Goal: Book appointment/travel/reservation

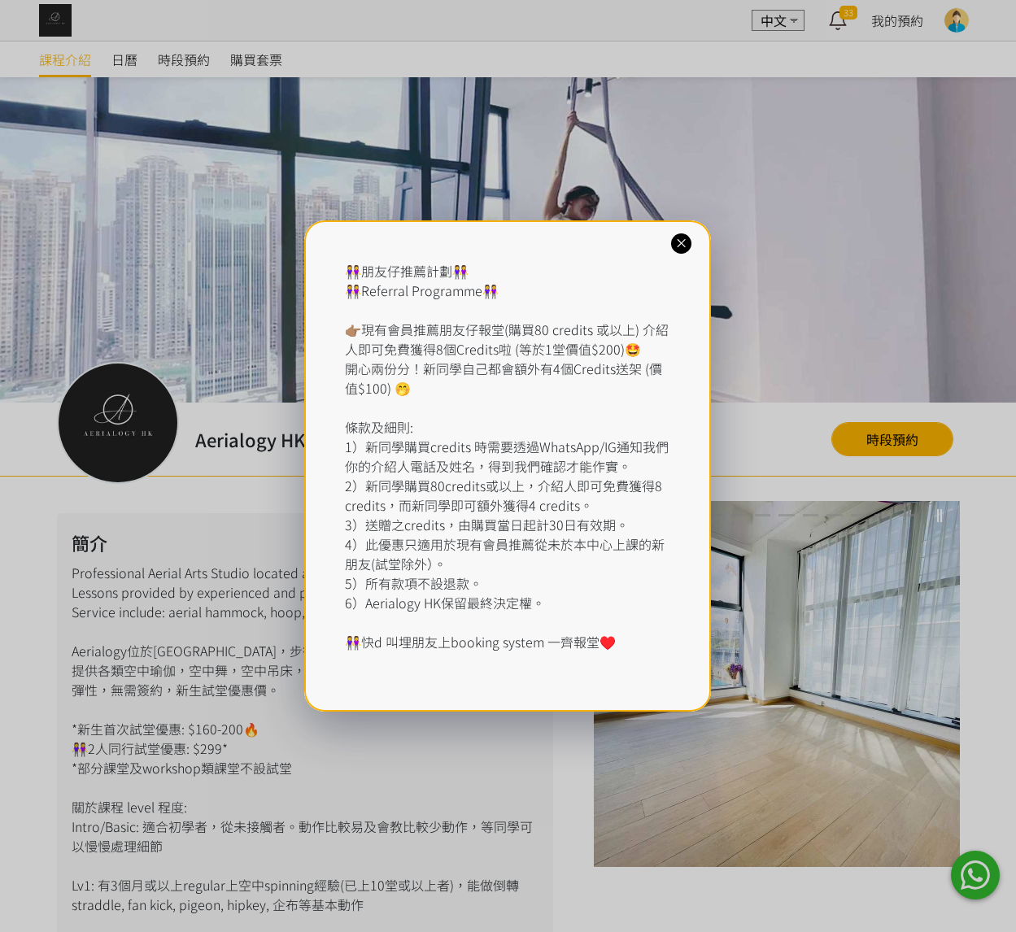
click at [677, 242] on icon at bounding box center [681, 243] width 15 height 15
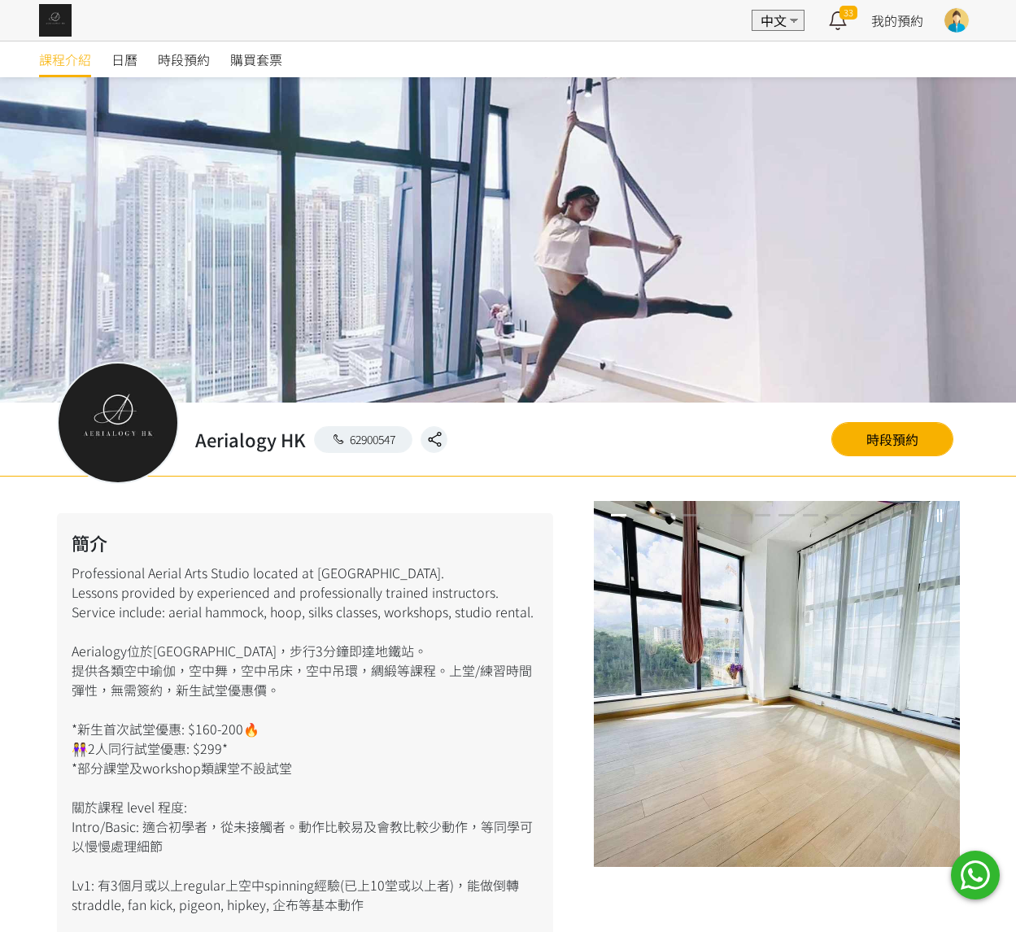
click at [152, 60] on div "日曆" at bounding box center [134, 59] width 46 height 36
click at [176, 59] on span "時段預約" at bounding box center [184, 60] width 52 height 20
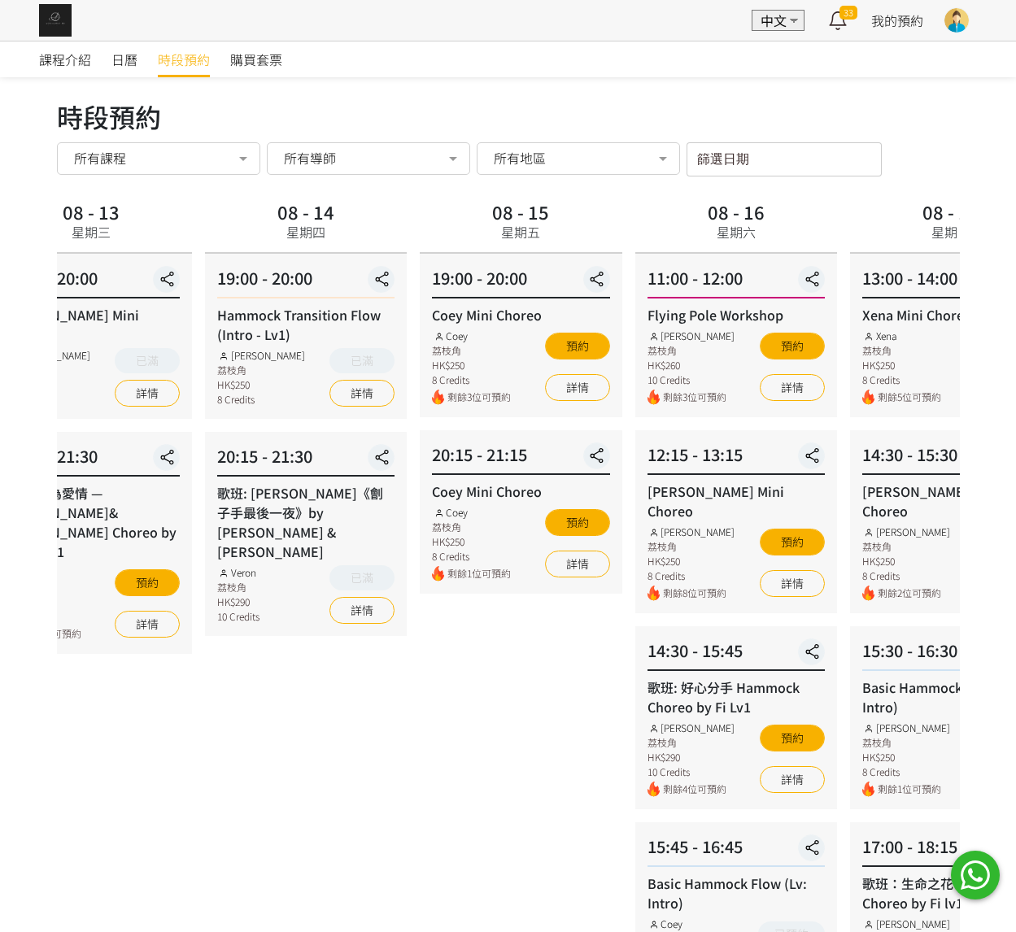
click at [329, 427] on div "08 - 14 星期四 19:00 - 20:00 Hammock Transition Flow (Intro - Lv1) Rachel Ng 荔枝角 H…" at bounding box center [305, 698] width 215 height 1005
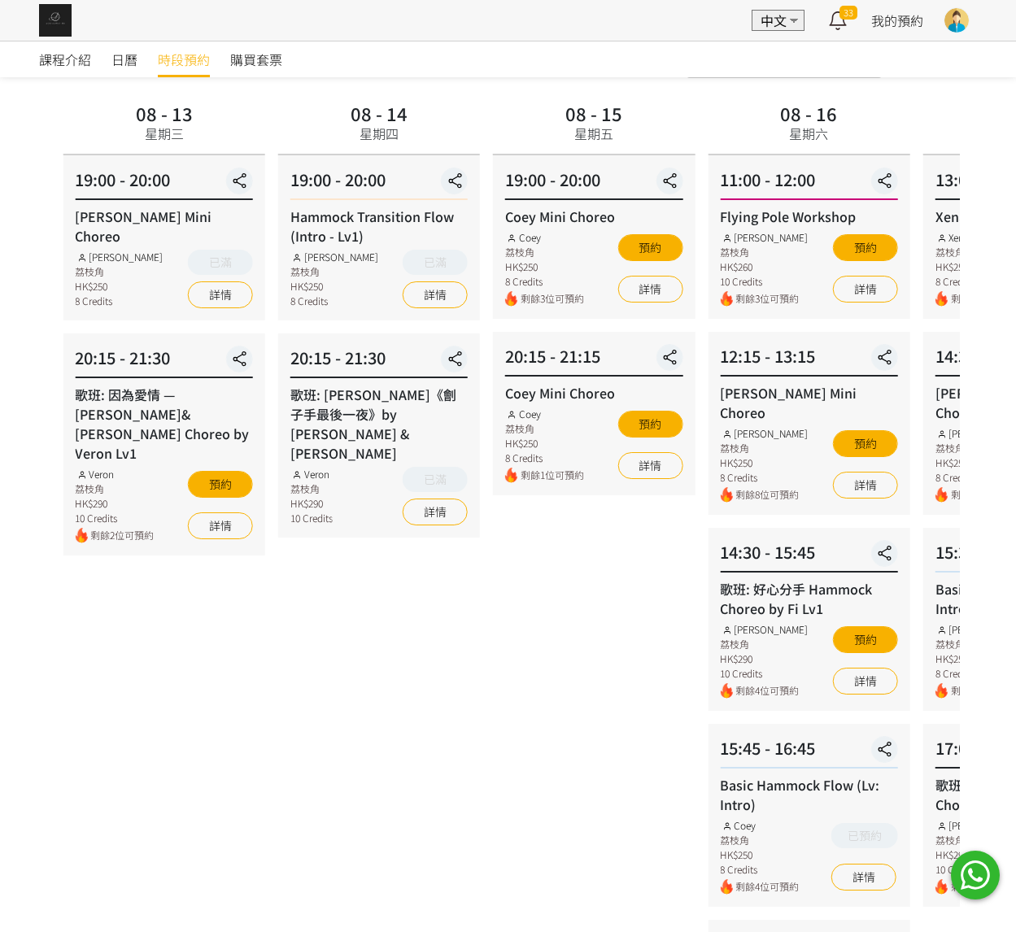
scroll to position [177, 0]
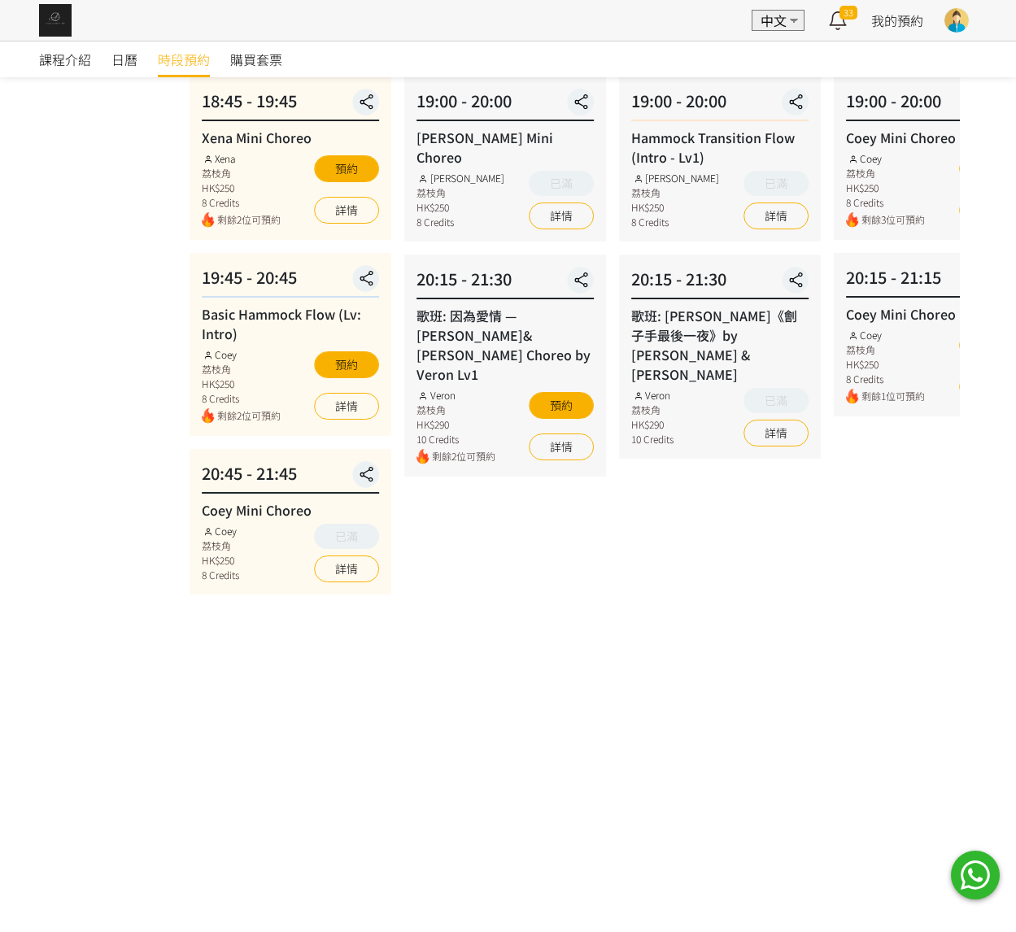
click at [717, 361] on div "08 - 12 今天 18:45 - 19:45 Xena Mini Choreo Xena 荔枝角 HK$250 8 Credits 剩餘2位可預約 預約 …" at bounding box center [634, 521] width 903 height 1005
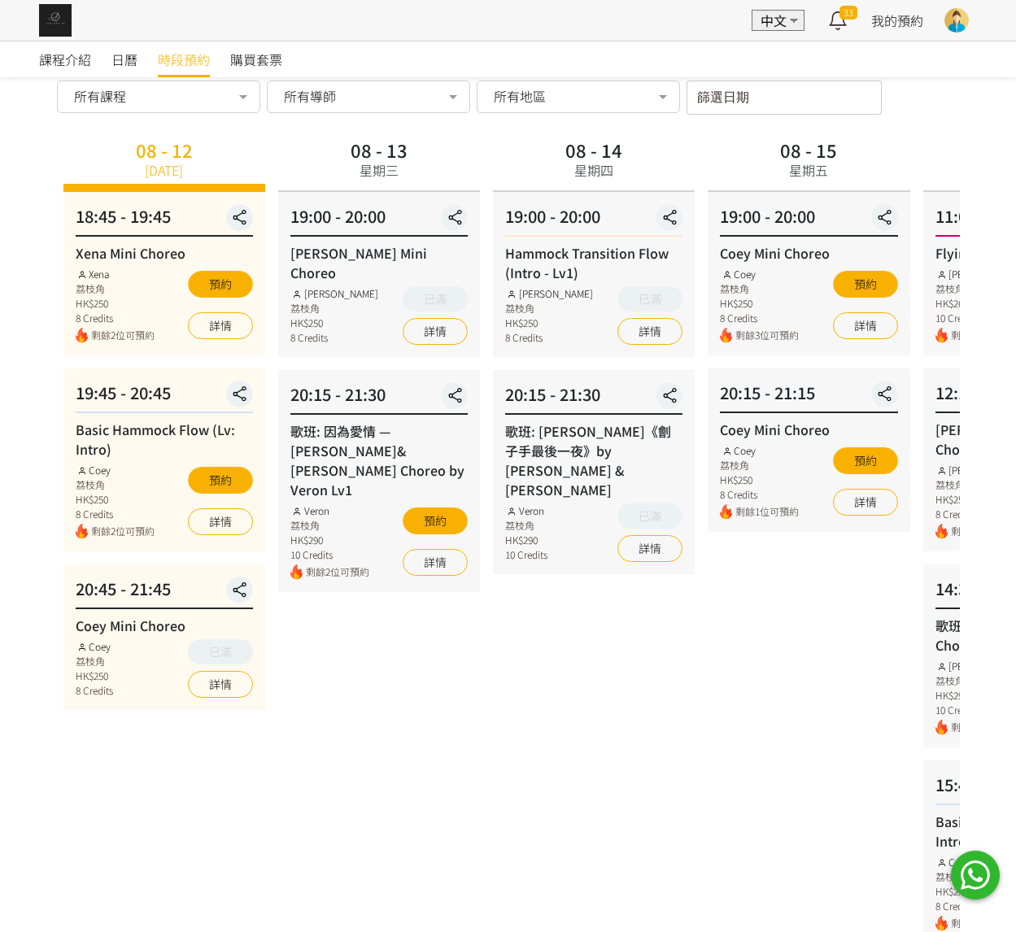
scroll to position [76, 0]
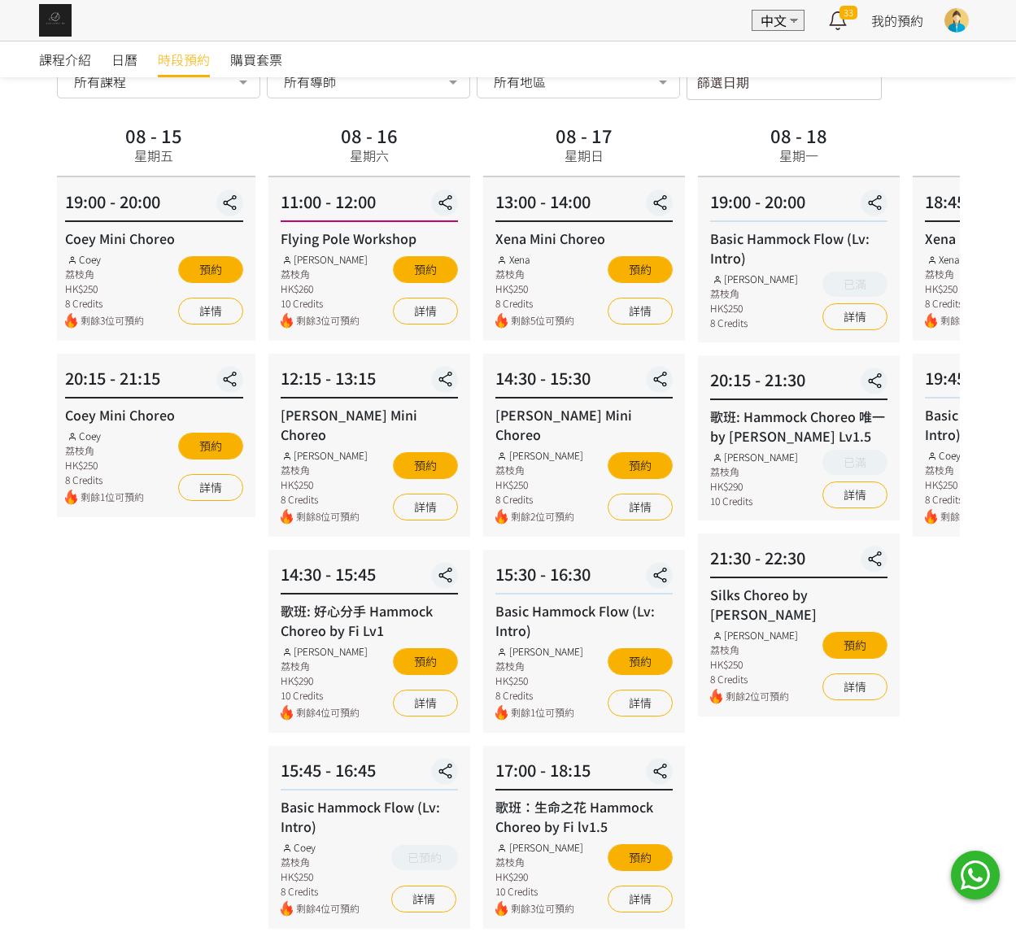
click at [117, 525] on div "08 - 15 星期五 19:00 - 20:00 Coey Mini Choreo Coey 荔枝角 HK$250 8 Credits 剩餘3位可預約 預約…" at bounding box center [153, 622] width 215 height 1005
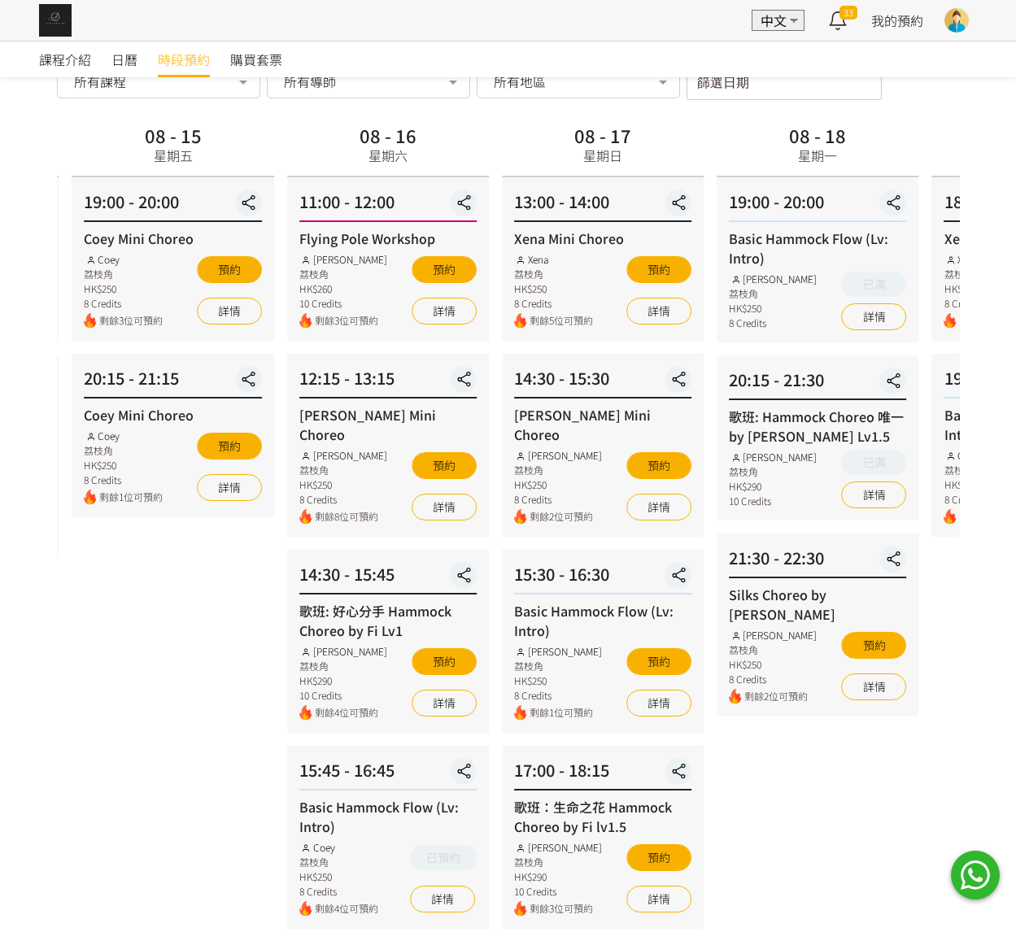
click at [1016, 578] on html "EN 中文 33 最新通知 空中藝術 | Hammock - Foundation 1 (Spinning Technique) 即將開始，請按時上課 2日前…" at bounding box center [508, 570] width 1016 height 1293
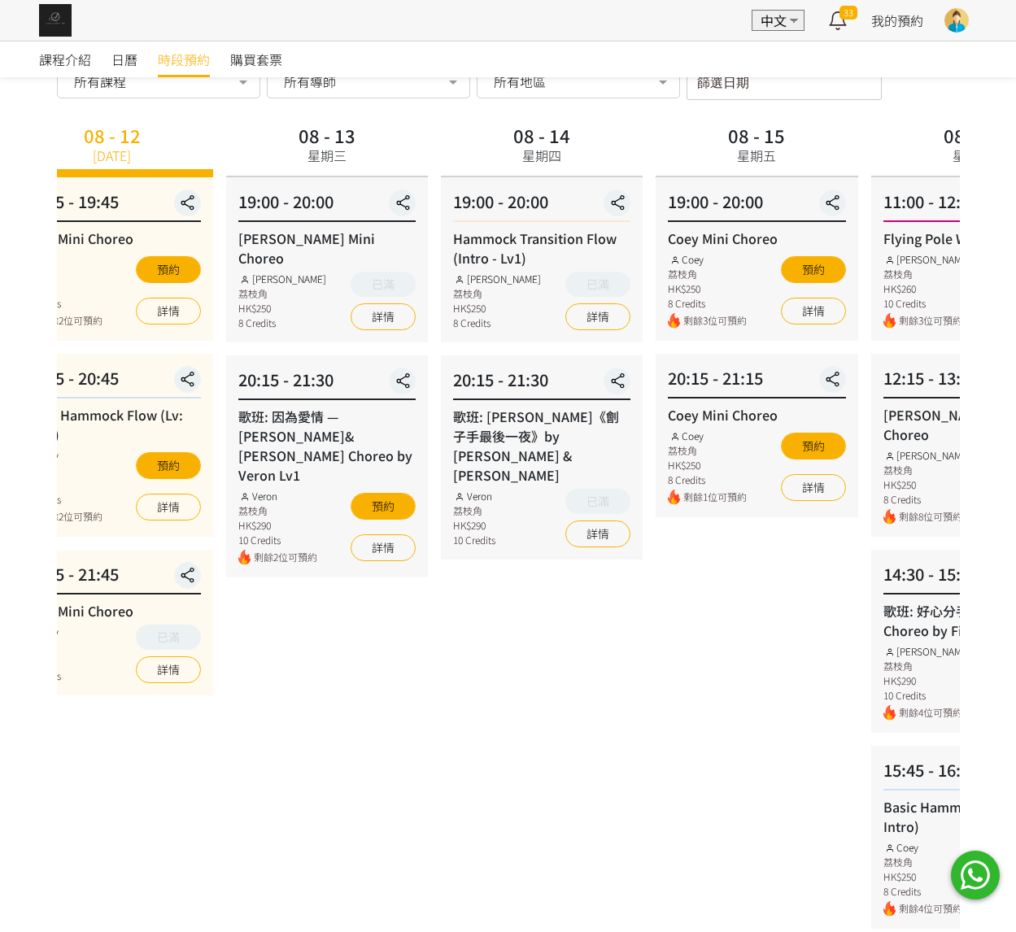
click at [686, 560] on div "08 - 15 星期五 19:00 - 20:00 Coey Mini Choreo Coey 荔枝角 HK$250 8 Credits 剩餘3位可預約 預約…" at bounding box center [756, 622] width 215 height 1005
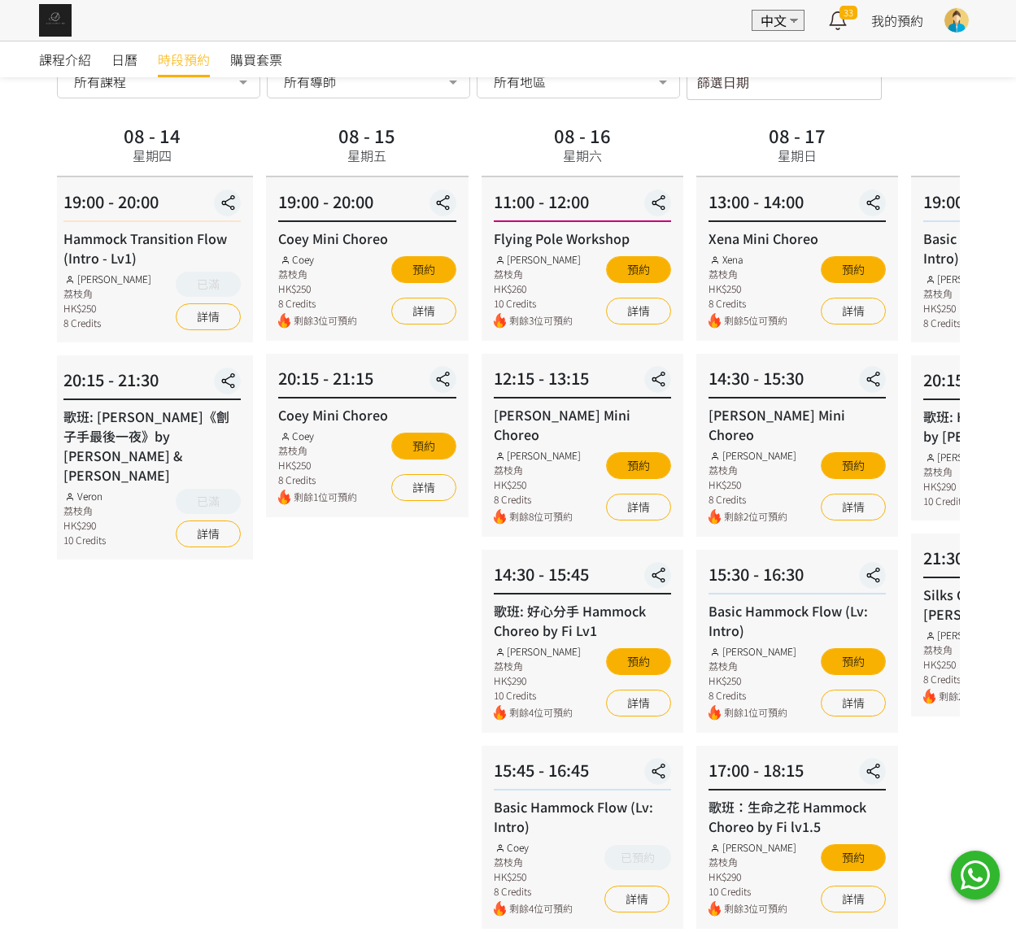
click at [259, 607] on div "08 - 15 星期五 19:00 - 20:00 Coey Mini Choreo Coey 荔枝角 HK$250 8 Credits 剩餘3位可預約 預約…" at bounding box center [366, 622] width 215 height 1005
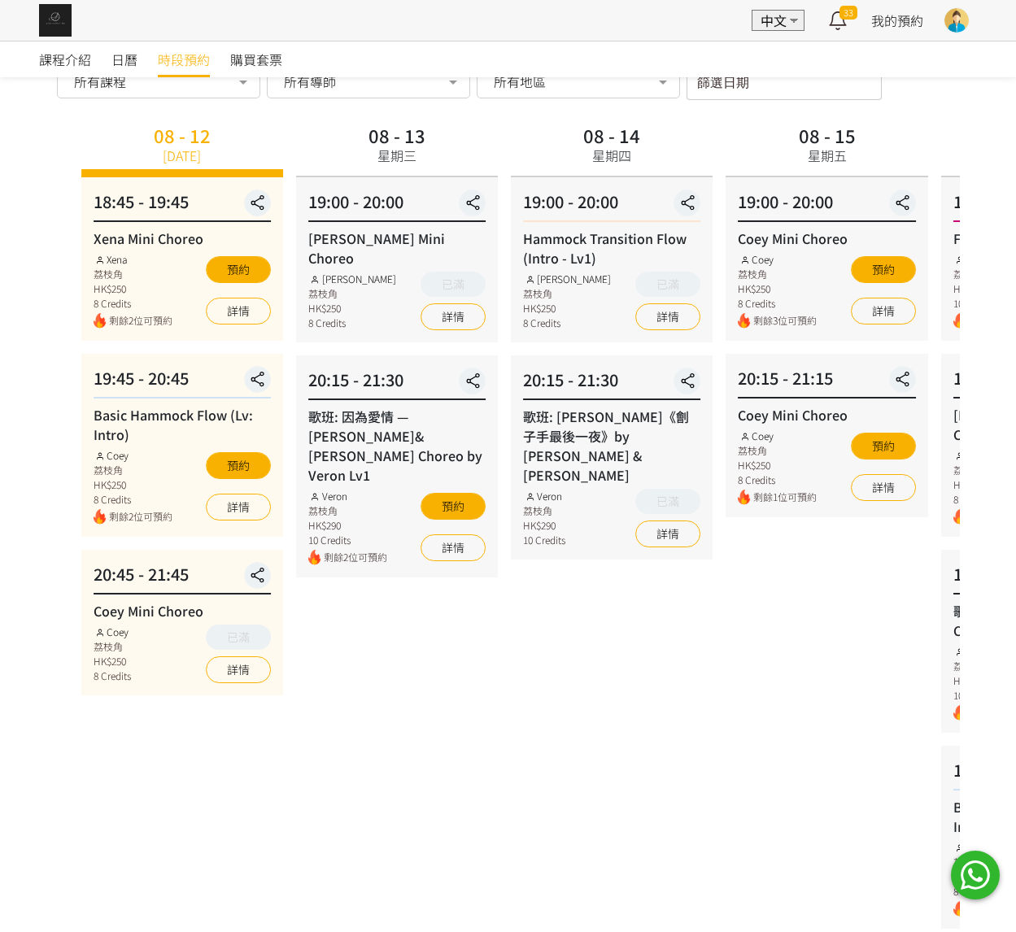
click at [846, 548] on div "08 - 15 星期五 19:00 - 20:00 Coey Mini Choreo Coey 荔枝角 HK$250 8 Credits 剩餘3位可預約 預約…" at bounding box center [826, 622] width 215 height 1005
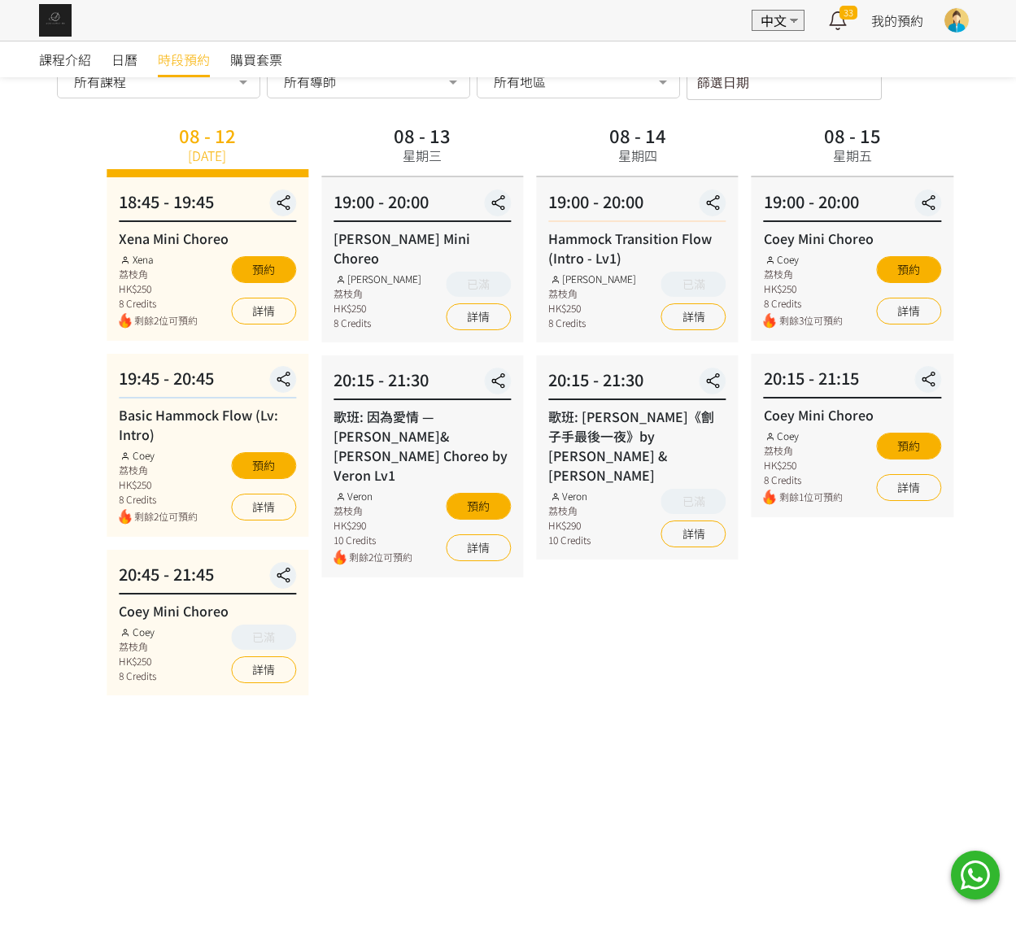
click at [359, 564] on div "08 - 12 今天 18:45 - 19:45 Xena Mini Choreo Xena 荔枝角 HK$250 8 Credits 剩餘2位可預約 預約 …" at bounding box center [551, 622] width 903 height 1005
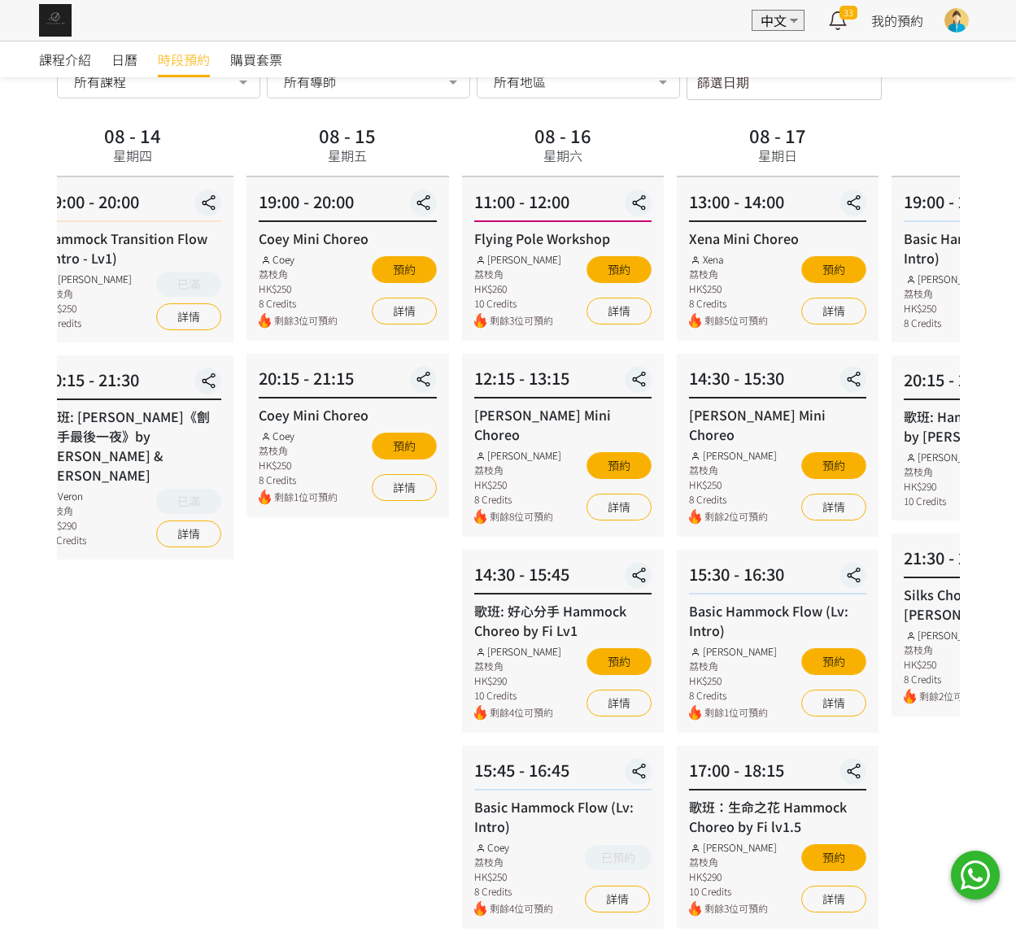
click at [194, 560] on div "08 - 14 星期四 19:00 - 20:00 Hammock Transition Flow (Intro - Lv1) Rachel Ng 荔枝角 H…" at bounding box center [132, 622] width 215 height 1005
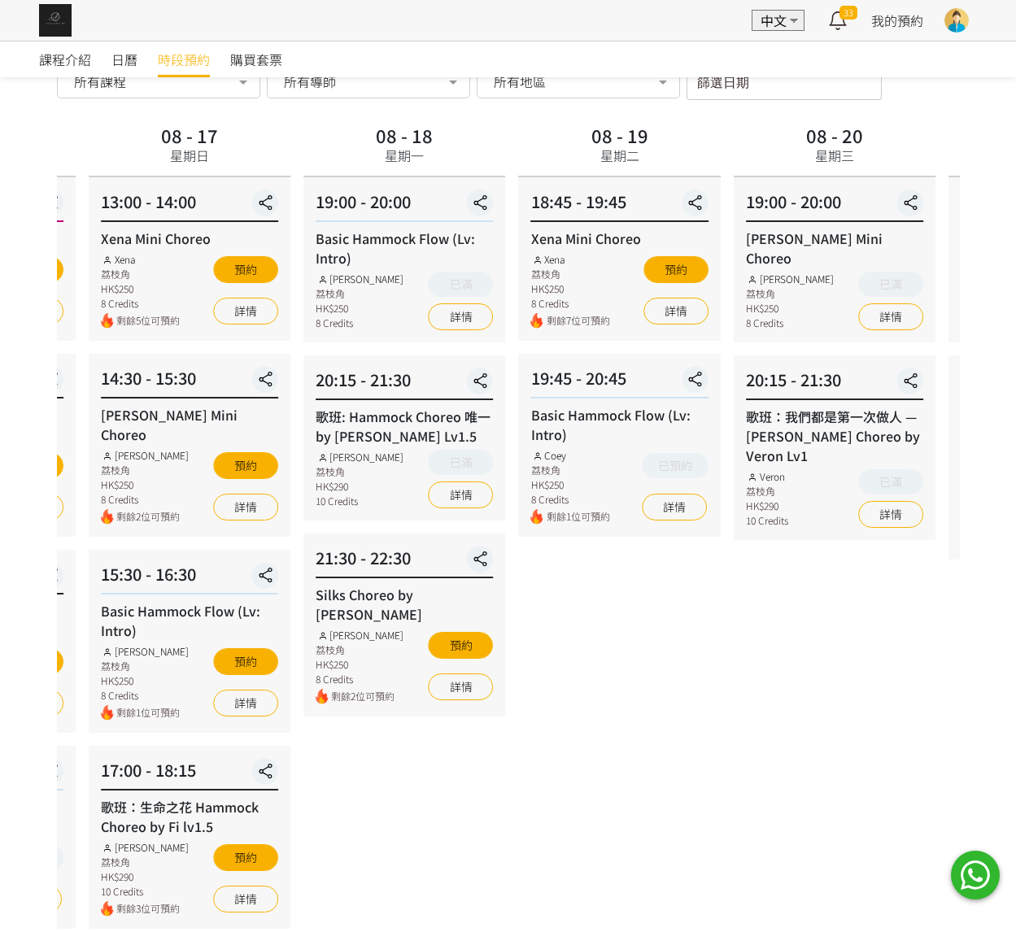
click at [362, 552] on div "21:30 - 22:30 Silks Choreo by Joyce Joyce 荔枝角 HK$250 8 Credits 剩餘2位可預約 預約 詳情" at bounding box center [404, 625] width 202 height 183
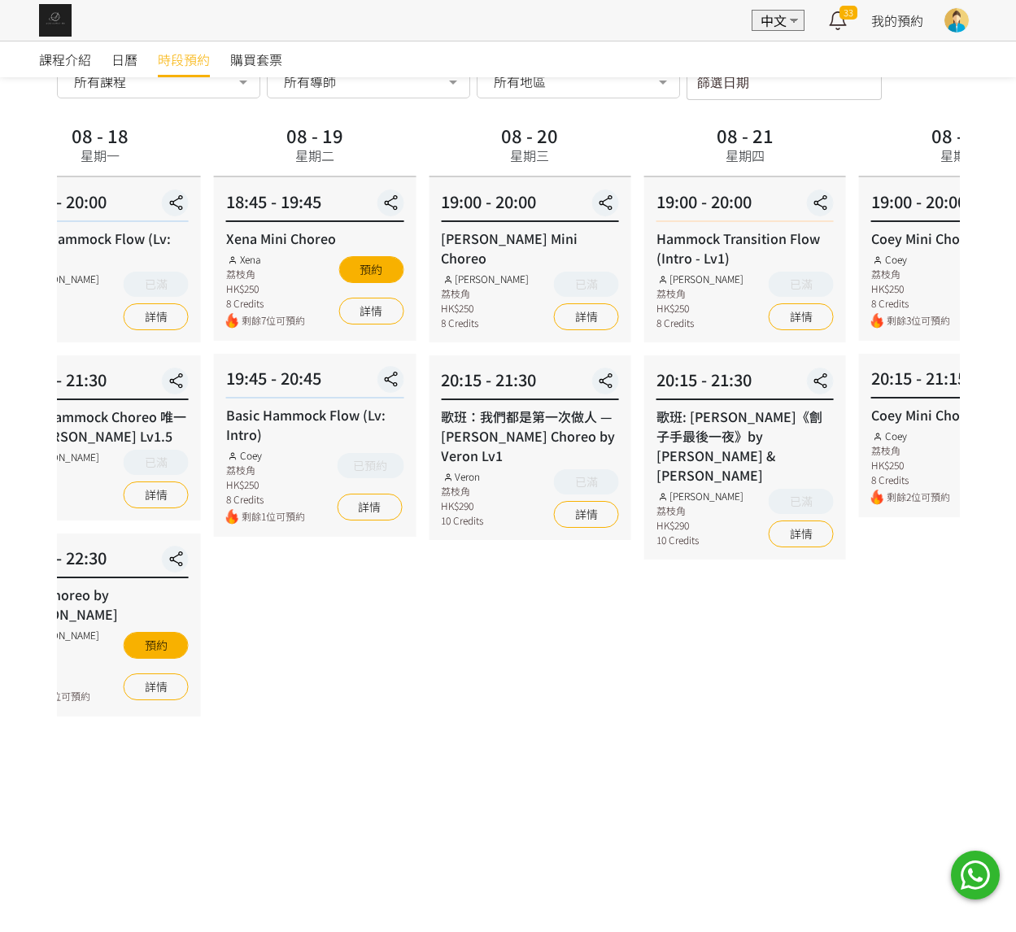
click at [439, 542] on div "08 - 20 星期三 19:00 - 20:00 Rachel Mini Choreo Rachel Ng 荔枝角 HK$250 8 Credits 已滿 …" at bounding box center [529, 622] width 215 height 1005
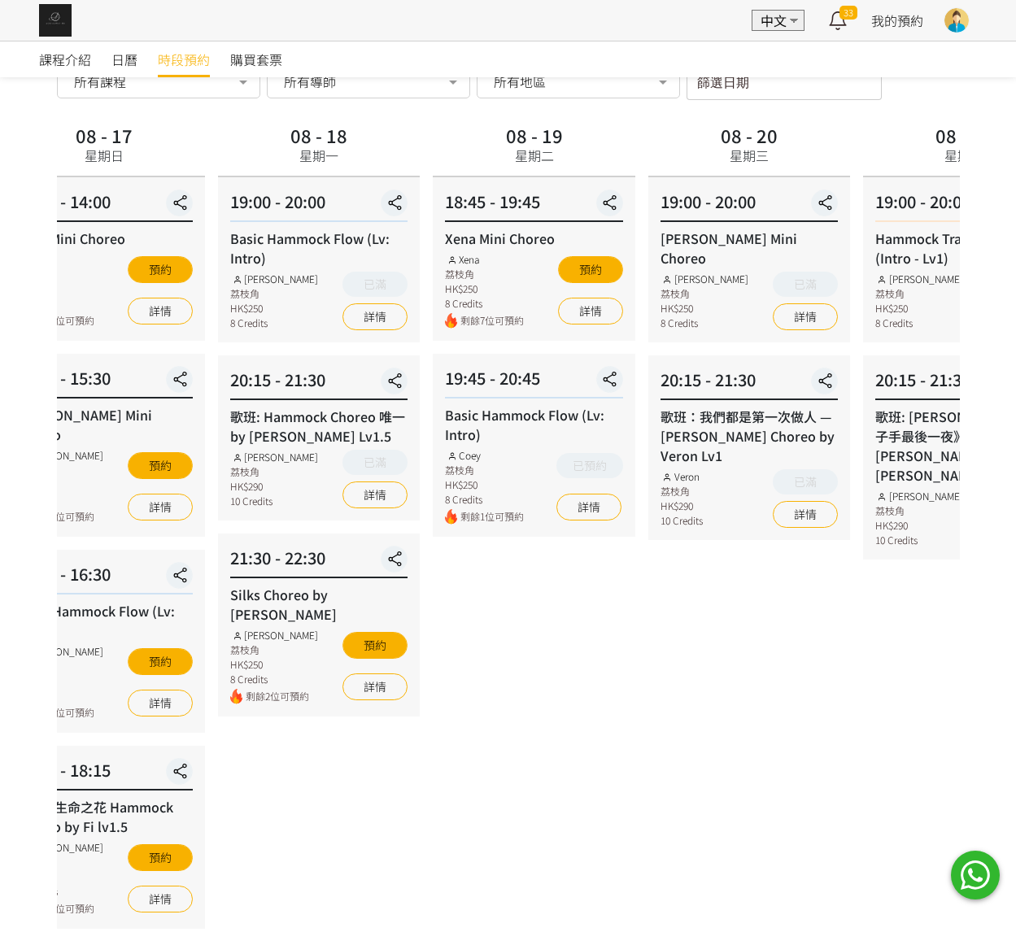
click at [962, 537] on div "時段預約 時段預約 所有課程 所有課程 Xena Mini Choreo Basic Hammock Flow (Lv: Intro) Coey Mini C…" at bounding box center [508, 582] width 927 height 1124
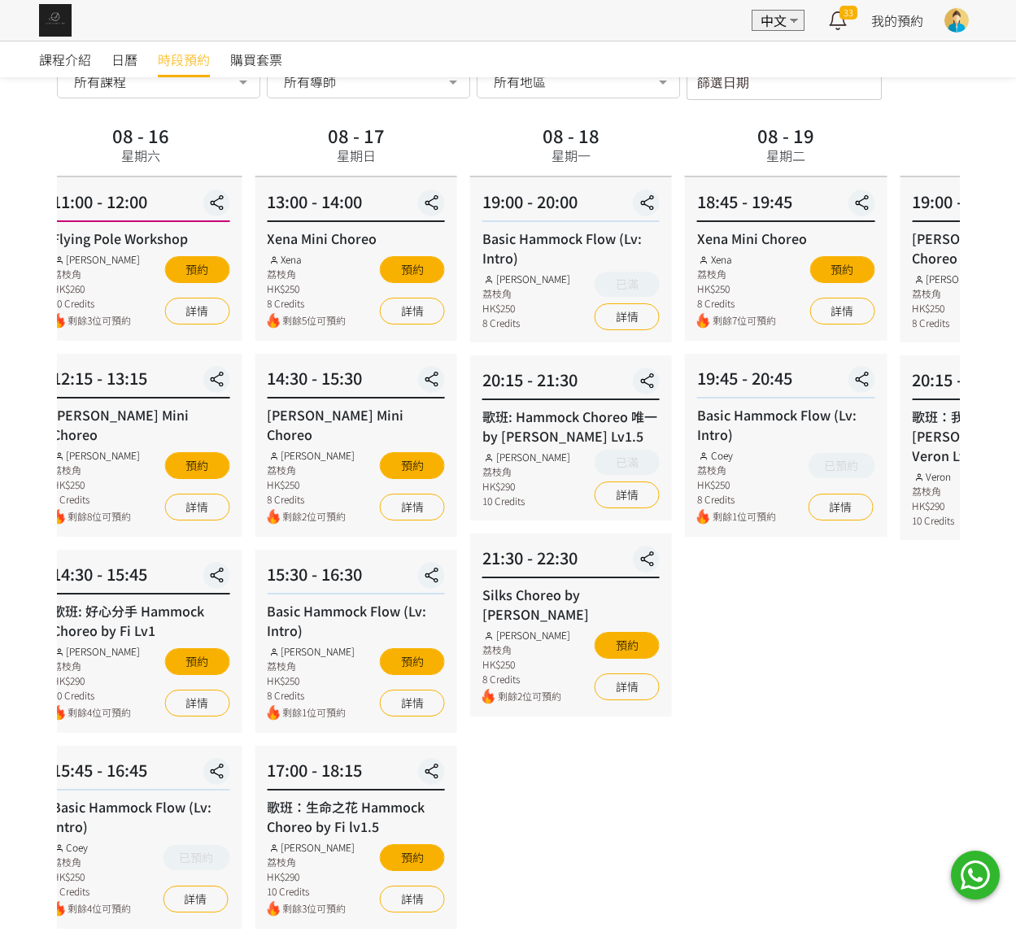
click at [345, 630] on div "15:30 - 16:30 Basic Hammock Flow (Lv: Intro) Rachel Ng 荔枝角 HK$250 8 Credits 剩餘1…" at bounding box center [356, 641] width 202 height 183
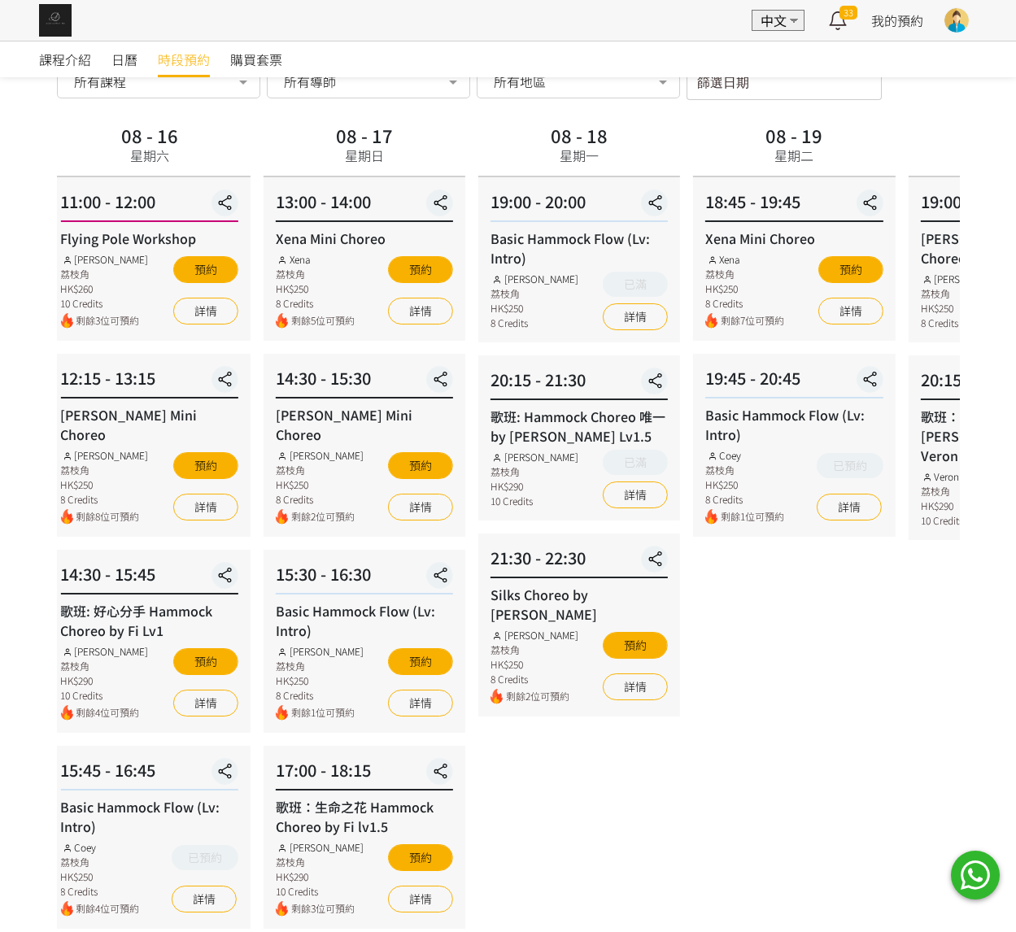
click at [687, 604] on div "08 - 19 星期二 18:45 - 19:45 Xena Mini Choreo Xena 荔枝角 HK$250 8 Credits 剩餘7位可預約 預約…" at bounding box center [794, 622] width 215 height 1005
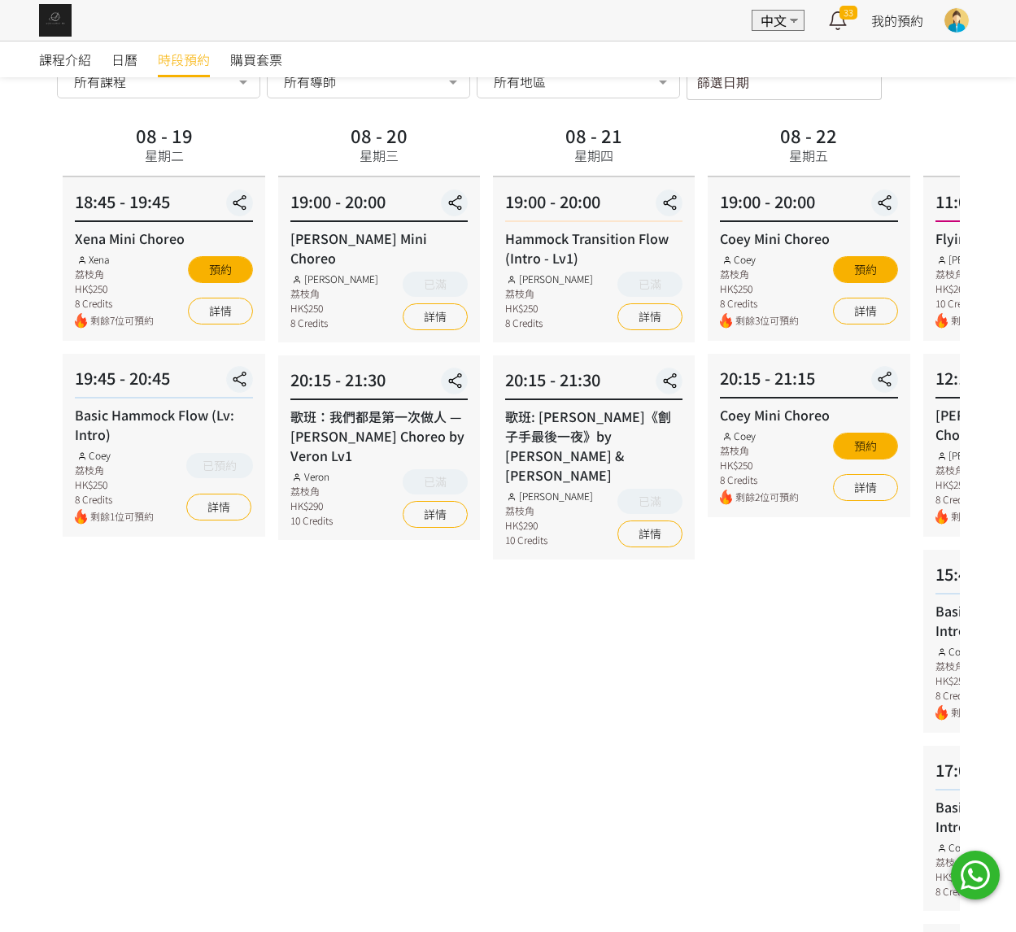
click at [701, 602] on div "08 - 22 星期五 19:00 - 20:00 Coey Mini Choreo Coey 荔枝角 HK$250 8 Credits 剩餘3位可預約 預約…" at bounding box center [808, 622] width 215 height 1005
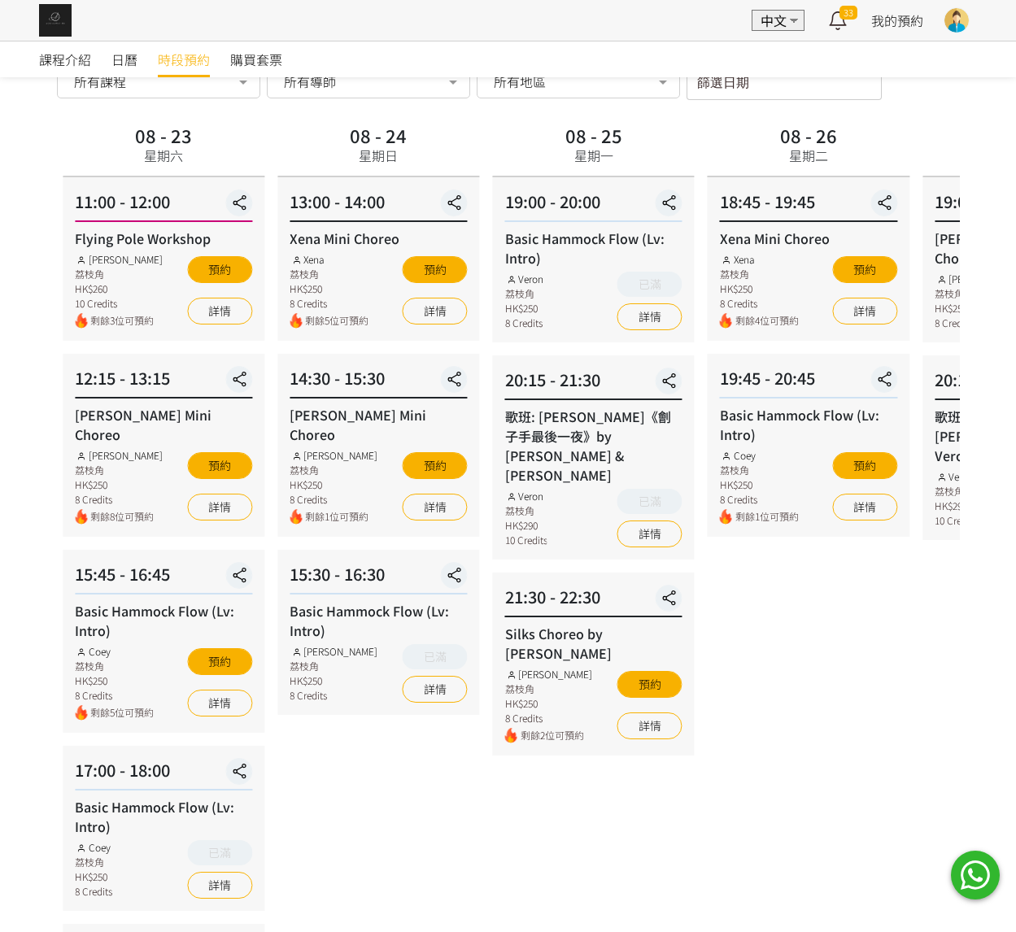
click at [302, 709] on div "08 - 24 星期日 13:00 - 14:00 Xena Mini Choreo Xena 荔枝角 HK$250 8 Credits 剩餘5位可預約 預約…" at bounding box center [378, 622] width 215 height 1005
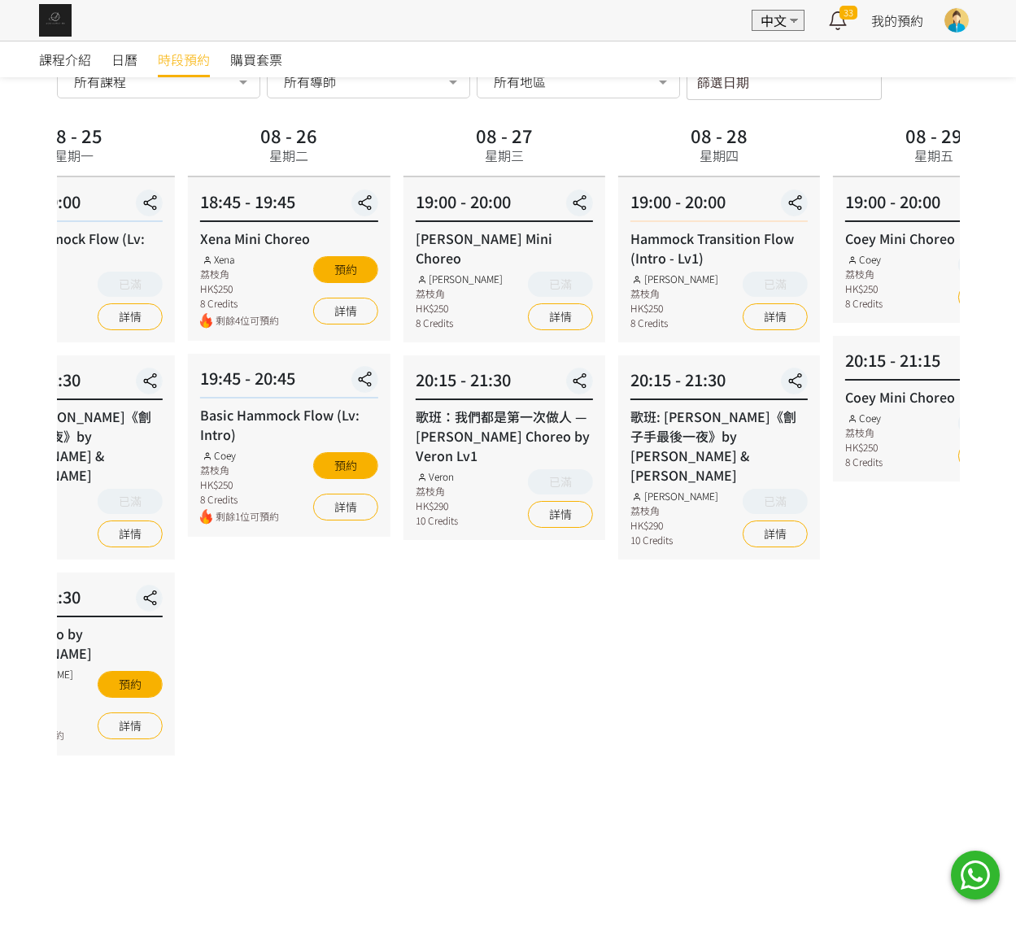
click at [361, 606] on div "08 - 26 星期二 18:45 - 19:45 Xena Mini Choreo Xena 荔枝角 HK$250 8 Credits 剩餘4位可預約 預約…" at bounding box center [288, 622] width 215 height 1005
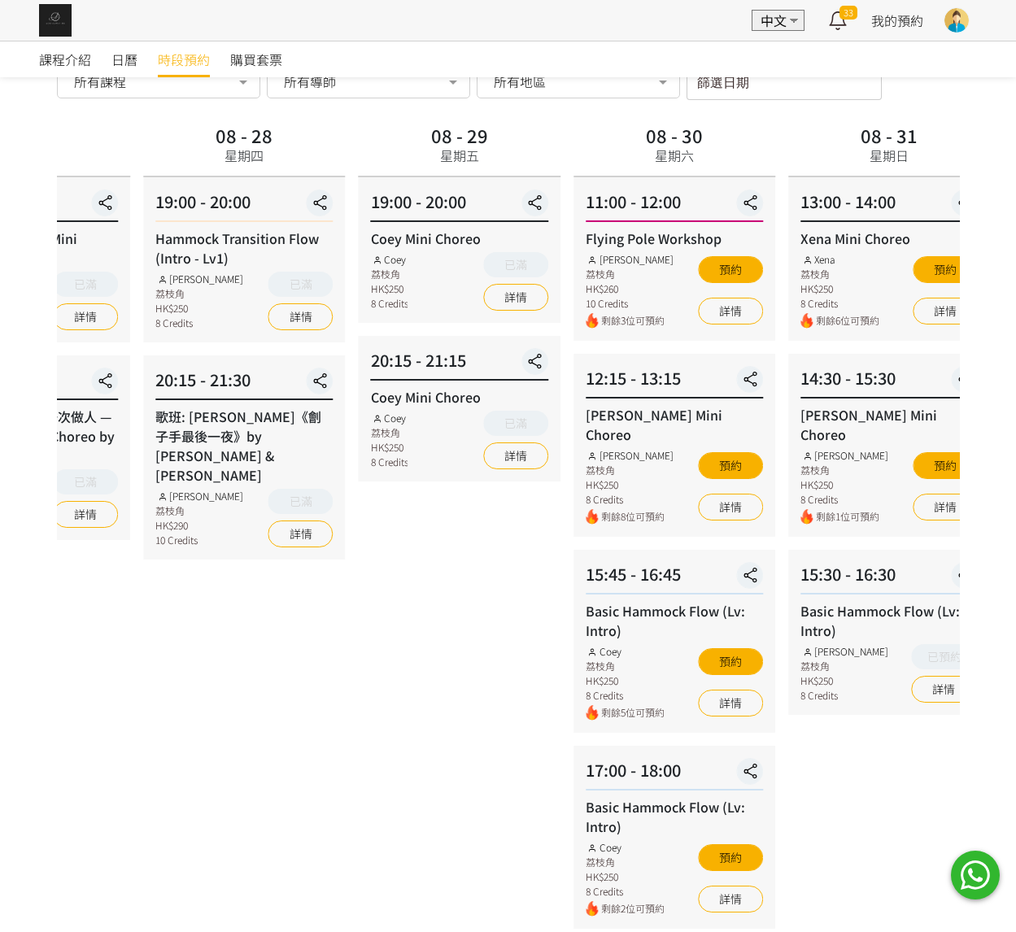
click at [272, 609] on div "08 - 28 星期四 19:00 - 20:00 Hammock Transition Flow (Intro - Lv1) Rachel Ng 荔枝角 H…" at bounding box center [244, 622] width 215 height 1005
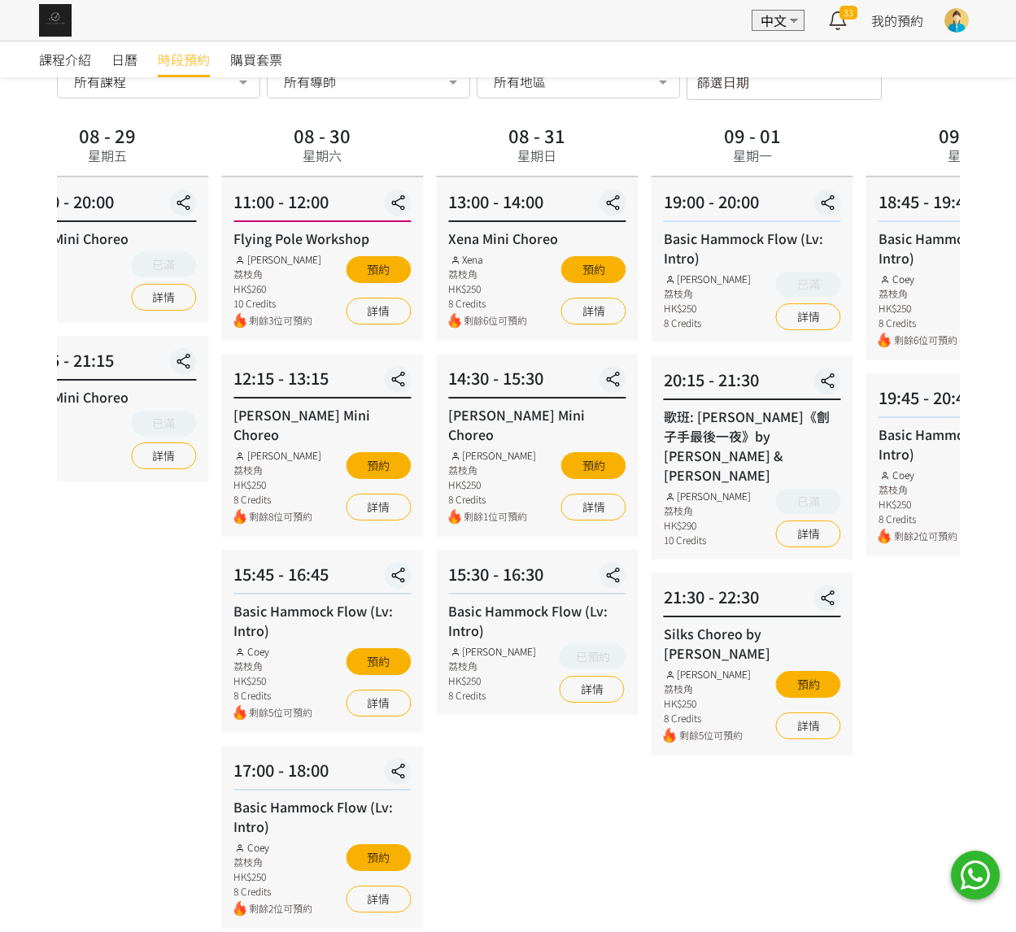
click at [574, 689] on div "08 - 31 星期日 13:00 - 14:00 Xena Mini Choreo Xena 荔枝角 HK$250 8 Credits 剩餘6位可預約 預約…" at bounding box center [537, 622] width 215 height 1005
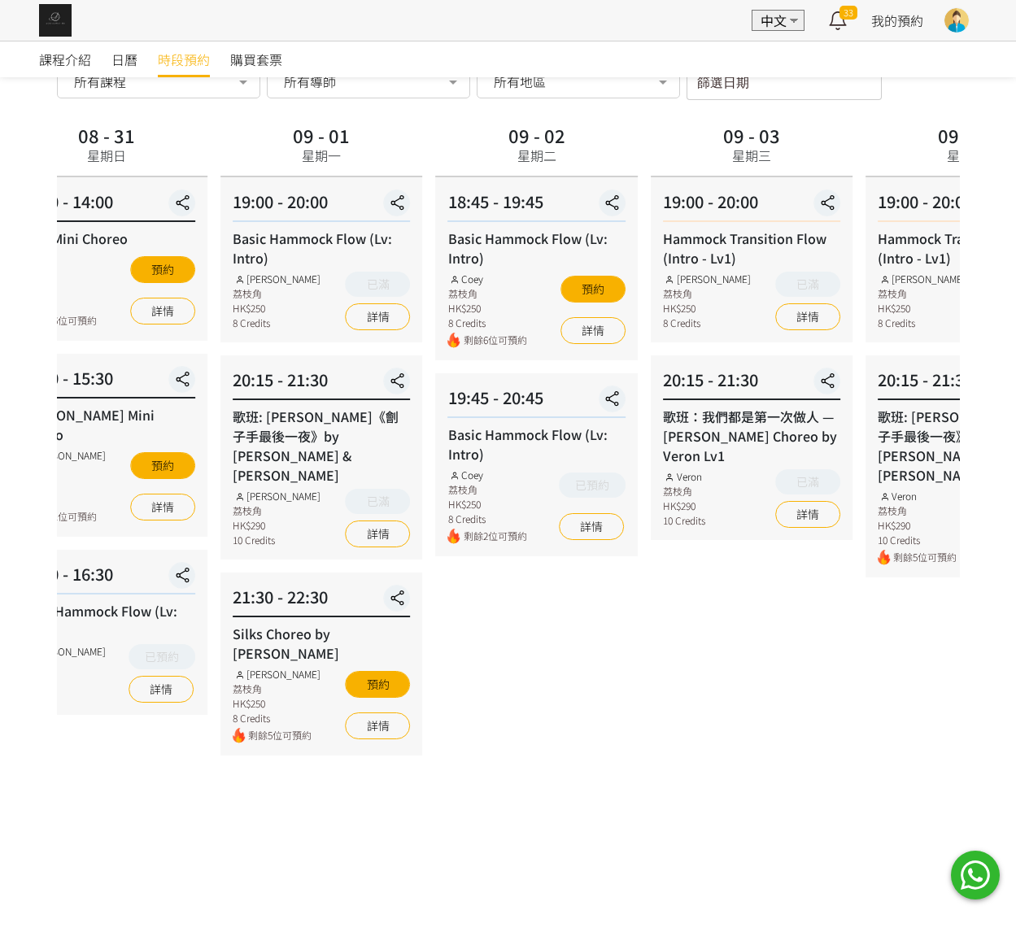
click at [430, 604] on div "09 - 02 星期二 18:45 - 19:45 Basic Hammock Flow (Lv: Intro) Coey 荔枝角 HK$250 8 Cred…" at bounding box center [537, 622] width 215 height 1005
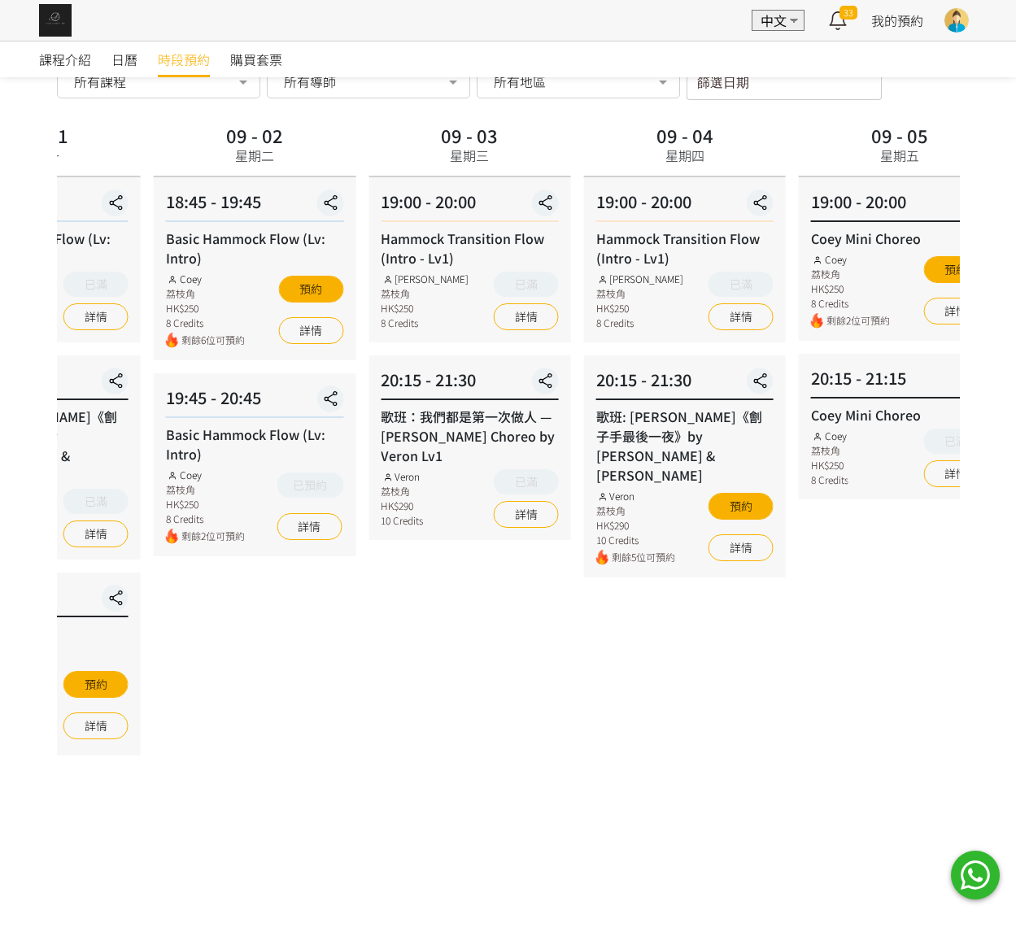
click at [552, 604] on div "09 - 03 星期三 19:00 - 20:00 Hammock Transition Flow (Intro - Lv1) Rachel Ng 荔枝角 H…" at bounding box center [469, 622] width 215 height 1005
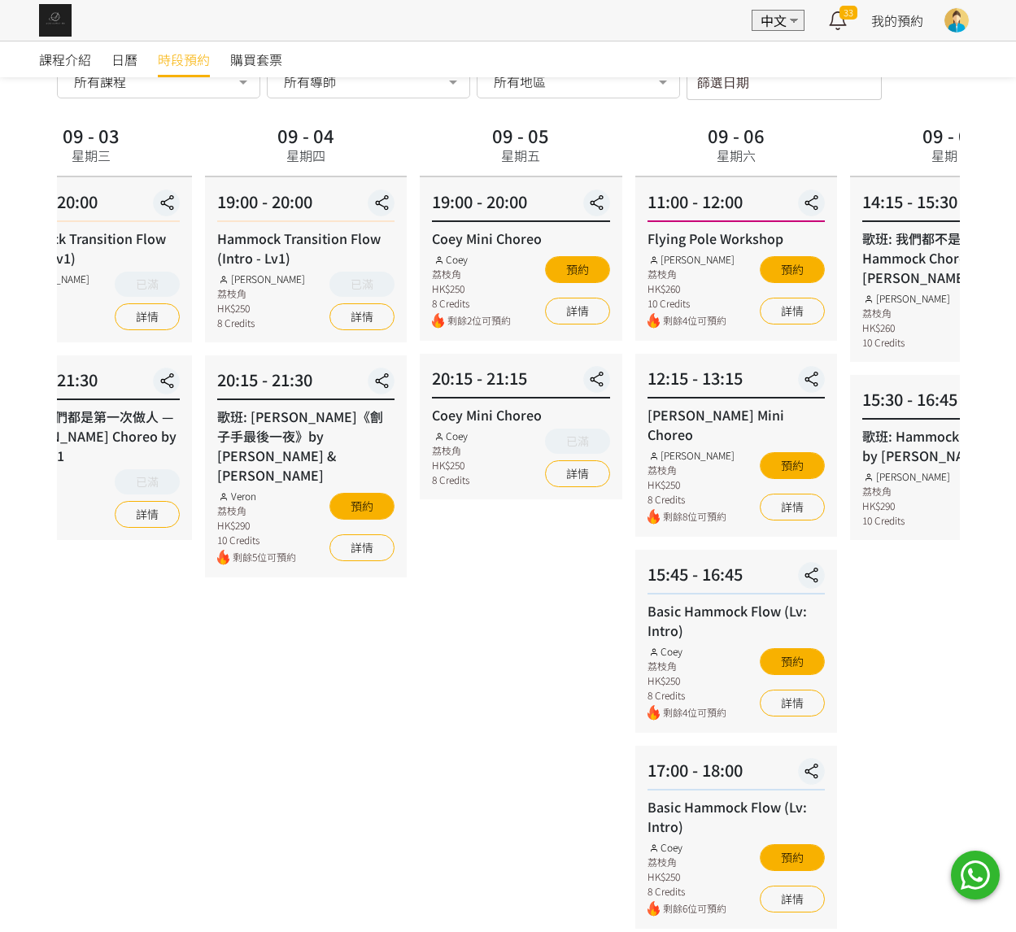
click at [525, 528] on div "09 - 05 星期五 19:00 - 20:00 Coey Mini Choreo Coey 荔枝角 HK$250 8 Credits 剩餘2位可預約 預約…" at bounding box center [520, 622] width 215 height 1005
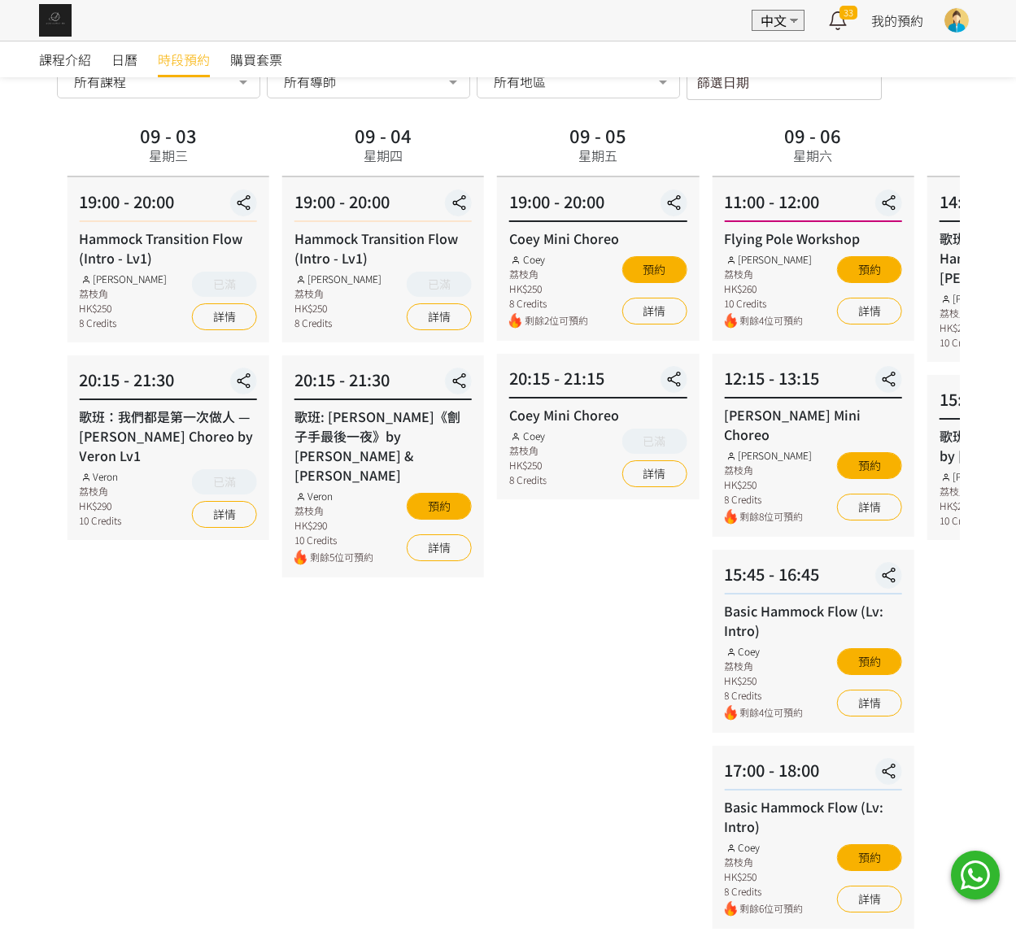
click at [295, 299] on div "Hammock Transition Flow (Intro - Lv1) Rachel Ng 荔枝角 HK$250 8 Credits 已滿 詳情" at bounding box center [382, 280] width 177 height 102
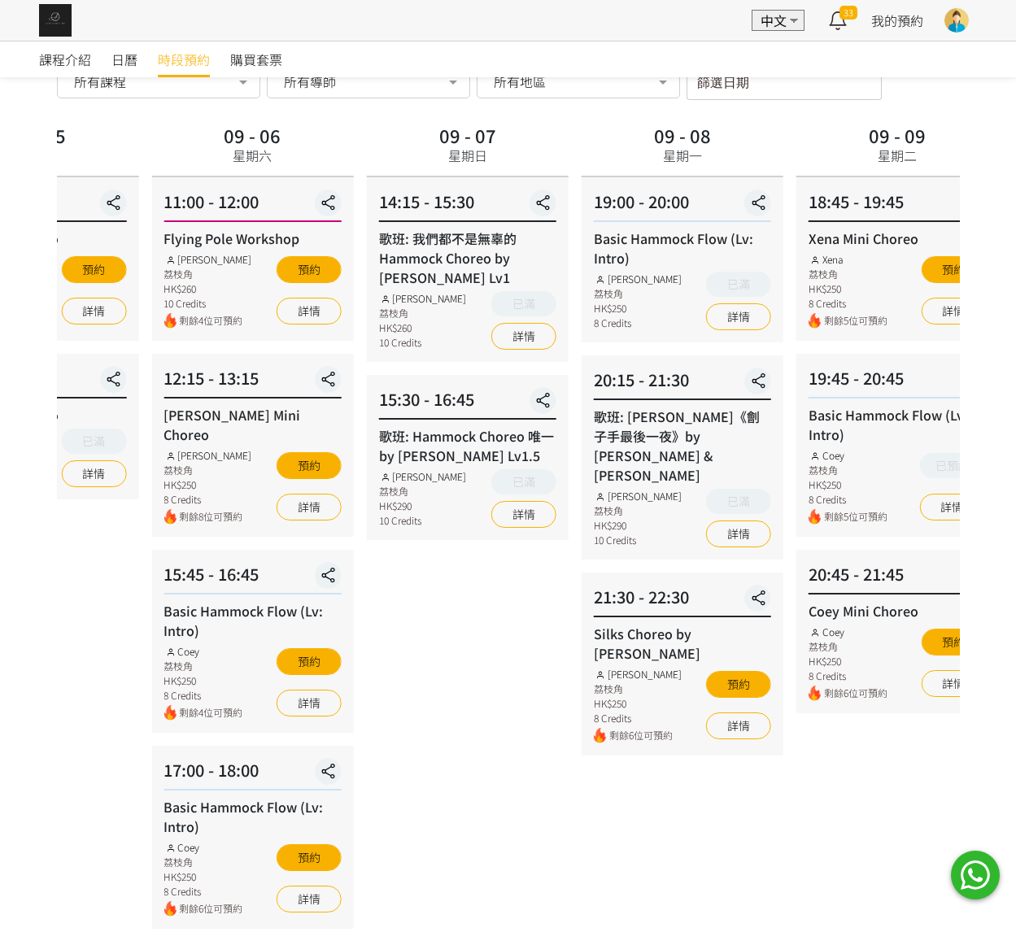
click at [273, 246] on div "09 - 06 星期六 11:00 - 12:00 Flying Pole Workshop Tracy 荔枝角 HK$260 10 Credits 剩餘4位…" at bounding box center [252, 633] width 215 height 1027
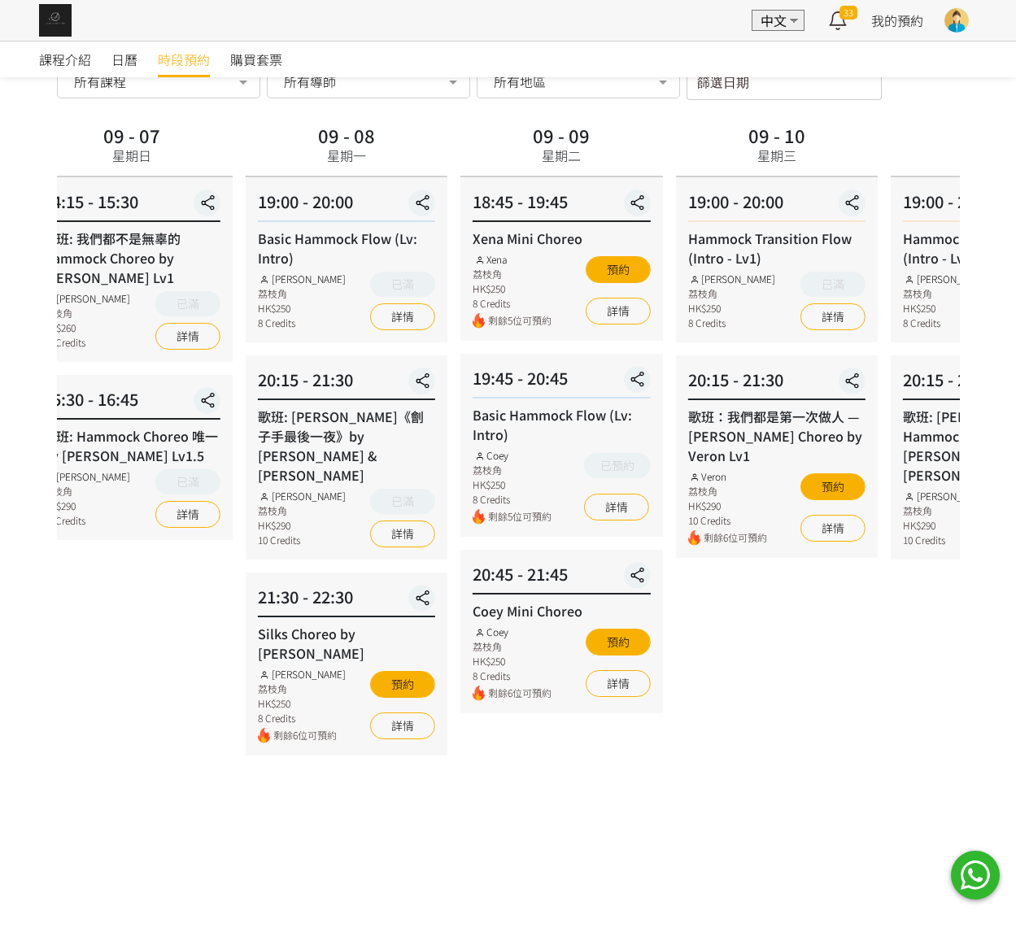
click at [638, 175] on div "09 - 09 星期二" at bounding box center [561, 149] width 202 height 58
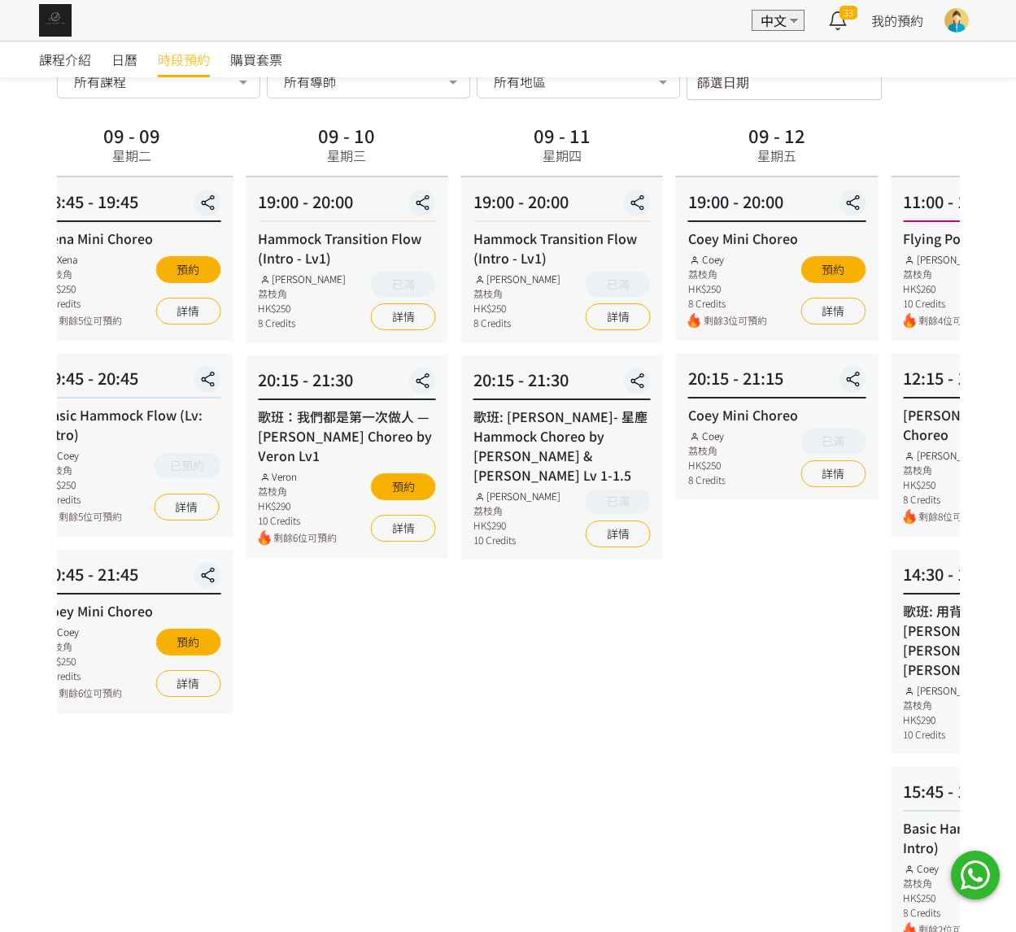
click at [397, 228] on div "09 - 10 星期三 19:00 - 20:00 Hammock Transition Flow (Intro - Lv1) Rachel Ng 荔枝角 H…" at bounding box center [346, 633] width 215 height 1027
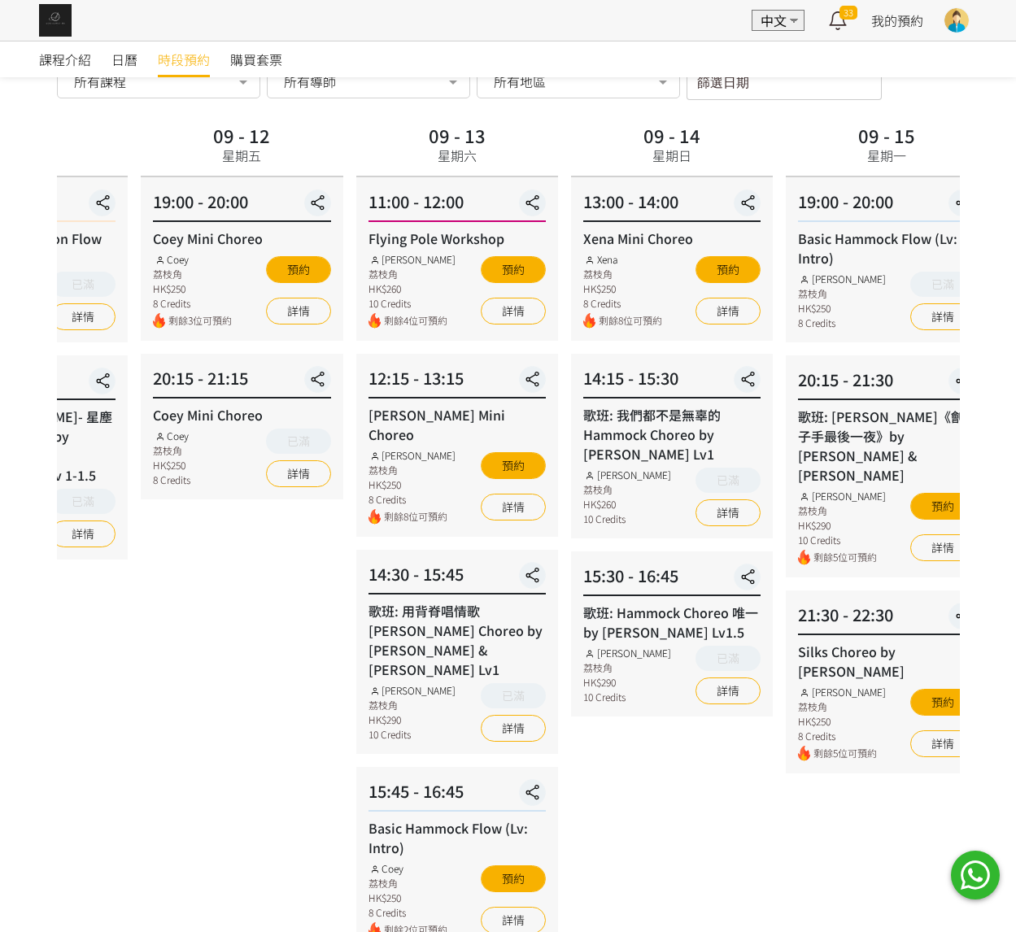
click at [251, 242] on div "19:00 - 20:00 Coey Mini Choreo Coey 荔枝角 HK$250 8 Credits 剩餘3位可預約 預約 詳情" at bounding box center [242, 259] width 202 height 164
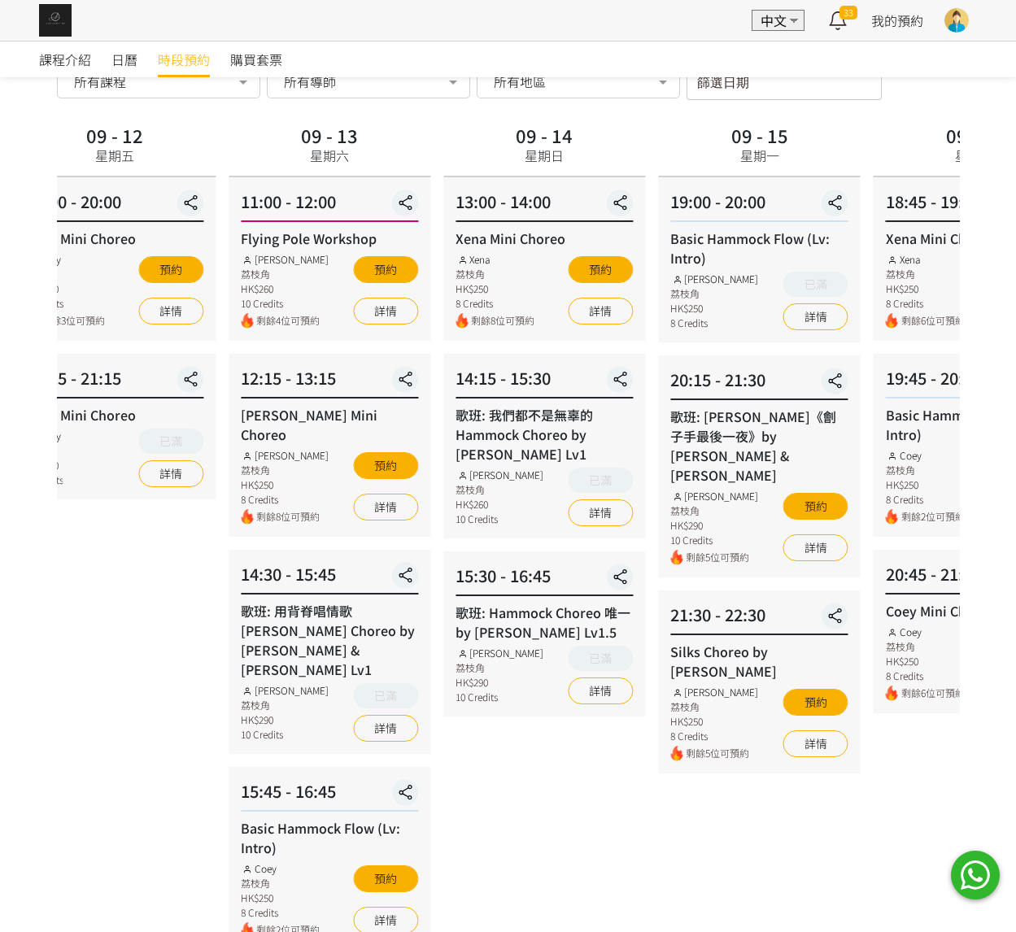
click at [443, 241] on div "13:00 - 14:00 Xena Mini Choreo Xena 荔枝角 HK$250 8 Credits 剩餘8位可預約 預約 詳情" at bounding box center [544, 259] width 202 height 164
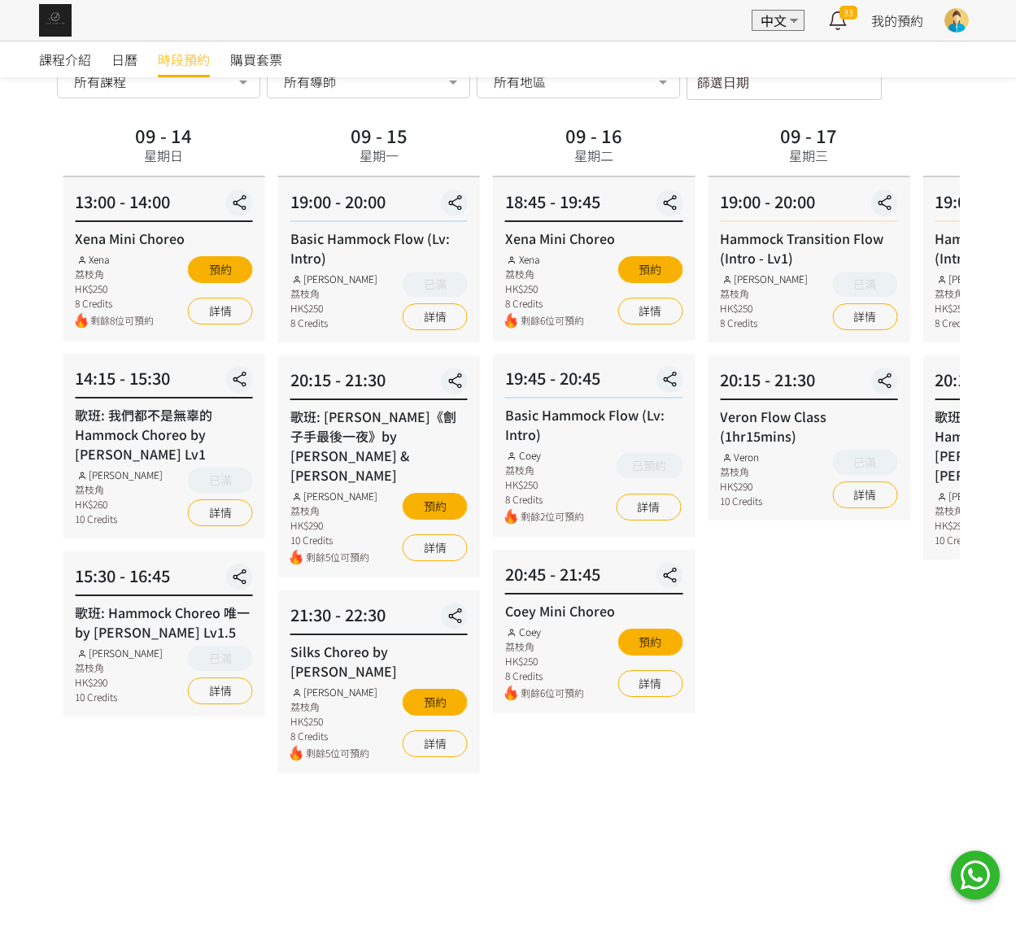
click at [480, 228] on div "19:00 - 20:00 Basic Hammock Flow (Lv: Intro) Rachel Ng 荔枝角 HK$250 8 Credits 已滿 …" at bounding box center [379, 259] width 202 height 165
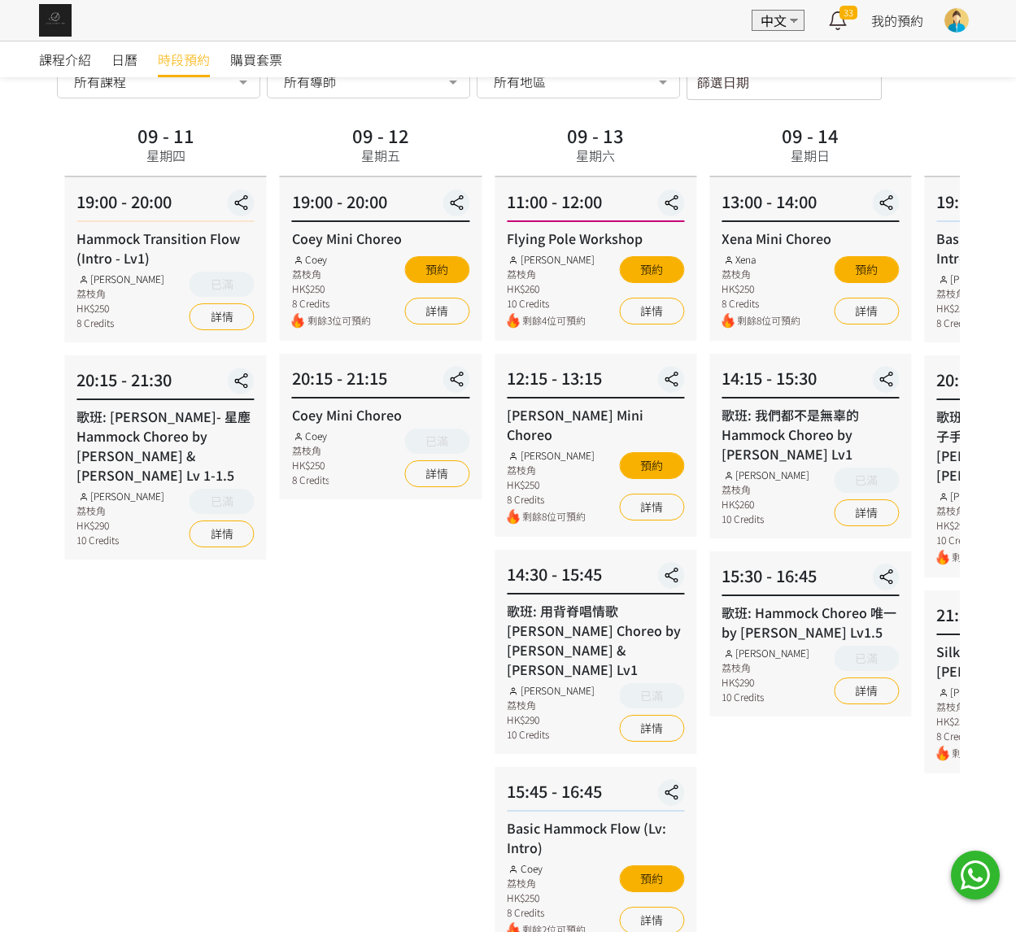
click at [469, 241] on div "Coey Mini Choreo" at bounding box center [380, 239] width 177 height 20
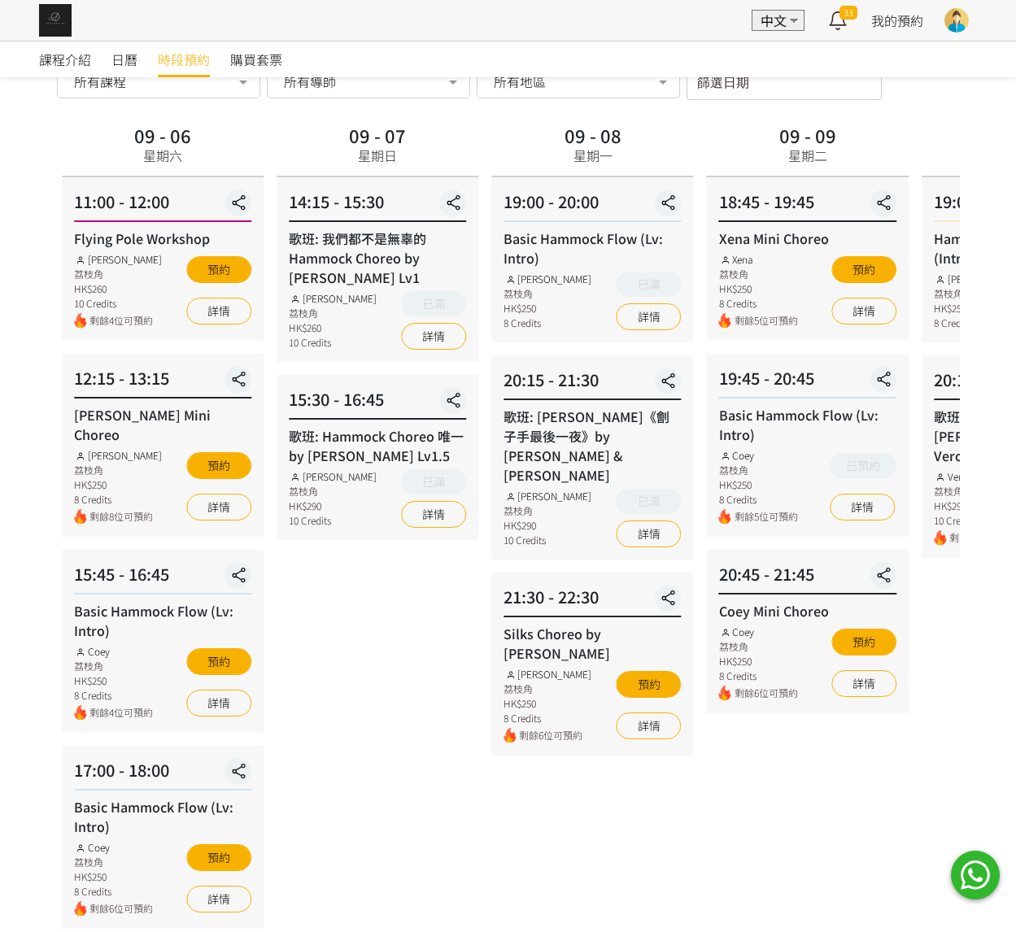
click at [818, 229] on div "18:45 - 19:45 Xena Mini Choreo Xena 荔枝角 HK$250 8 Credits 剩餘5位可預約 預約 詳情" at bounding box center [808, 259] width 202 height 164
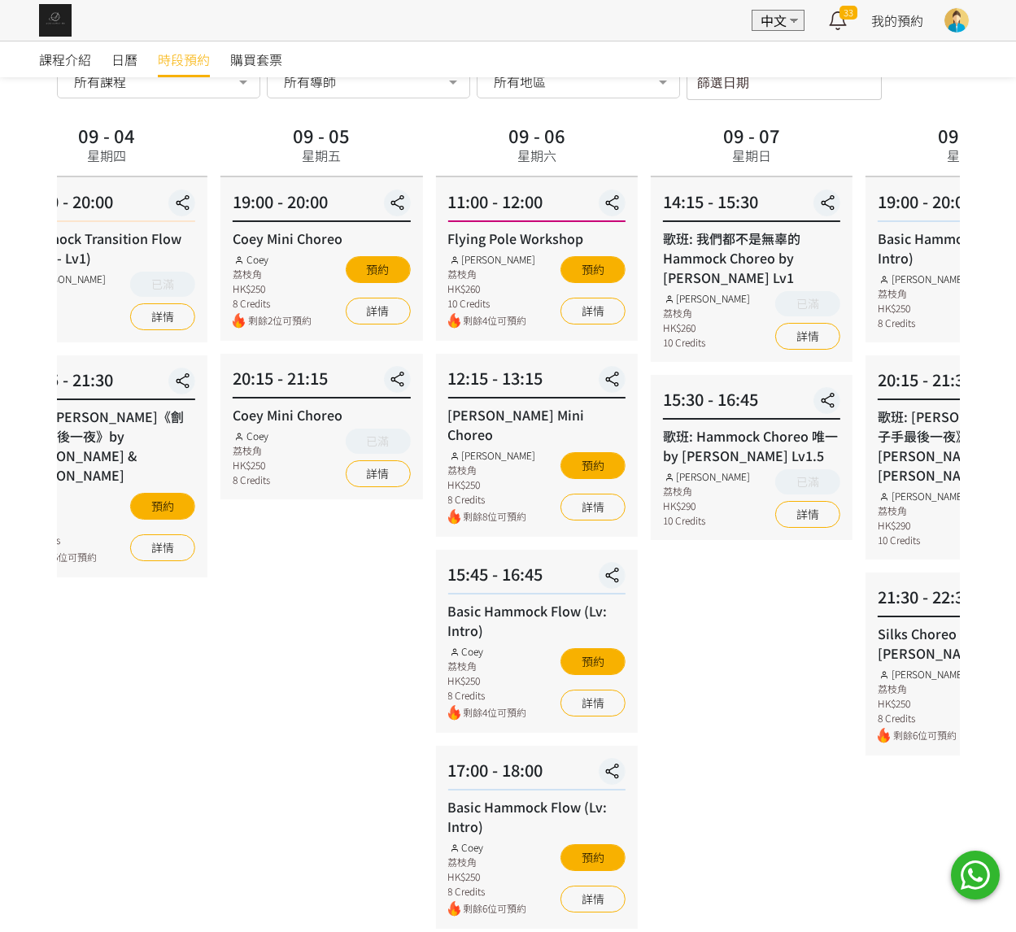
click at [840, 216] on div "14:15 - 15:30" at bounding box center [751, 206] width 177 height 33
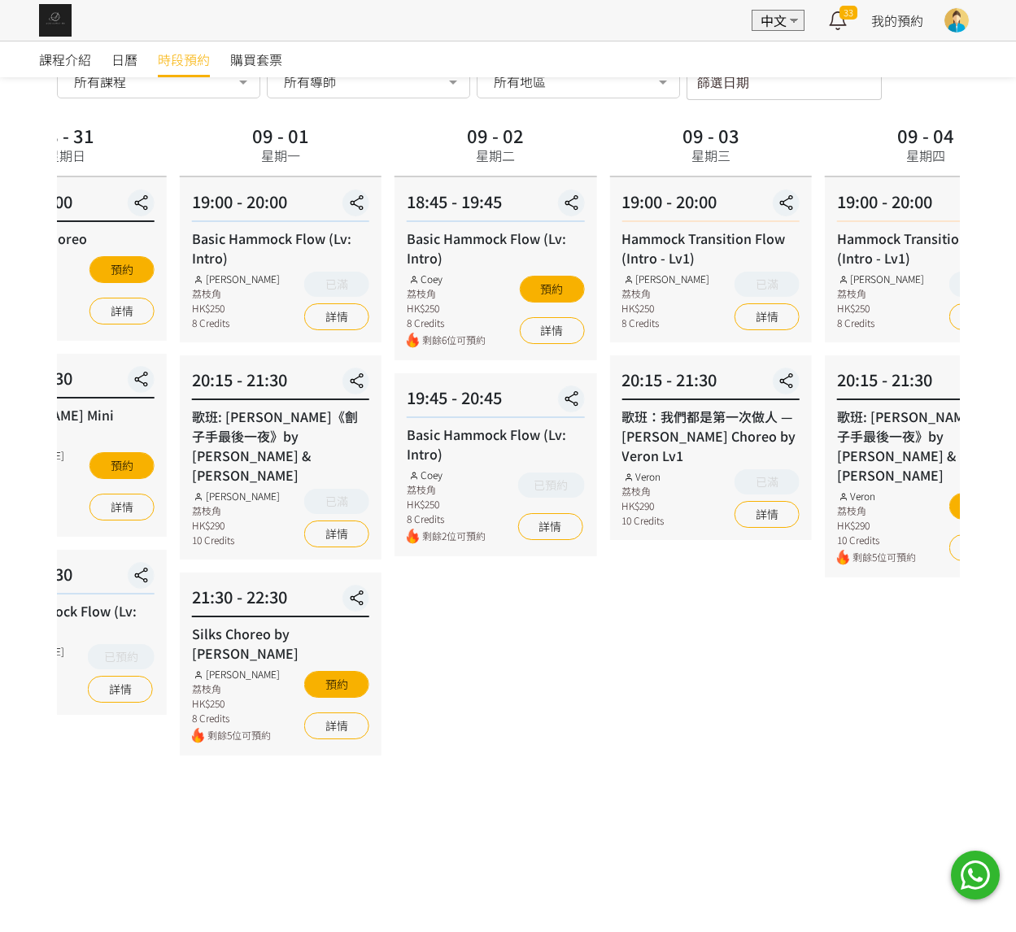
click at [818, 202] on div "09 - 04 星期四 19:00 - 20:00 Hammock Transition Flow (Intro - Lv1) Rachel Ng 荔枝角 H…" at bounding box center [925, 633] width 215 height 1027
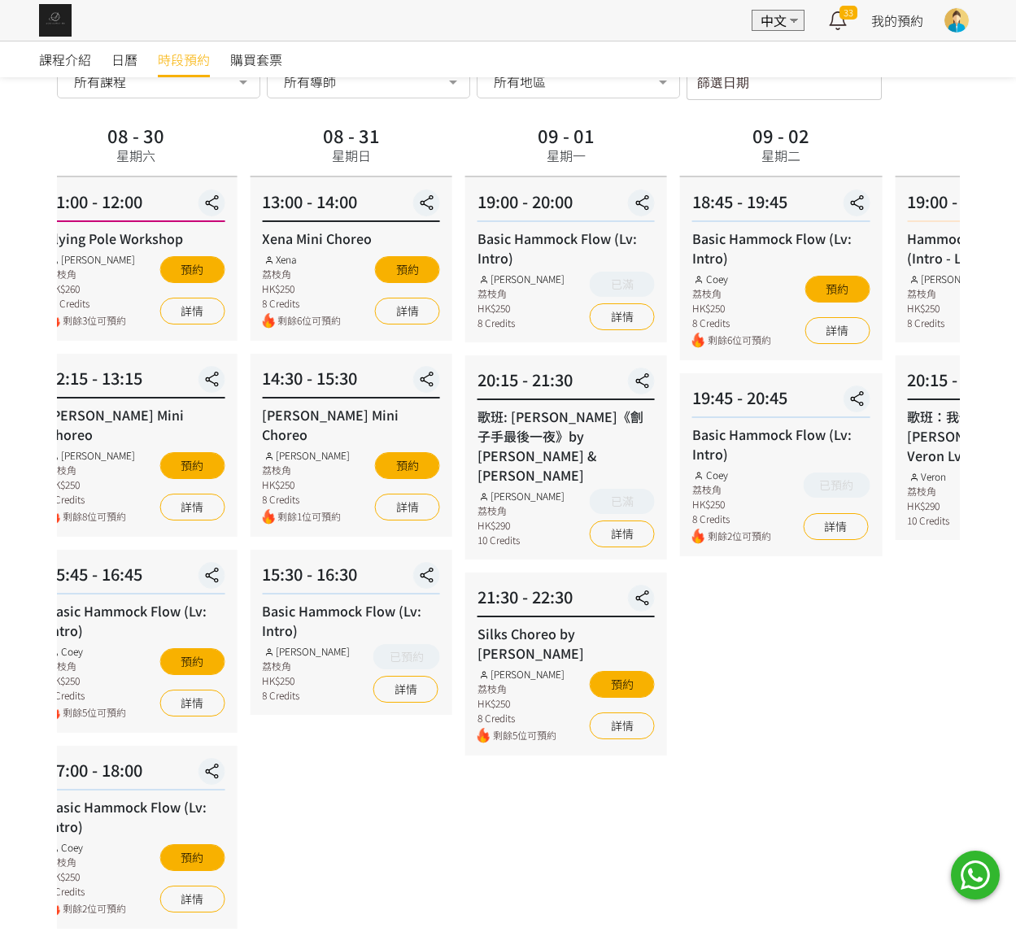
click at [243, 190] on div "08 - 31 星期日 13:00 - 14:00 Xena Mini Choreo Xena 荔枝角 HK$250 8 Credits 剩餘6位可預約 預約…" at bounding box center [350, 633] width 215 height 1027
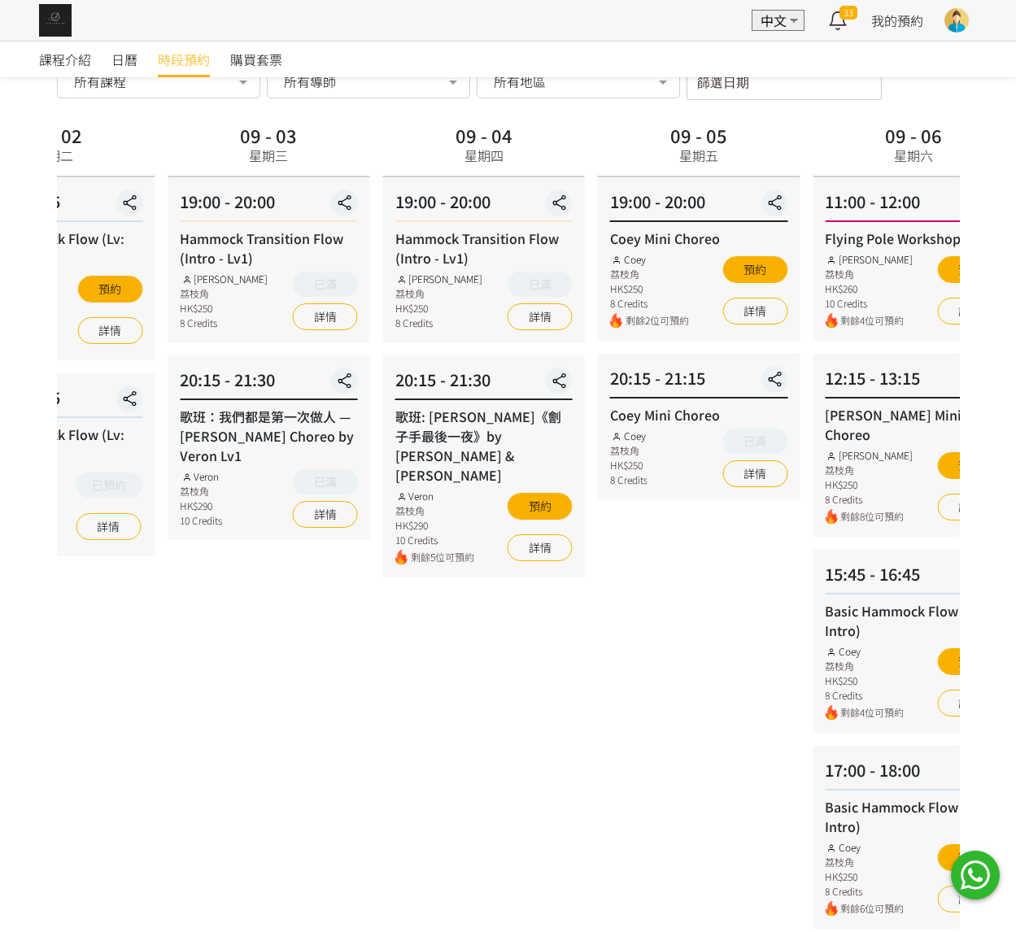
click at [246, 182] on div "19:00 - 20:00 Hammock Transition Flow (Intro - Lv1) Rachel Ng 荔枝角 HK$250 8 Cred…" at bounding box center [269, 259] width 202 height 165
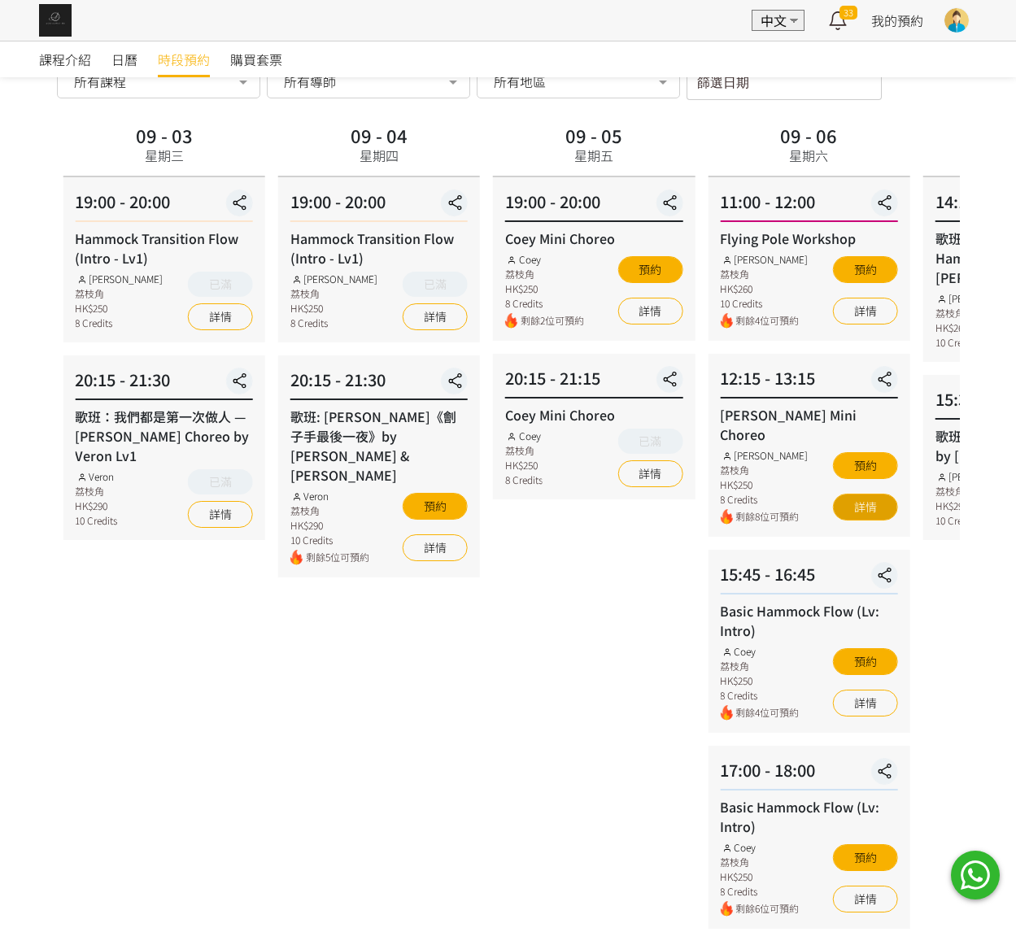
click at [861, 494] on link "詳情" at bounding box center [865, 507] width 65 height 27
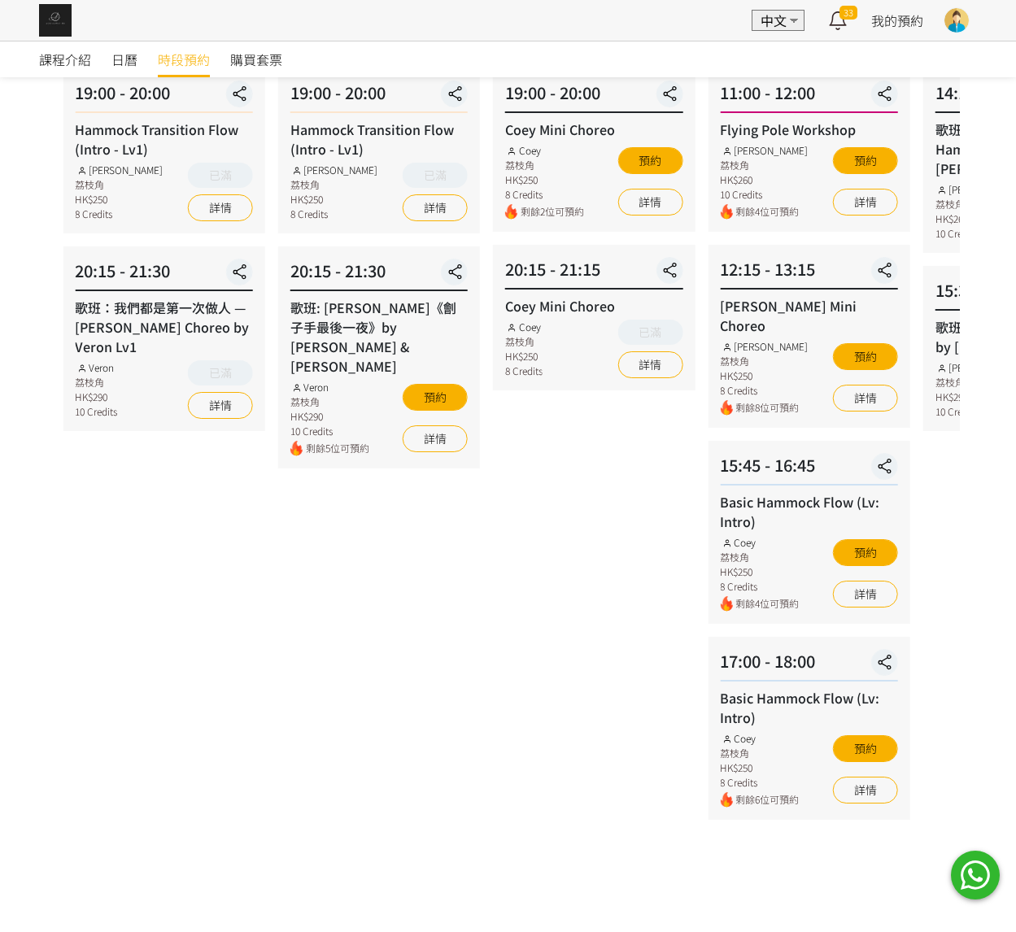
scroll to position [58, 0]
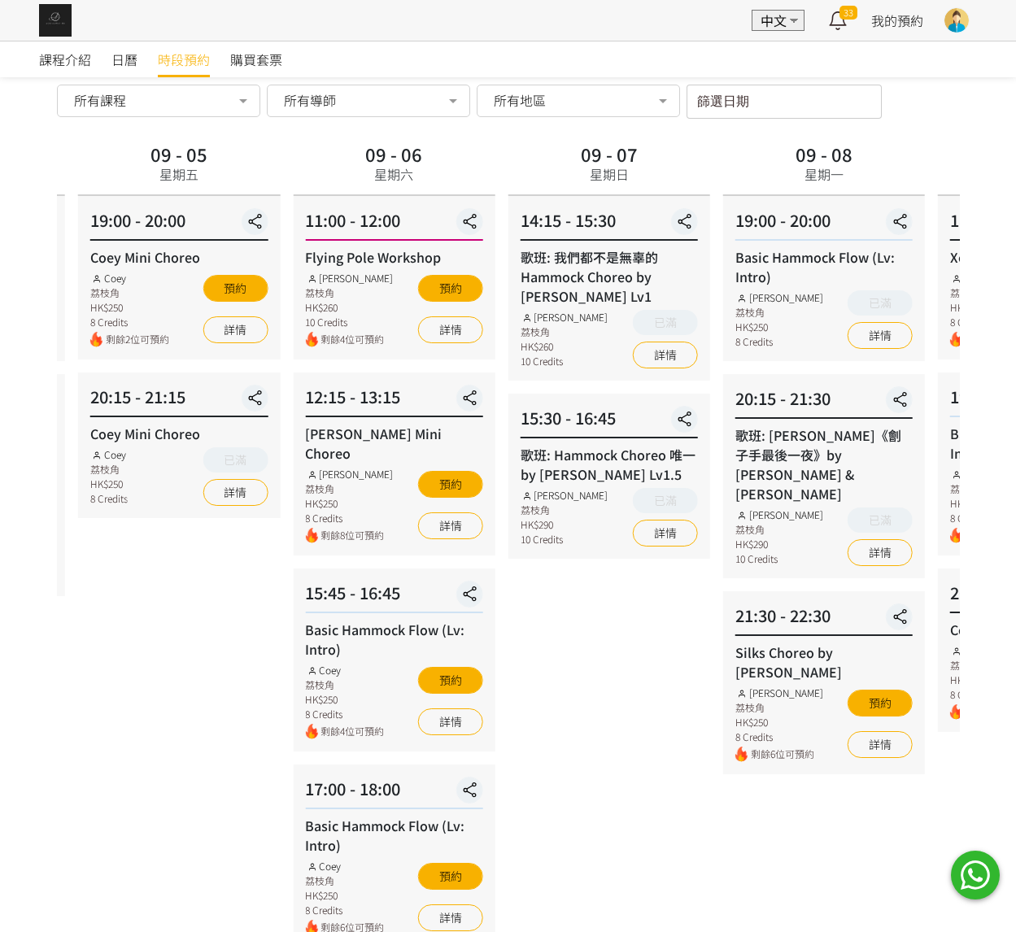
click at [431, 392] on div "09 - 06 星期六 11:00 - 12:00 Flying Pole Workshop Tracy 荔枝角 HK$260 10 Credits 剩餘4位…" at bounding box center [393, 651] width 215 height 1027
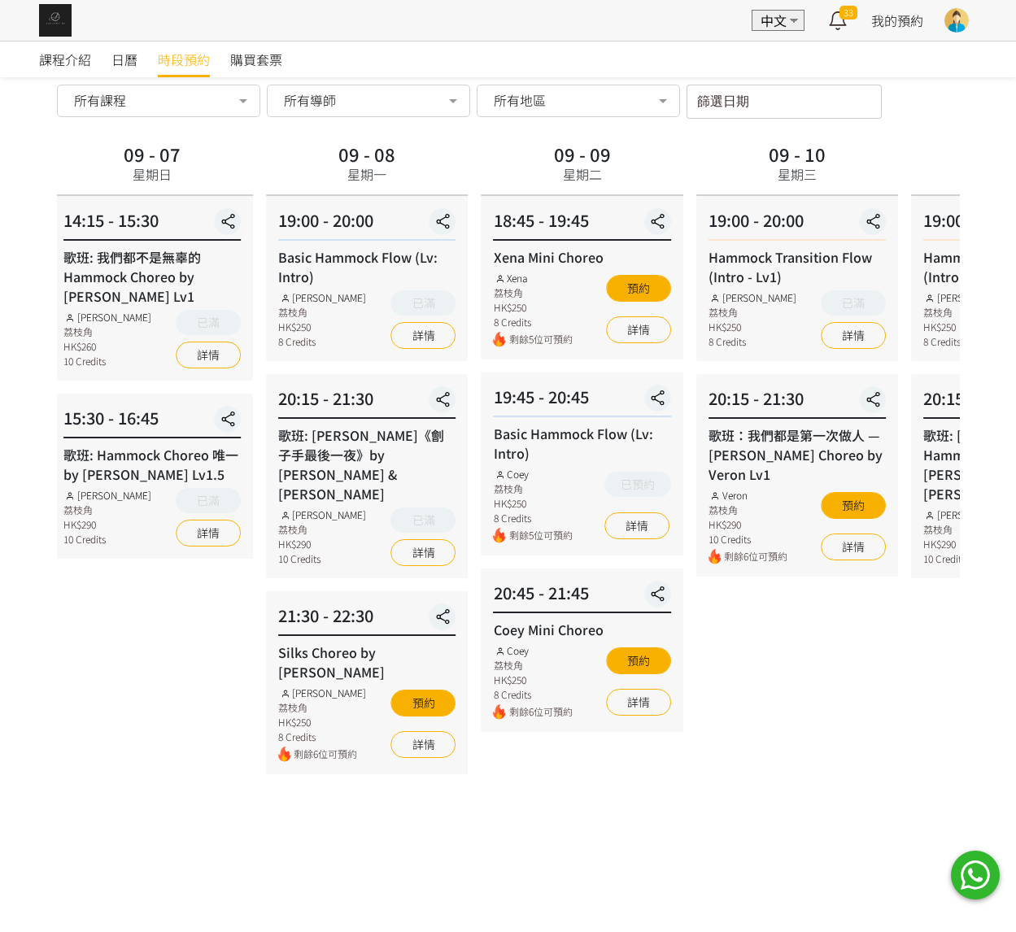
click at [390, 406] on div "09 - 08 星期一 19:00 - 20:00 Basic Hammock Flow (Lv: Intro) Rachel Ng 荔枝角 HK$250 8…" at bounding box center [366, 651] width 215 height 1027
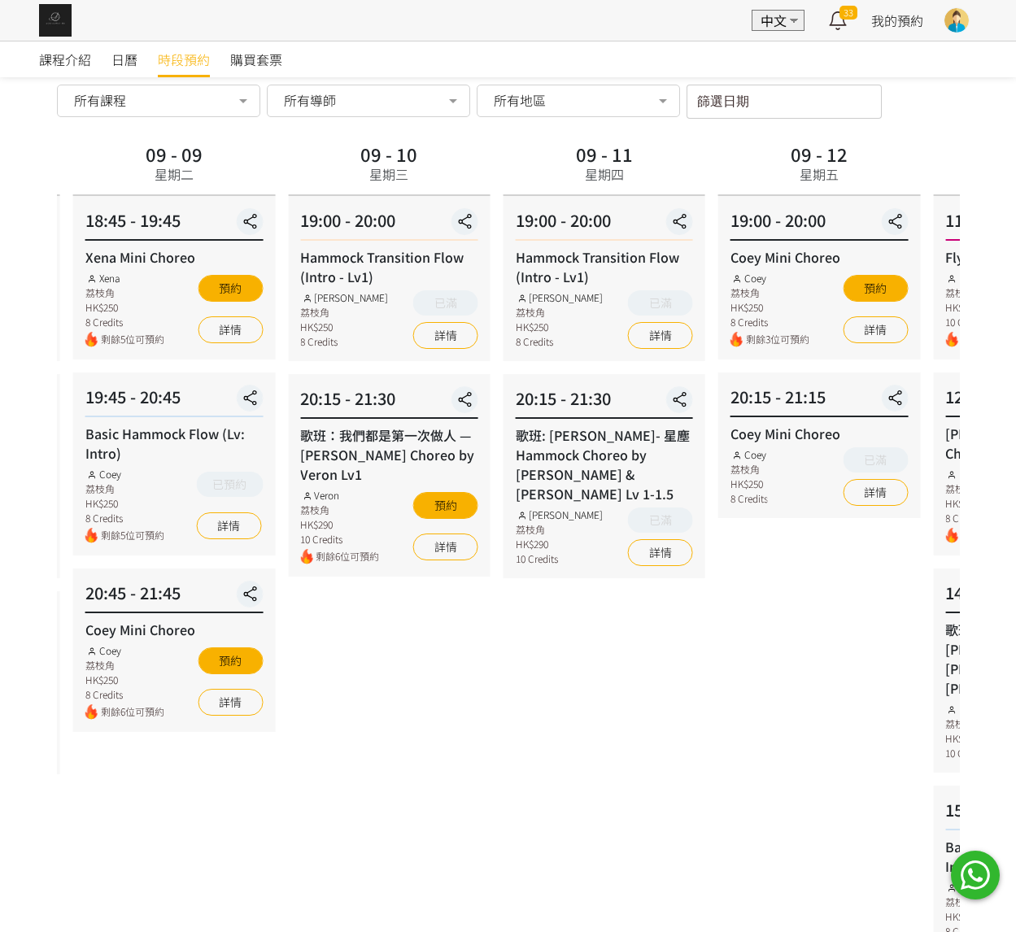
click at [281, 415] on div "09 - 10 星期三 19:00 - 20:00 Hammock Transition Flow (Intro - Lv1) Rachel Ng 荔枝角 H…" at bounding box center [388, 651] width 215 height 1027
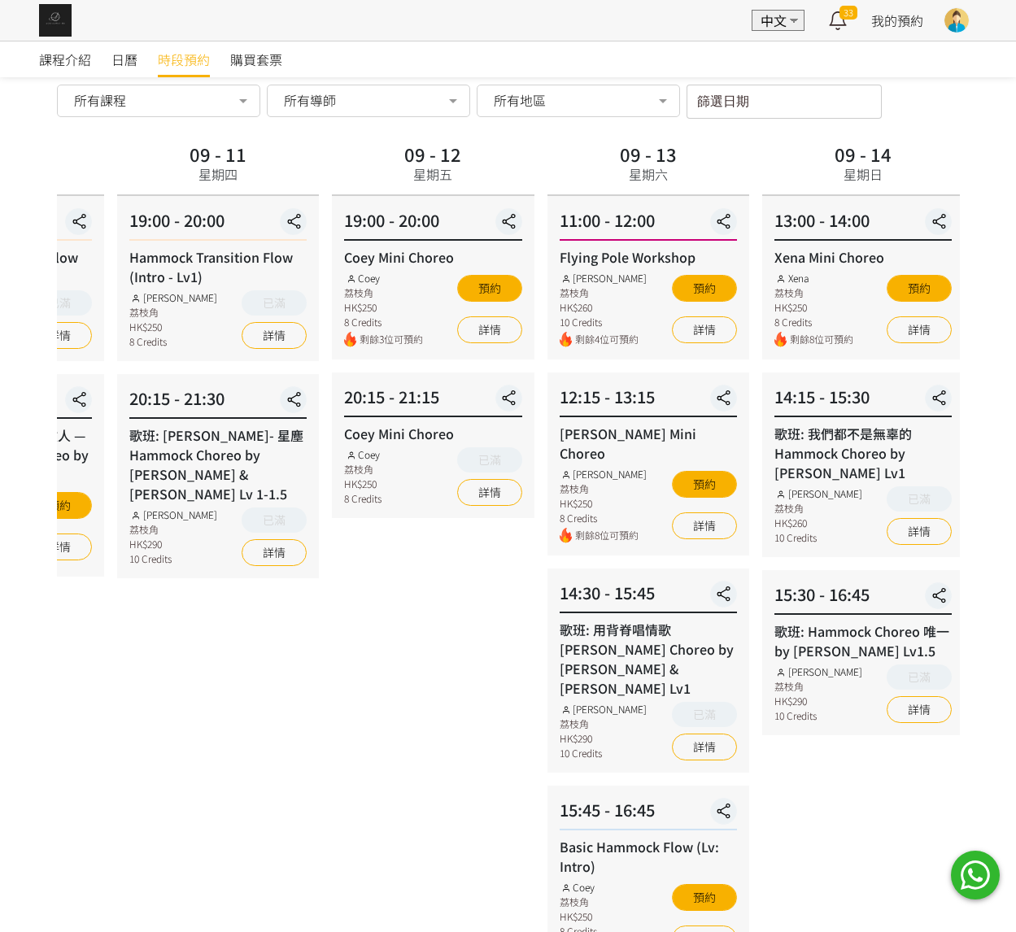
click at [525, 403] on div "20:15 - 21:15 Coey Mini Choreo Coey 荔枝角 HK$250 8 Credits 已滿 詳情" at bounding box center [433, 446] width 202 height 146
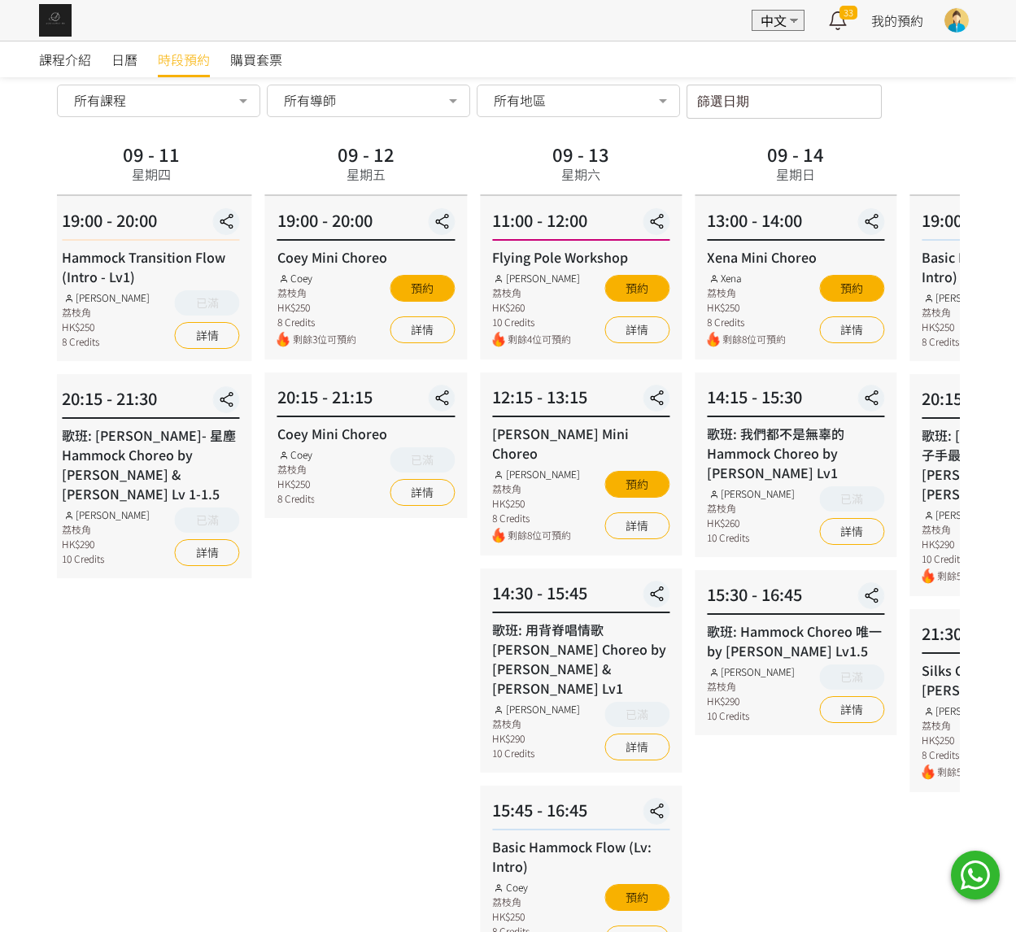
click at [839, 379] on div "14:15 - 15:30 歌班: 我們都不是無辜的 Hammock Choreo by Rachel Lv1 Rachel Ng 荔枝角 HK$260 10…" at bounding box center [796, 465] width 202 height 185
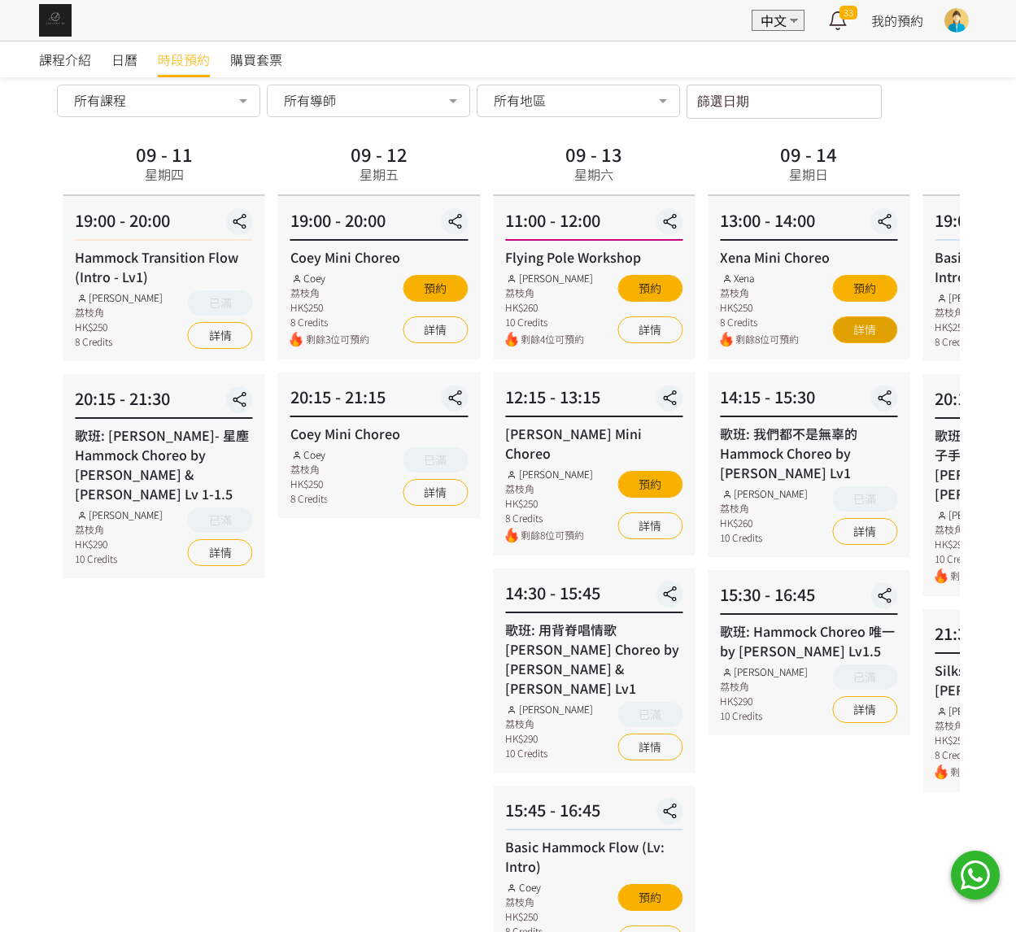
click at [871, 333] on link "詳情" at bounding box center [864, 329] width 65 height 27
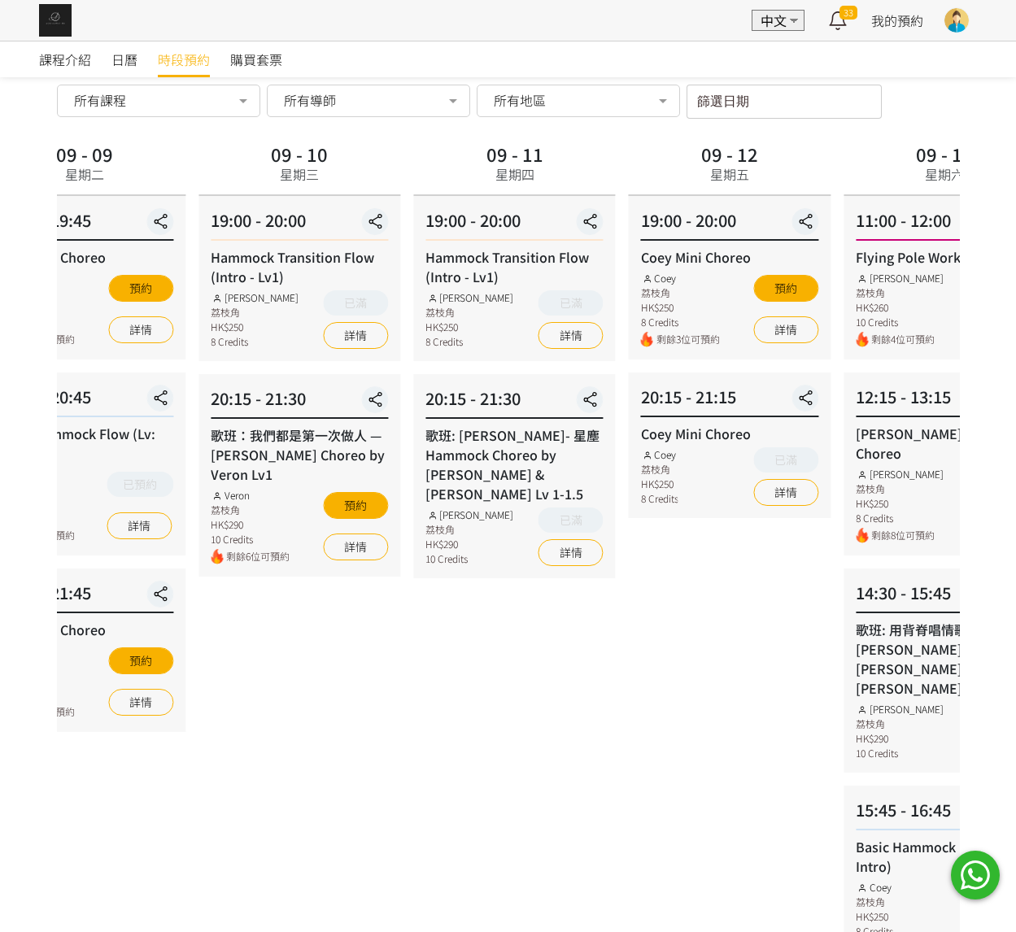
click at [831, 267] on div "19:00 - 20:00 Coey Mini Choreo Coey 荔枝角 HK$250 8 Credits 剩餘3位可預約 預約 詳情" at bounding box center [730, 278] width 202 height 164
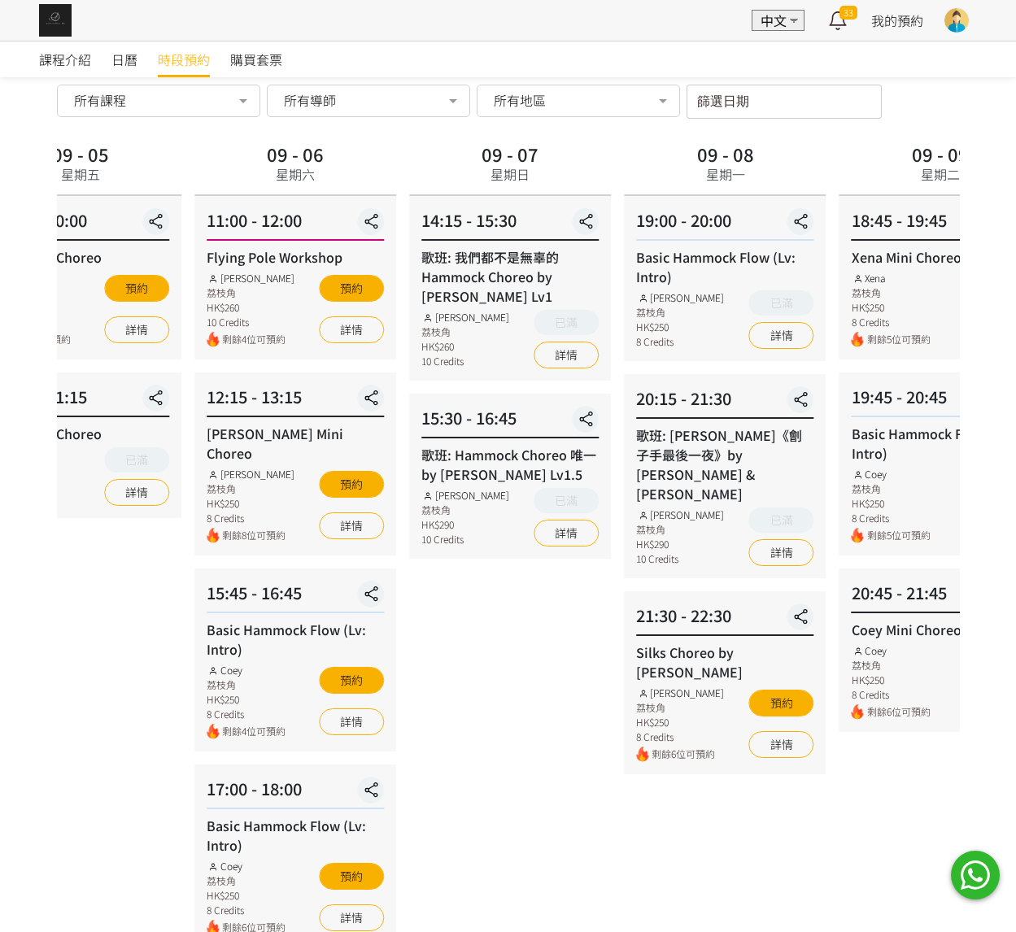
click at [1015, 256] on div "課程介紹 日曆 時段預約 購買套票 時段預約 時段預約 所有課程 所有課程 Xena Mini Choreo Basic Hammock Flow (Lv: …" at bounding box center [508, 620] width 1016 height 1274
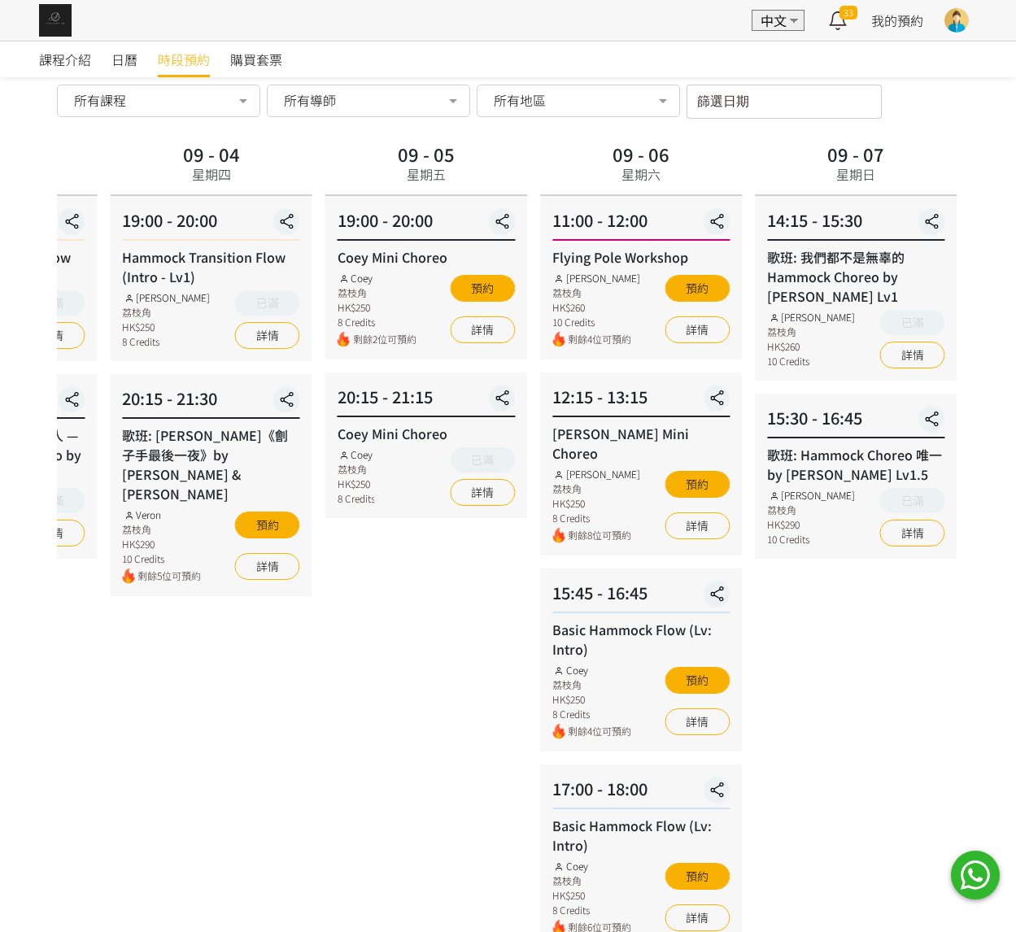
click at [515, 288] on div "Coey Mini Choreo Coey 荔枝角 HK$250 8 Credits 剩餘2位可預約 預約 詳情" at bounding box center [426, 297] width 177 height 100
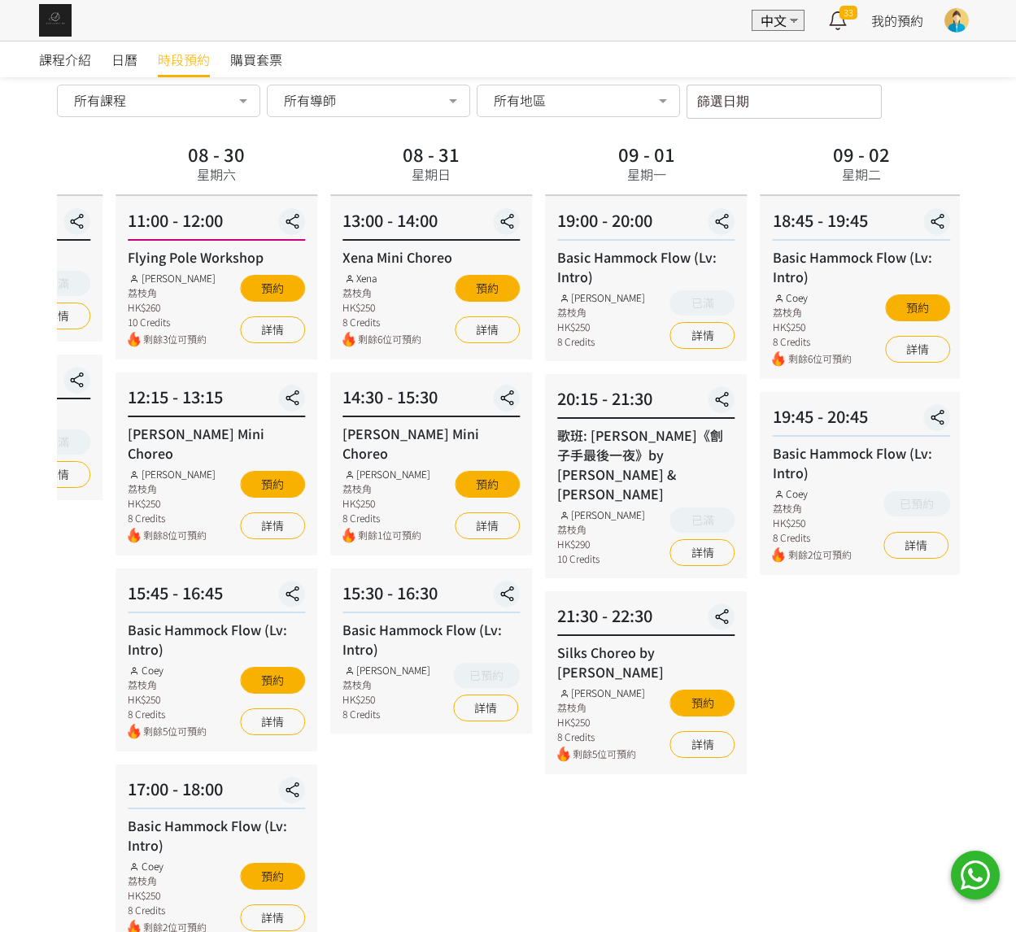
click at [829, 272] on div "Basic Hammock Flow (Lv: Intro)" at bounding box center [861, 266] width 177 height 39
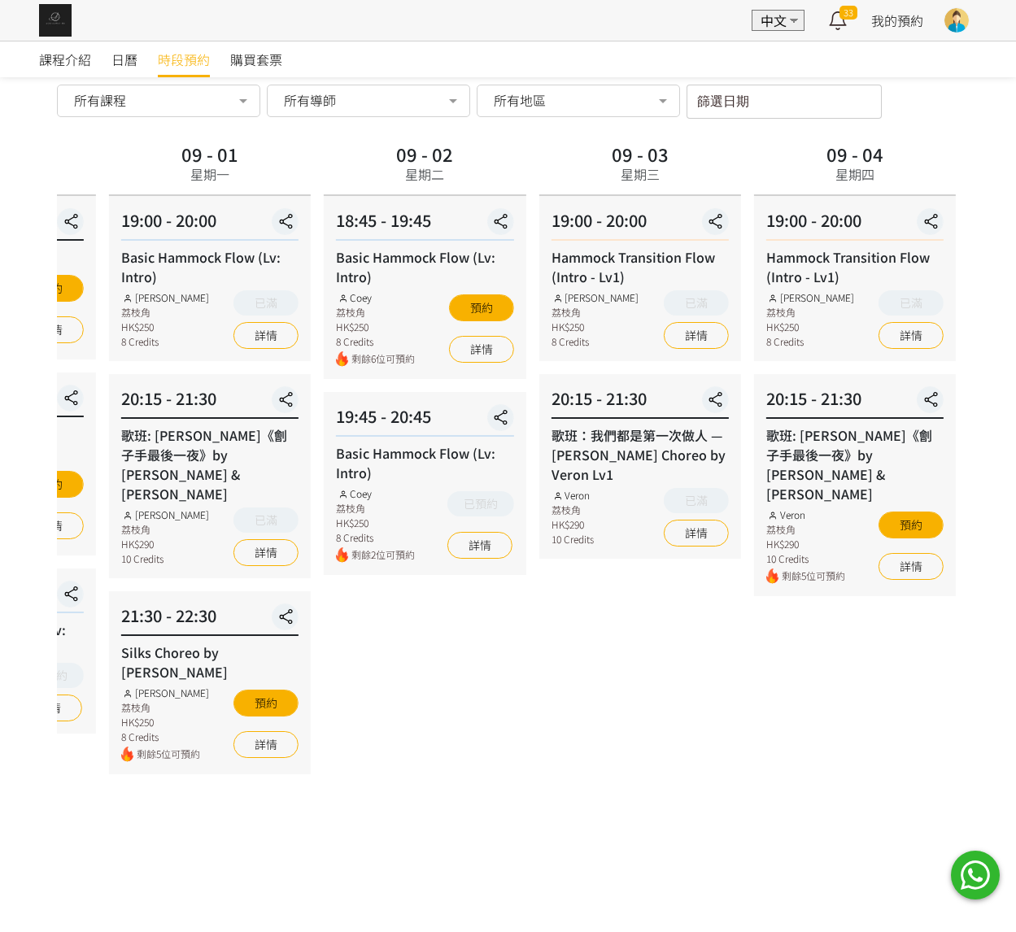
click at [324, 245] on div "18:45 - 19:45 Basic Hammock Flow (Lv: Intro) Coey 荔枝角 HK$250 8 Credits 剩餘6位可預約 …" at bounding box center [425, 287] width 202 height 183
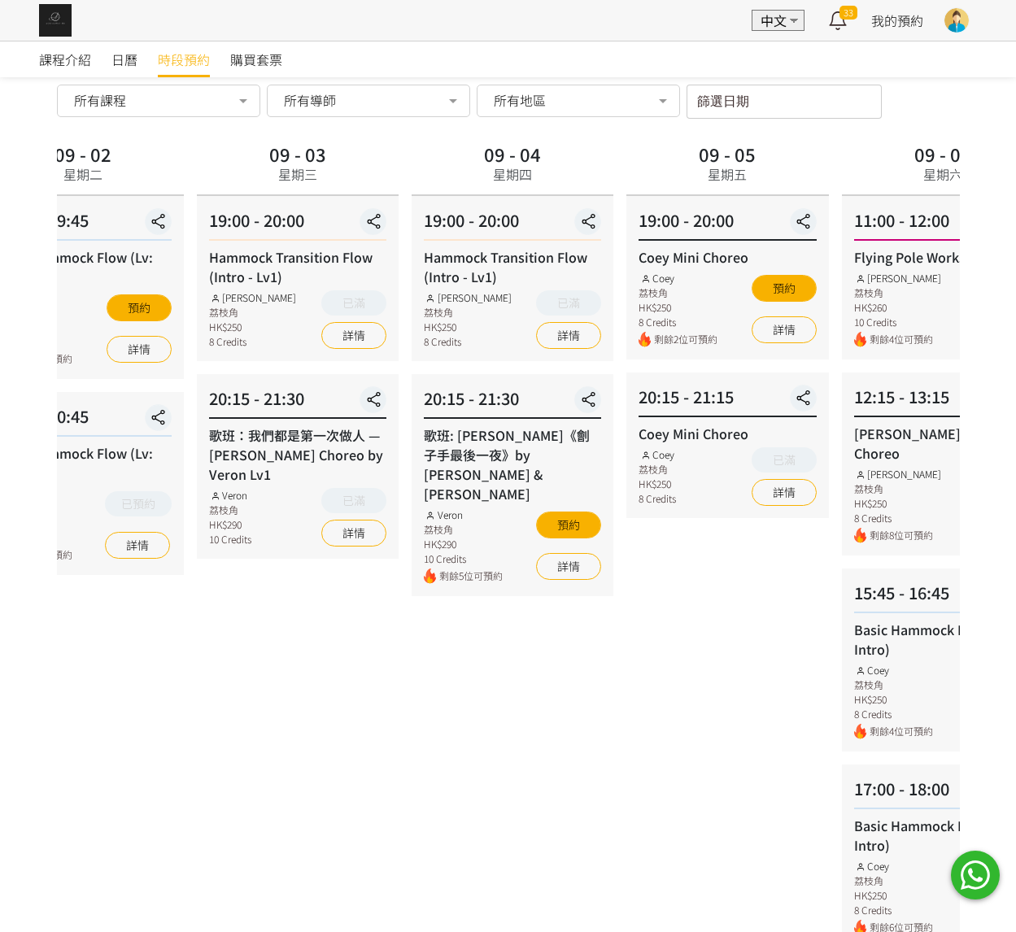
click at [639, 224] on div "19:00 - 20:00" at bounding box center [727, 224] width 177 height 33
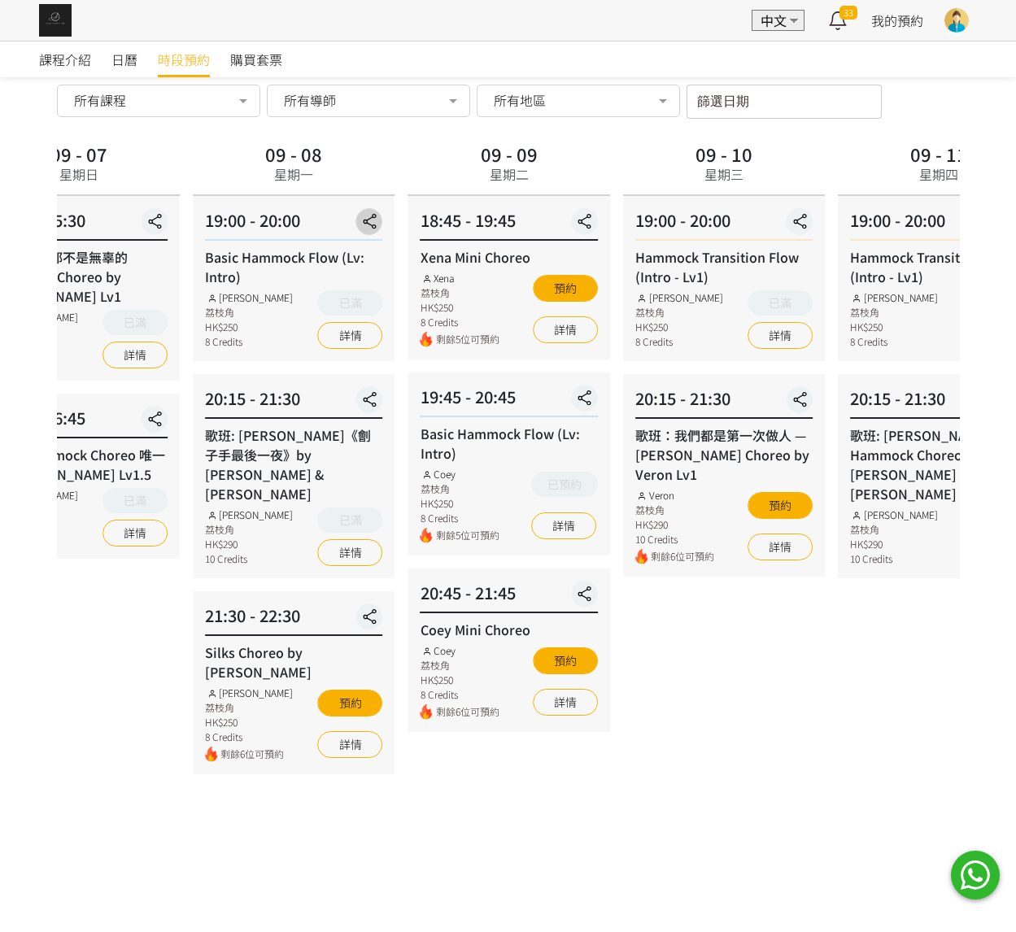
drag, startPoint x: 874, startPoint y: 210, endPoint x: 243, endPoint y: 229, distance: 630.7
click at [356, 229] on button "button" at bounding box center [369, 221] width 27 height 27
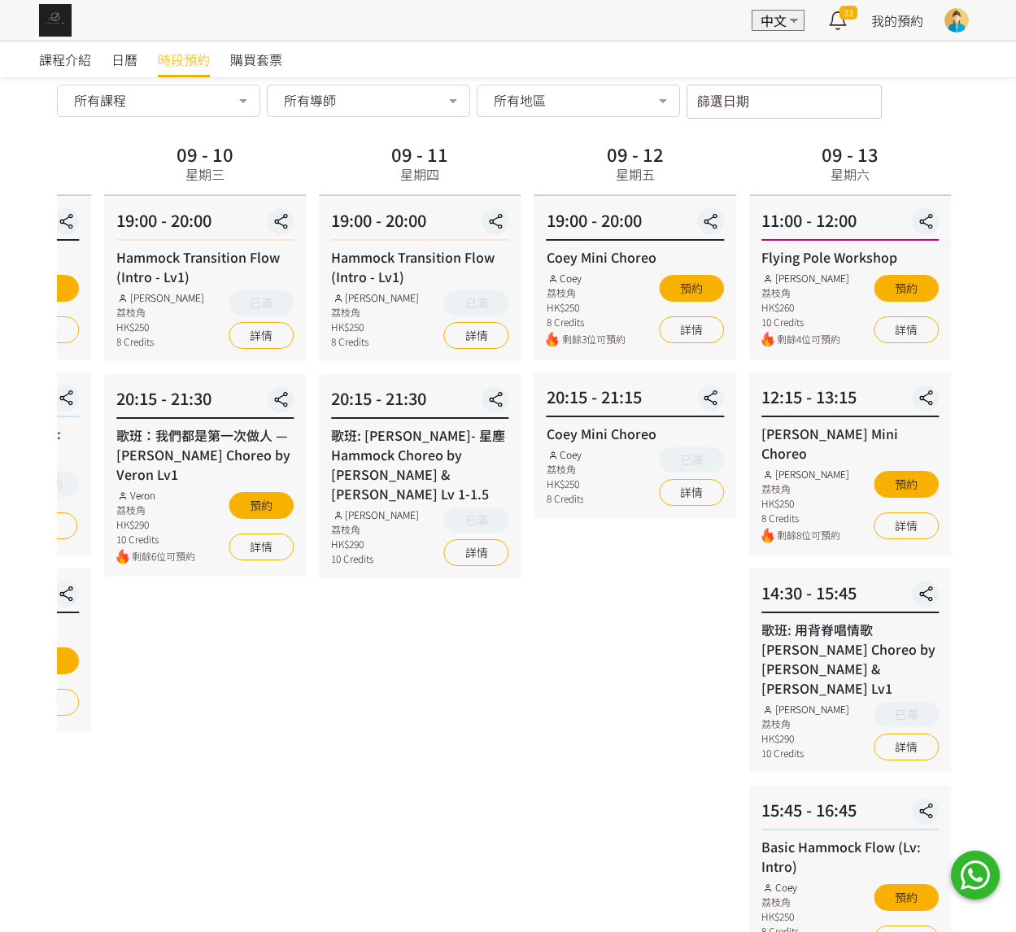
click at [331, 224] on div "19:00 - 20:00" at bounding box center [419, 224] width 177 height 33
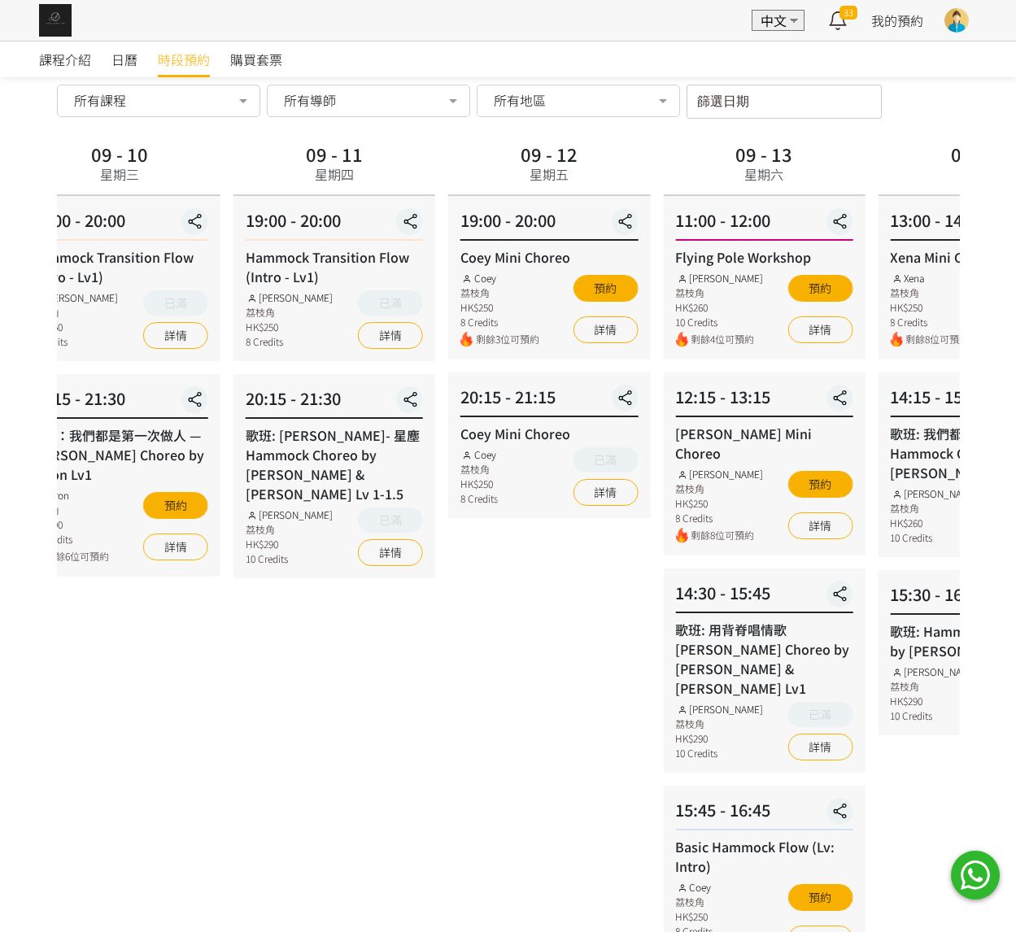
click at [792, 232] on div "11:00 - 12:00 Flying Pole Workshop Tracy 荔枝角 HK$260 10 Credits 剩餘4位可預約 預約 詳情" at bounding box center [764, 278] width 202 height 164
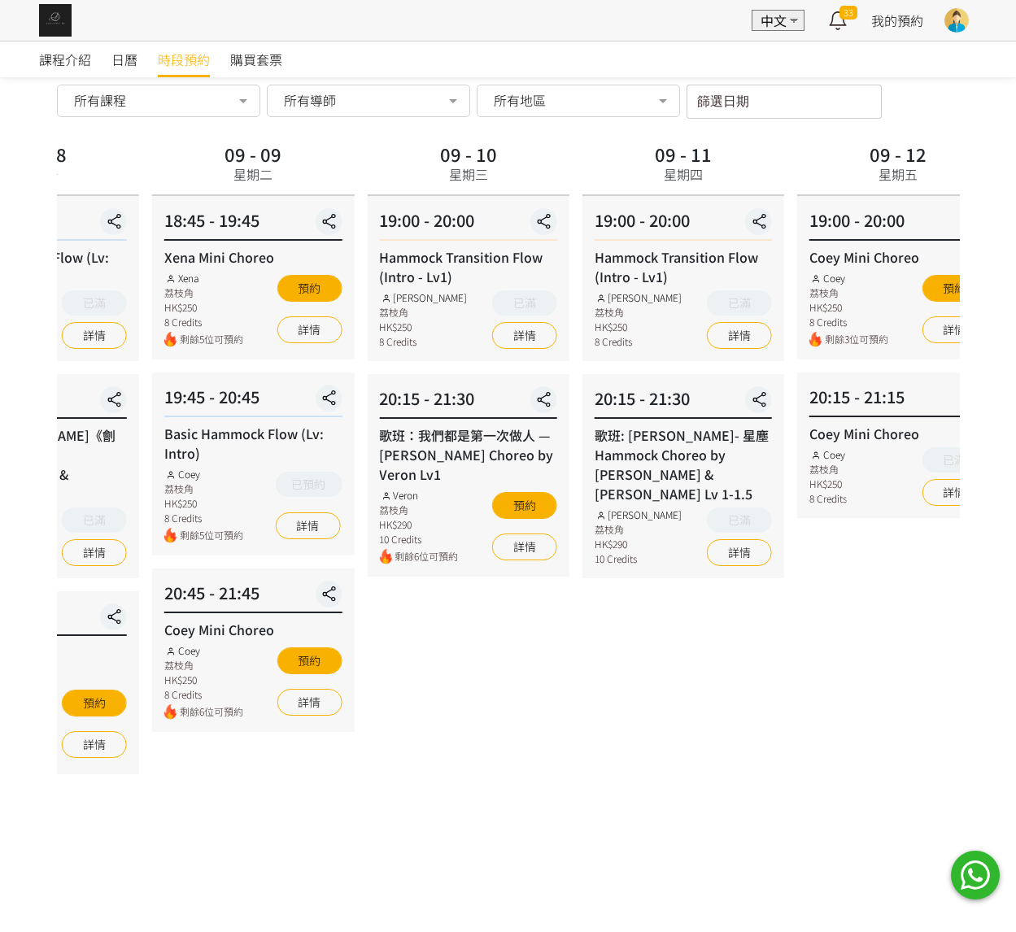
click at [595, 225] on div "19:00 - 20:00 Hammock Transition Flow (Intro - Lv1) Rachel Ng 荔枝角 HK$250 8 Cred…" at bounding box center [683, 278] width 202 height 165
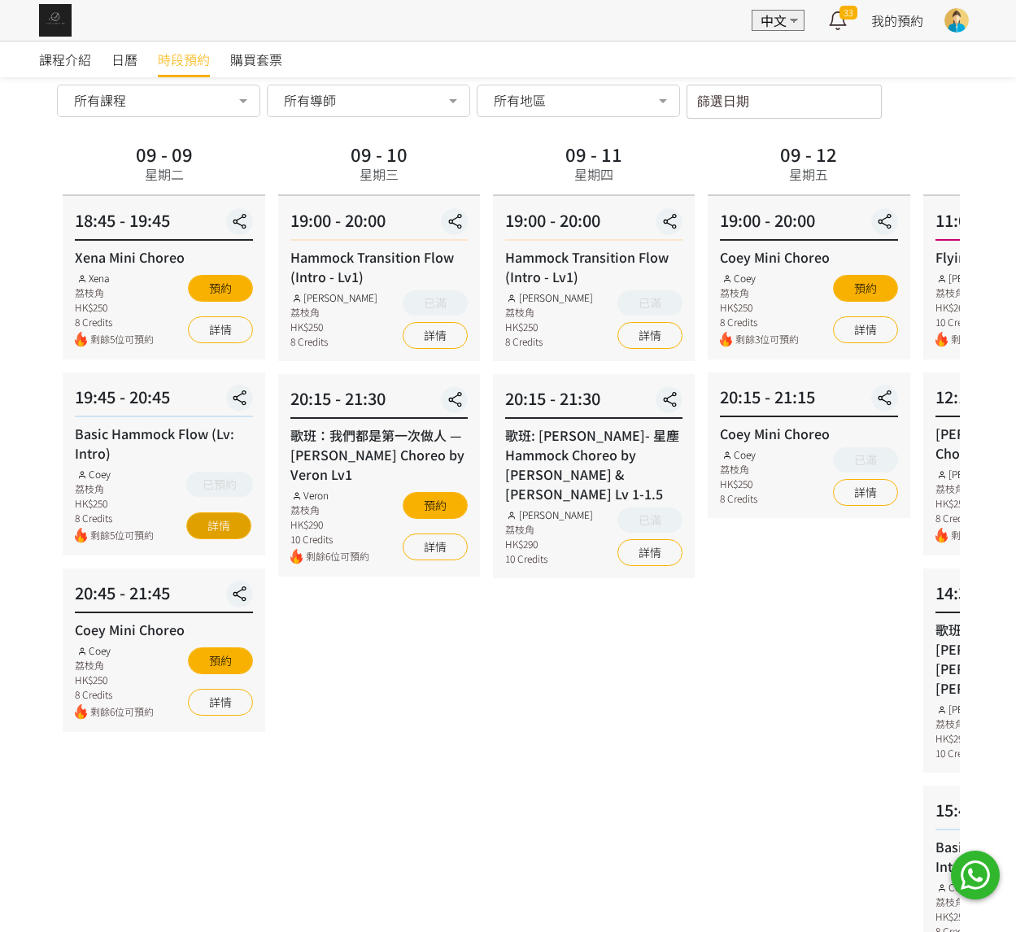
click at [203, 517] on link "詳情" at bounding box center [218, 525] width 65 height 27
click at [203, 526] on link "詳情" at bounding box center [218, 525] width 65 height 27
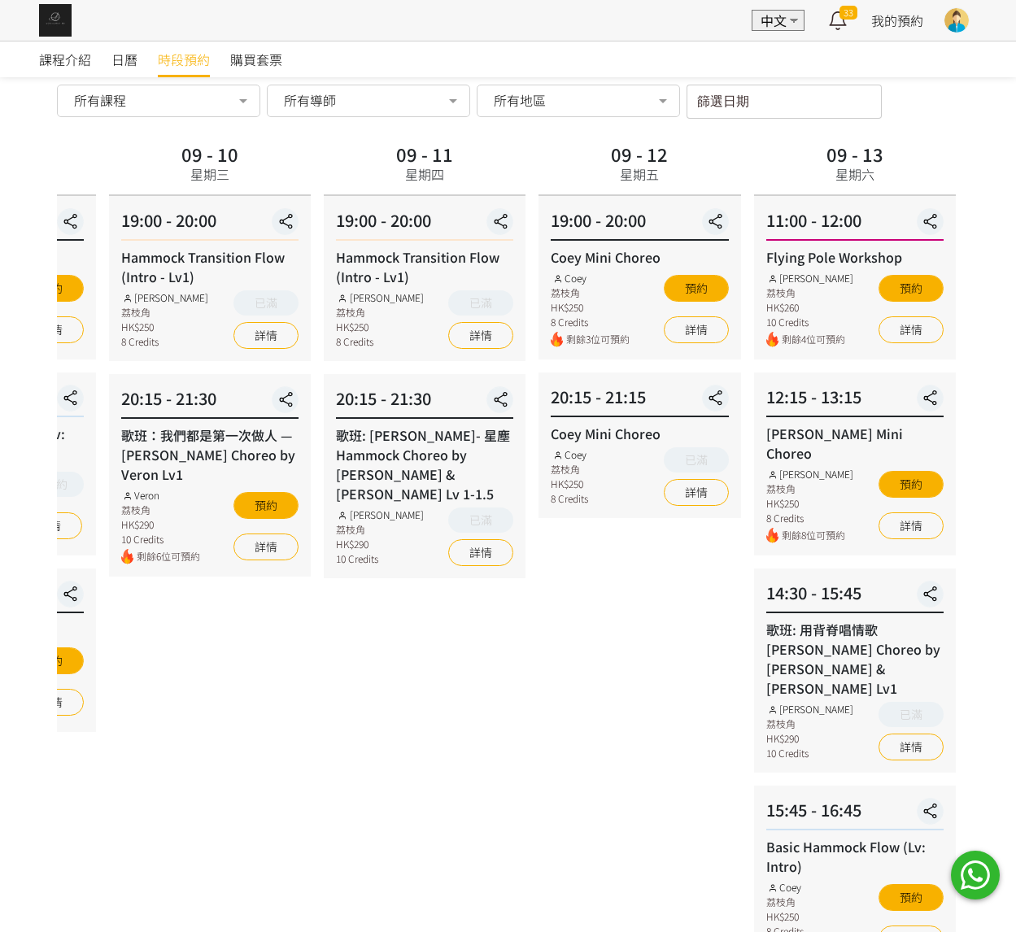
click at [747, 373] on div "09 - 12 星期五 19:00 - 20:00 Coey Mini Choreo Coey 荔枝角 HK$250 8 Credits 剩餘3位可預約 預約…" at bounding box center [639, 651] width 215 height 1027
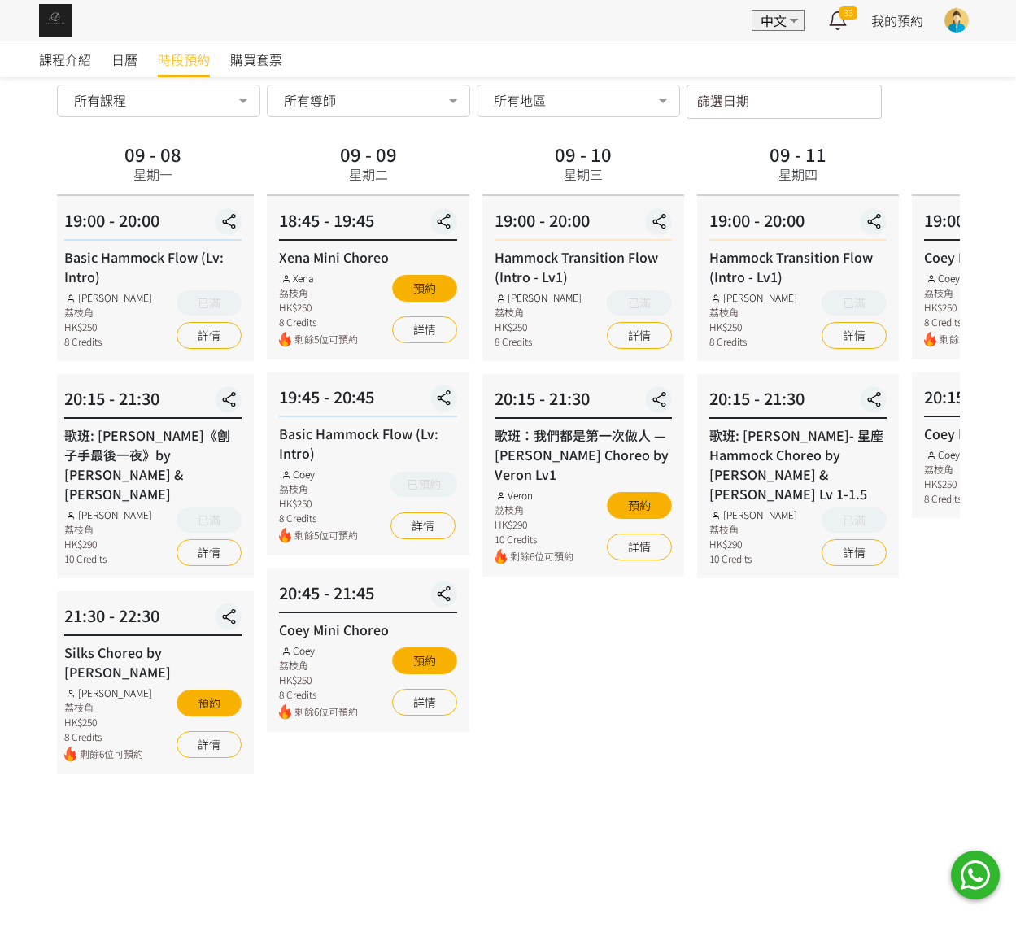
click at [42, 377] on div "課程介紹 日曆 時段預約 購買套票 時段預約 時段預約 所有課程 所有課程 Xena Mini Choreo Basic Hammock Flow (Lv: …" at bounding box center [508, 620] width 1016 height 1274
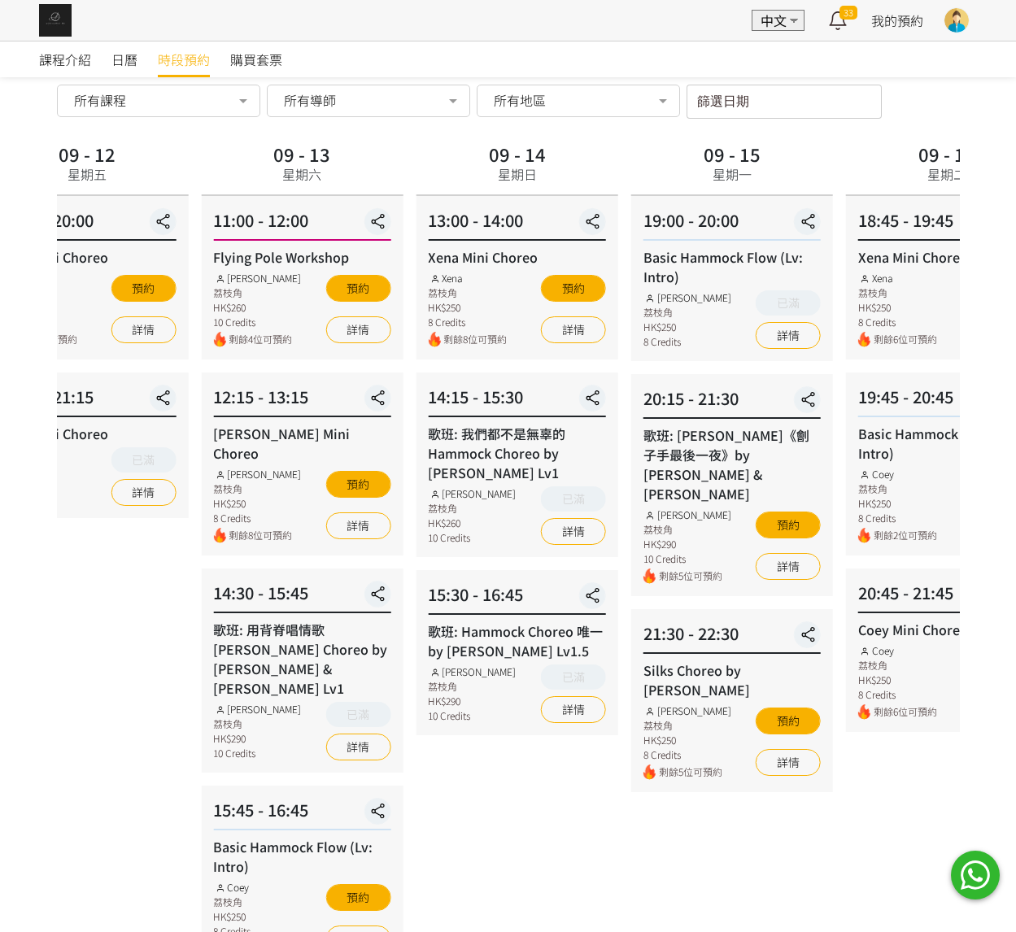
click at [255, 373] on div "09 - 13 星期六 11:00 - 12:00 Flying Pole Workshop Tracy 荔枝角 HK$260 10 Credits 剩餘4位…" at bounding box center [301, 651] width 215 height 1027
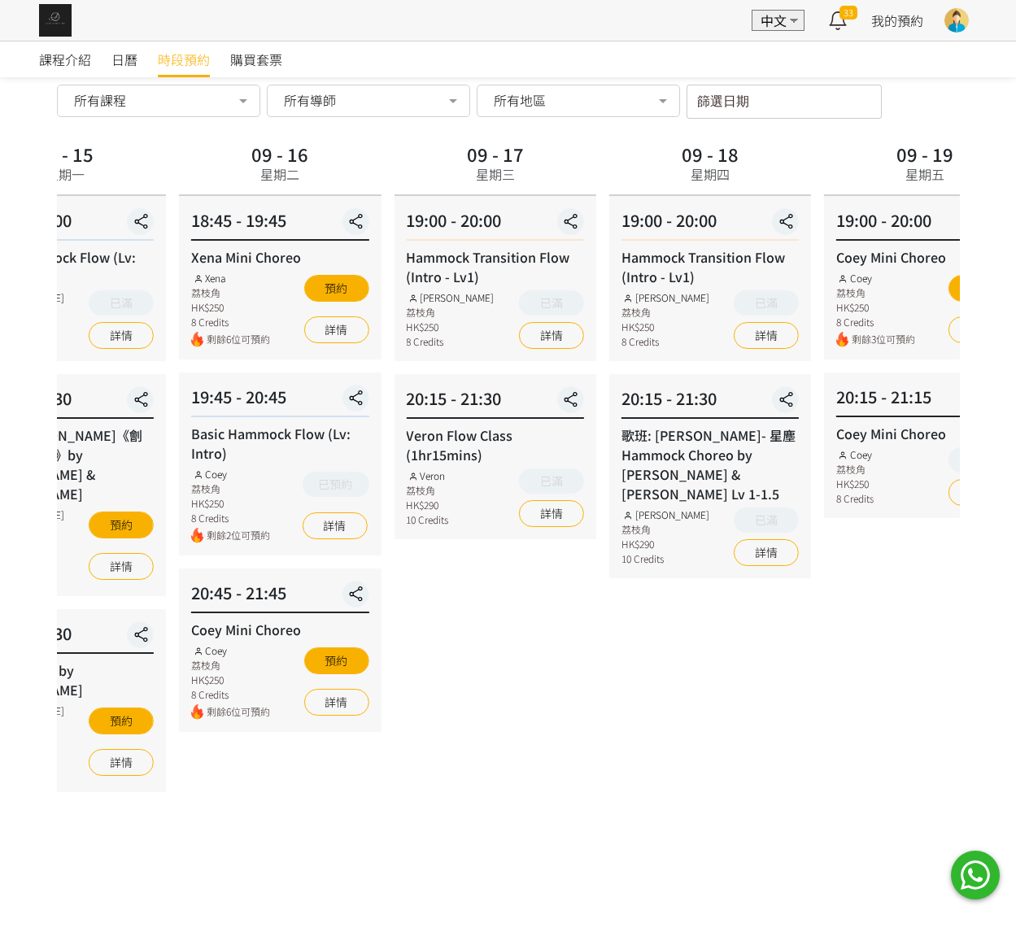
click at [208, 393] on div "09 - 16 星期二 18:45 - 19:45 Xena Mini Choreo Xena 荔枝角 HK$250 8 Credits 剩餘6位可預約 預約…" at bounding box center [279, 651] width 215 height 1027
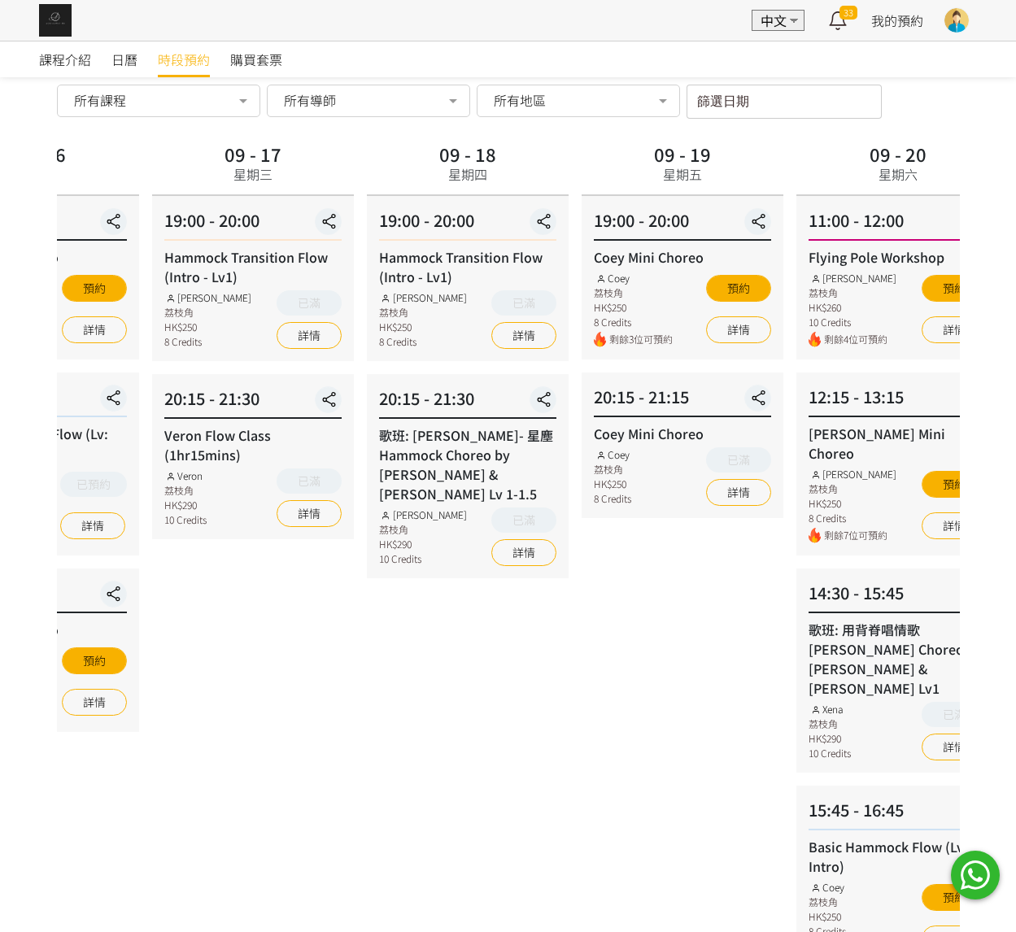
click at [760, 368] on div "09 - 19 星期五 19:00 - 20:00 Coey Mini Choreo Coey 荔枝角 HK$250 8 Credits 剩餘3位可預約 預約…" at bounding box center [682, 651] width 215 height 1027
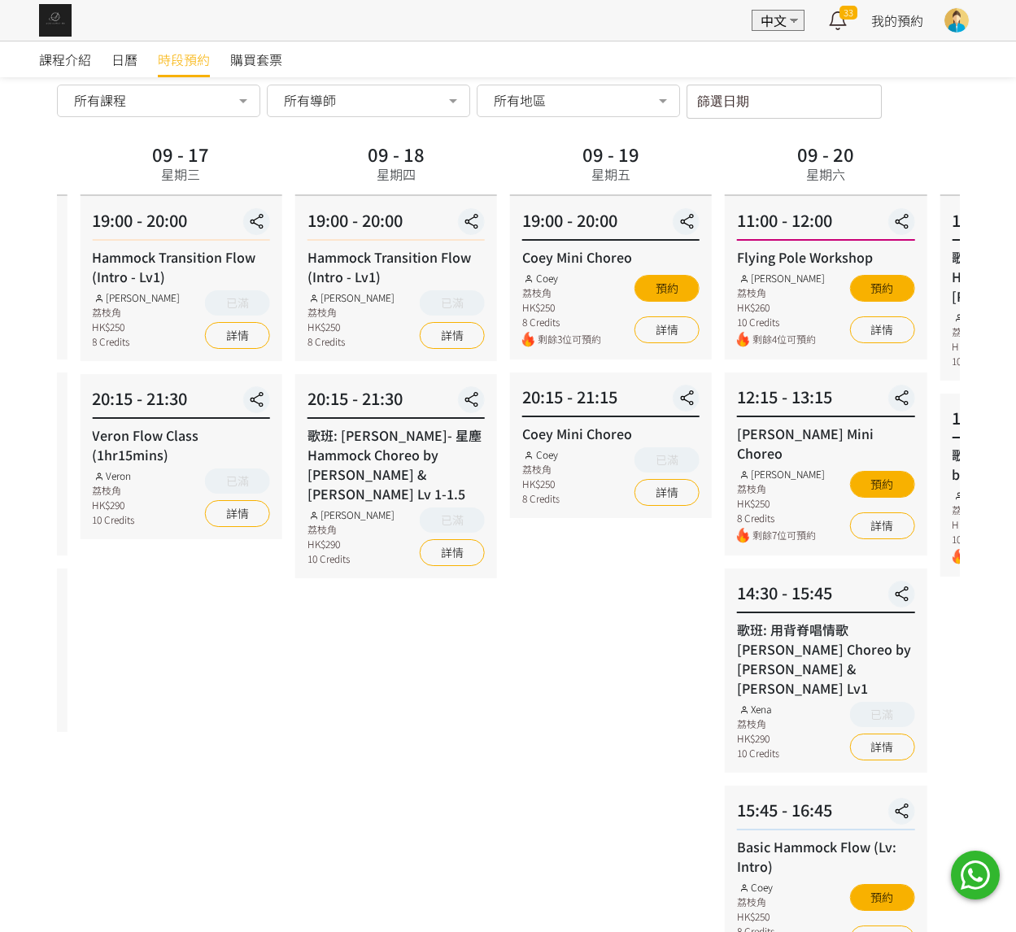
click at [887, 365] on div "09 - 20 星期六 11:00 - 12:00 Flying Pole Workshop Tracy 荔枝角 HK$260 10 Credits 剩餘4位…" at bounding box center [825, 651] width 215 height 1027
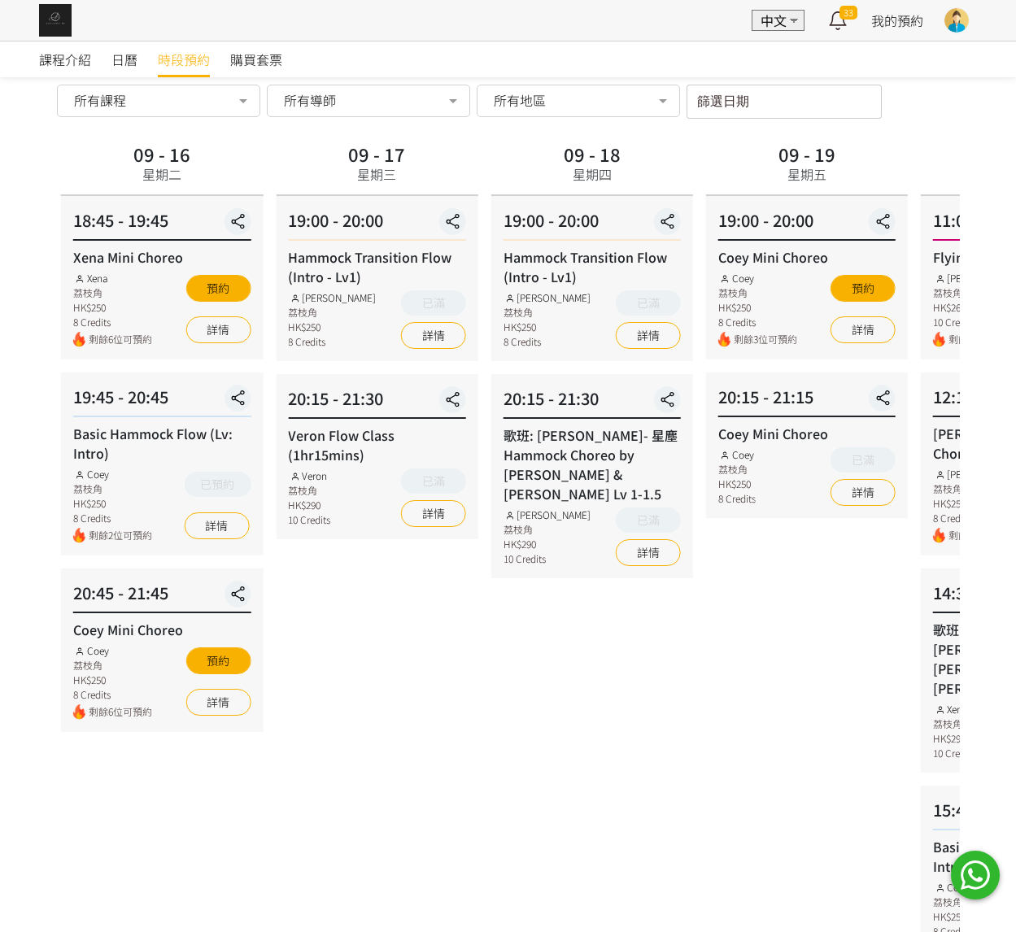
click at [388, 372] on div "09 - 17 星期三 19:00 - 20:00 Hammock Transition Flow (Intro - Lv1) Rachel Ng 荔枝角 H…" at bounding box center [376, 651] width 215 height 1027
click at [428, 508] on link "詳情" at bounding box center [435, 513] width 65 height 27
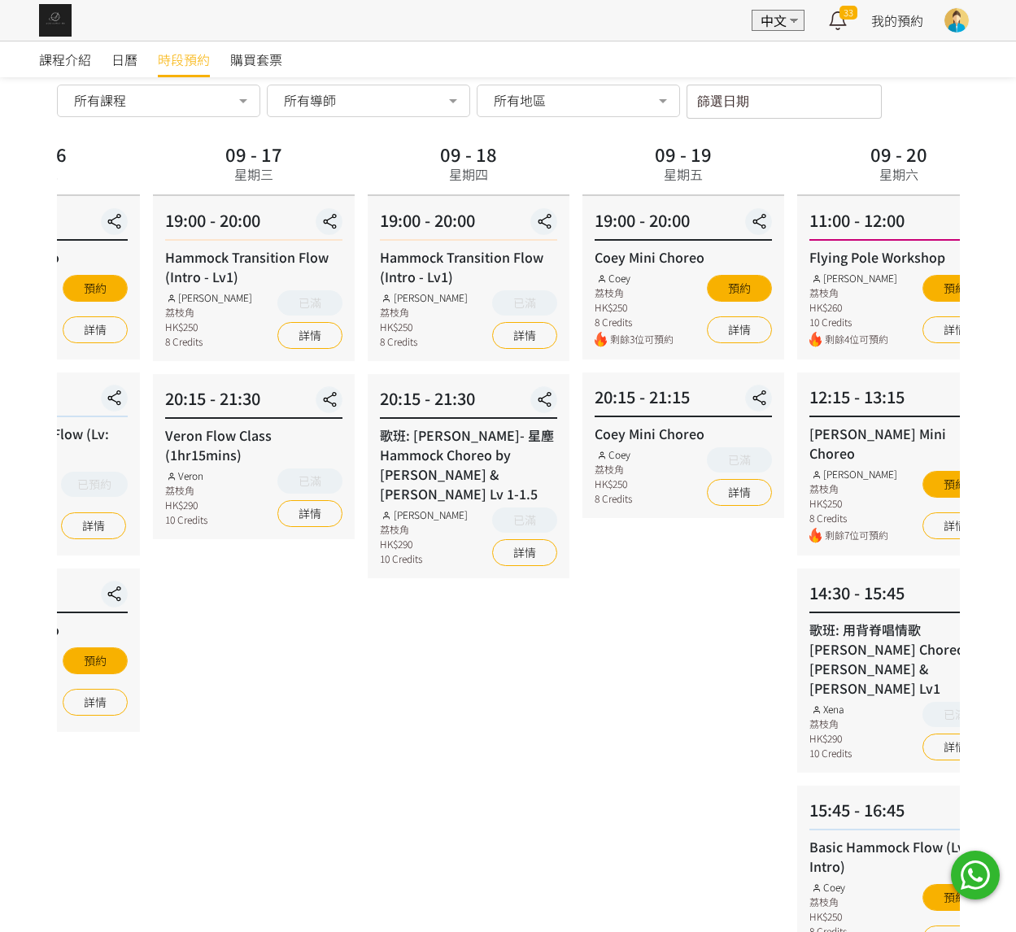
click at [582, 425] on div "20:15 - 21:15 Coey Mini Choreo Coey 荔枝角 HK$250 8 Credits 已滿 詳情" at bounding box center [683, 446] width 202 height 146
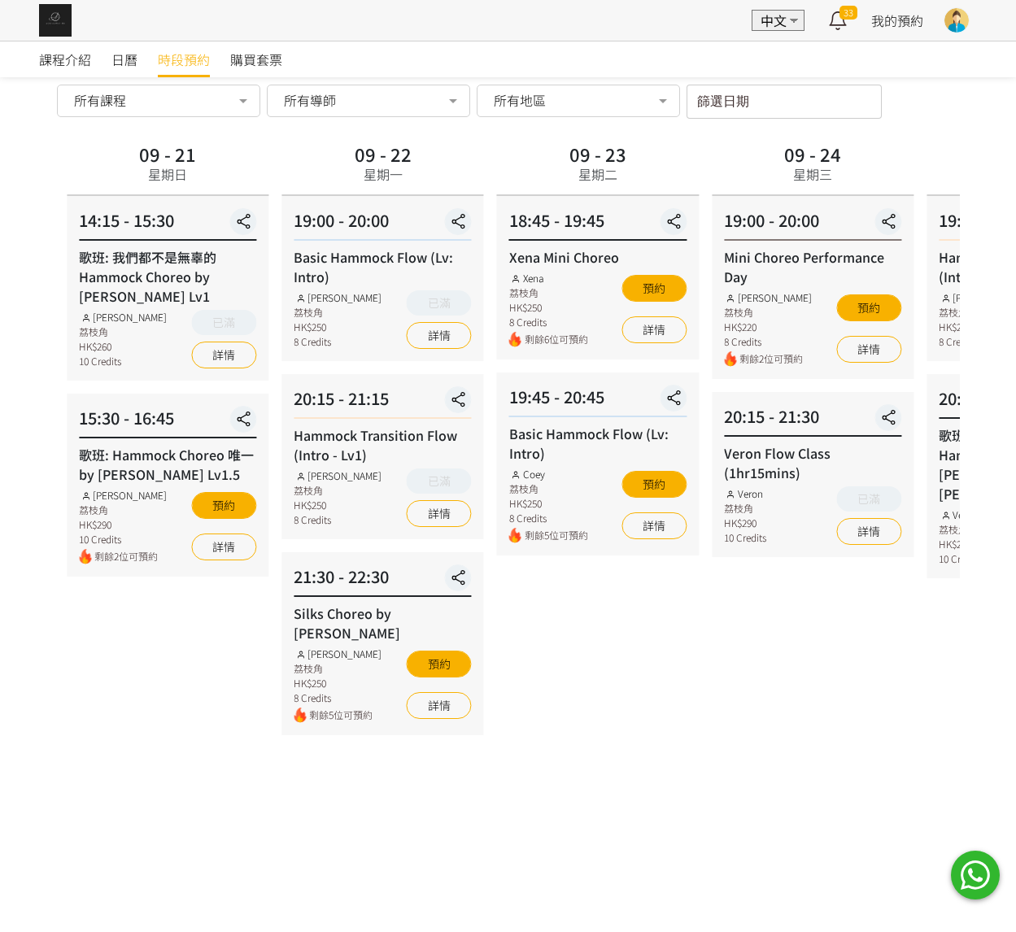
click at [173, 428] on div "15:30 - 16:45 歌班: Hammock Choreo 唯一 by Rachel Lv1.5 Rachel Ng 荔枝角 HK$290 10 Cre…" at bounding box center [168, 485] width 202 height 183
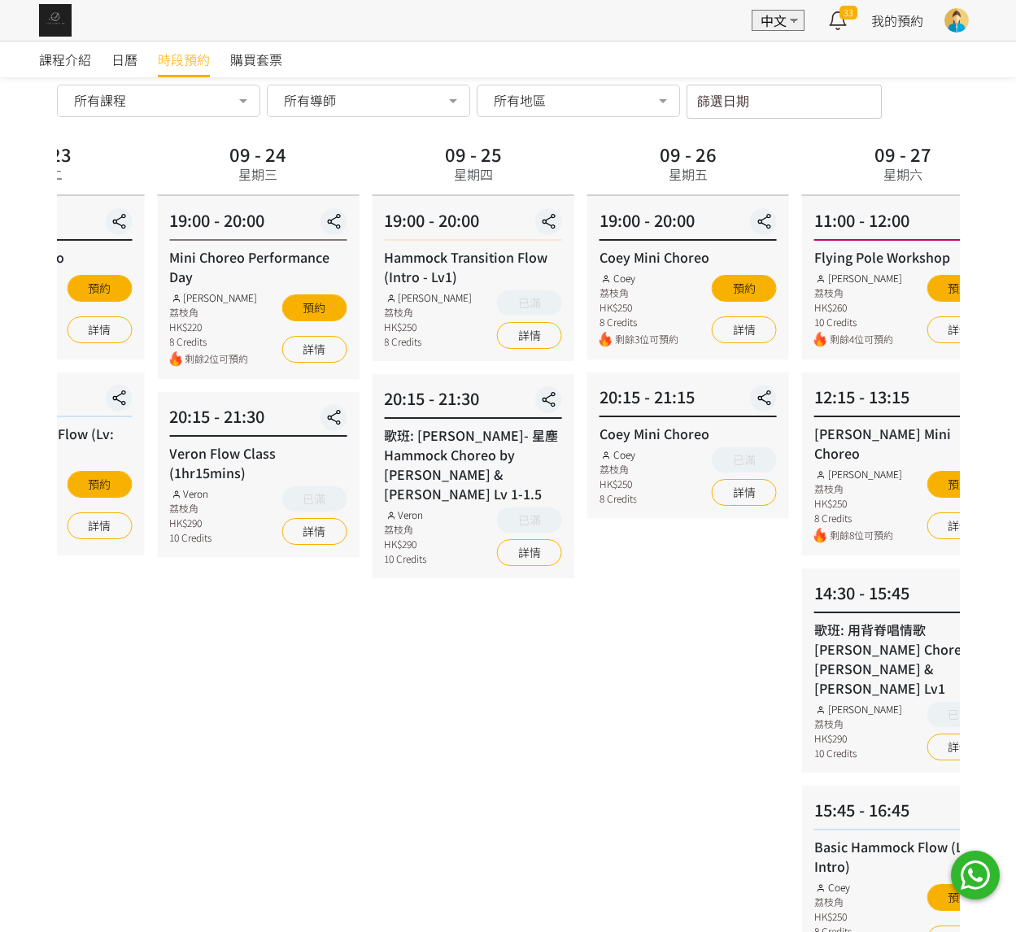
click at [133, 394] on div "09 - 23 星期二 18:45 - 19:45 Xena Mini Choreo Xena 荔枝角 HK$250 8 Credits 剩餘6位可預約 預約…" at bounding box center [43, 651] width 215 height 1027
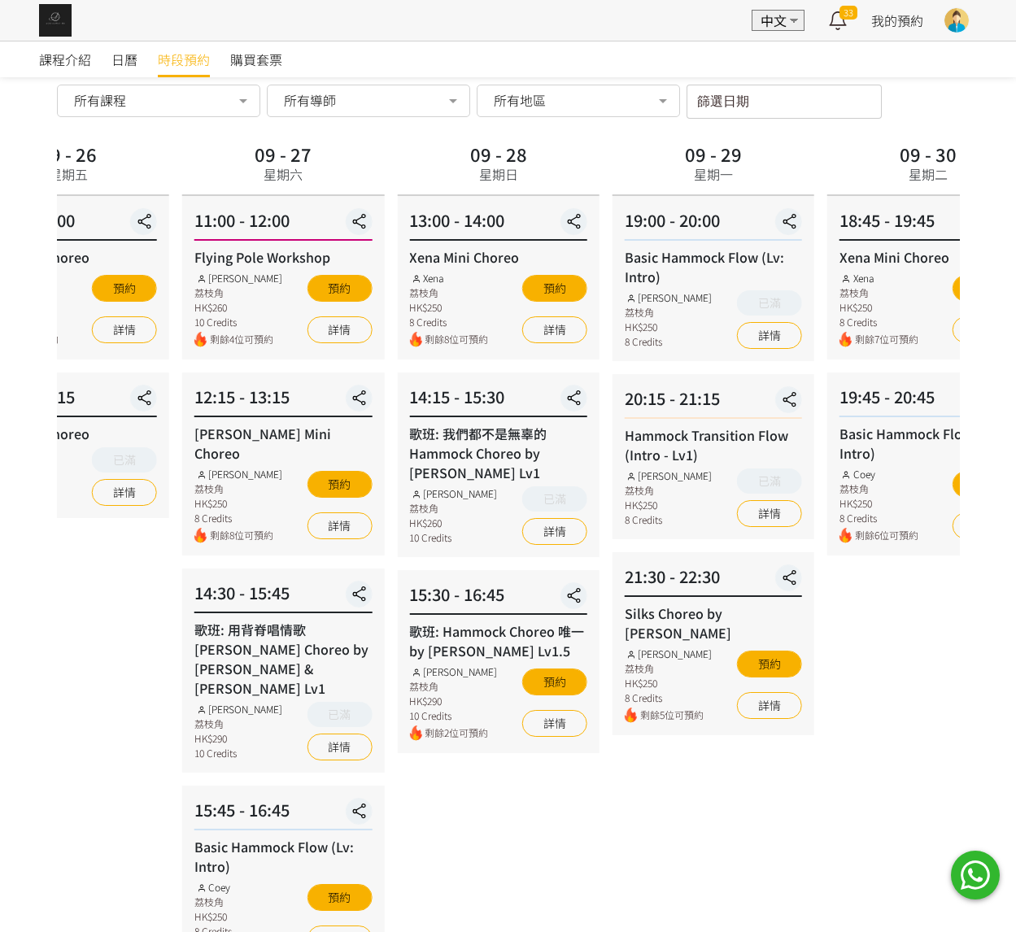
click at [359, 381] on div "09 - 27 星期六 11:00 - 12:00 Flying Pole Workshop Tracy 荔枝角 HK$260 10 Credits 剩餘4位…" at bounding box center [283, 651] width 215 height 1027
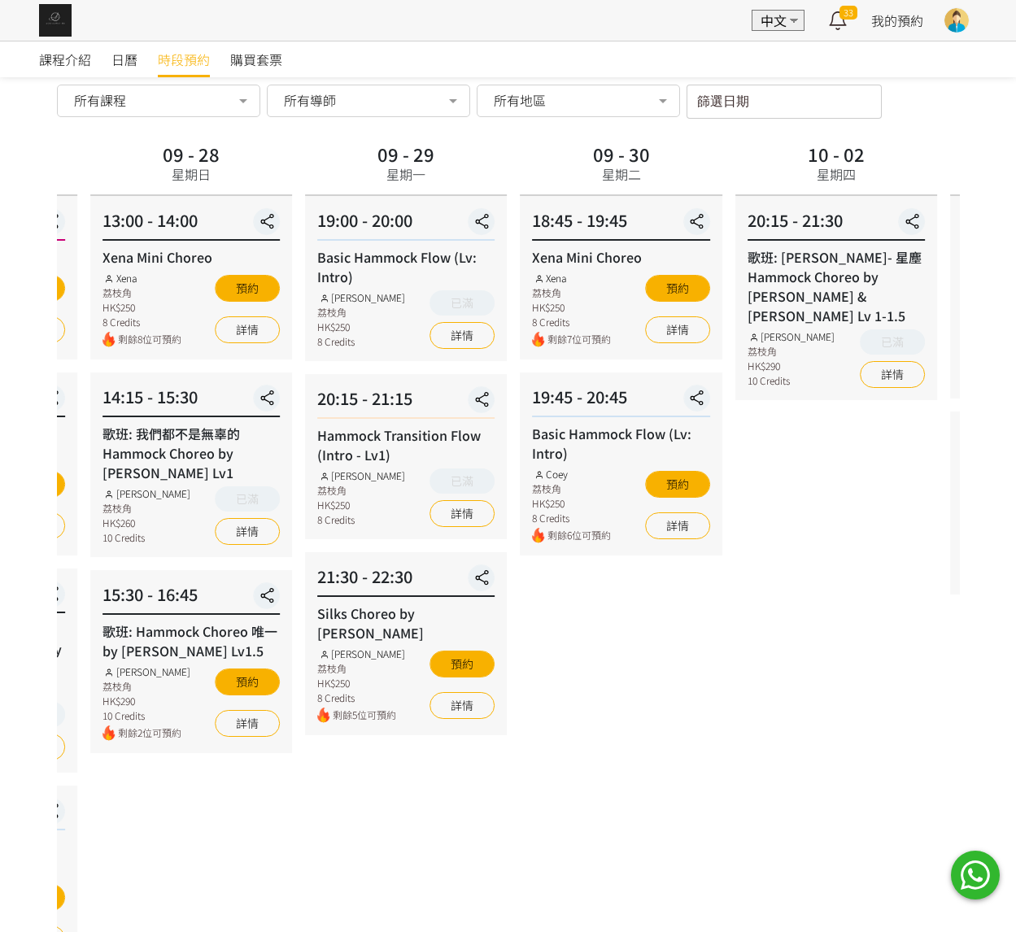
click at [477, 367] on div "09 - 29 星期一 19:00 - 20:00 Basic Hammock Flow (Lv: Intro) Rachel Ng 荔枝角 HK$250 8…" at bounding box center [406, 651] width 215 height 1027
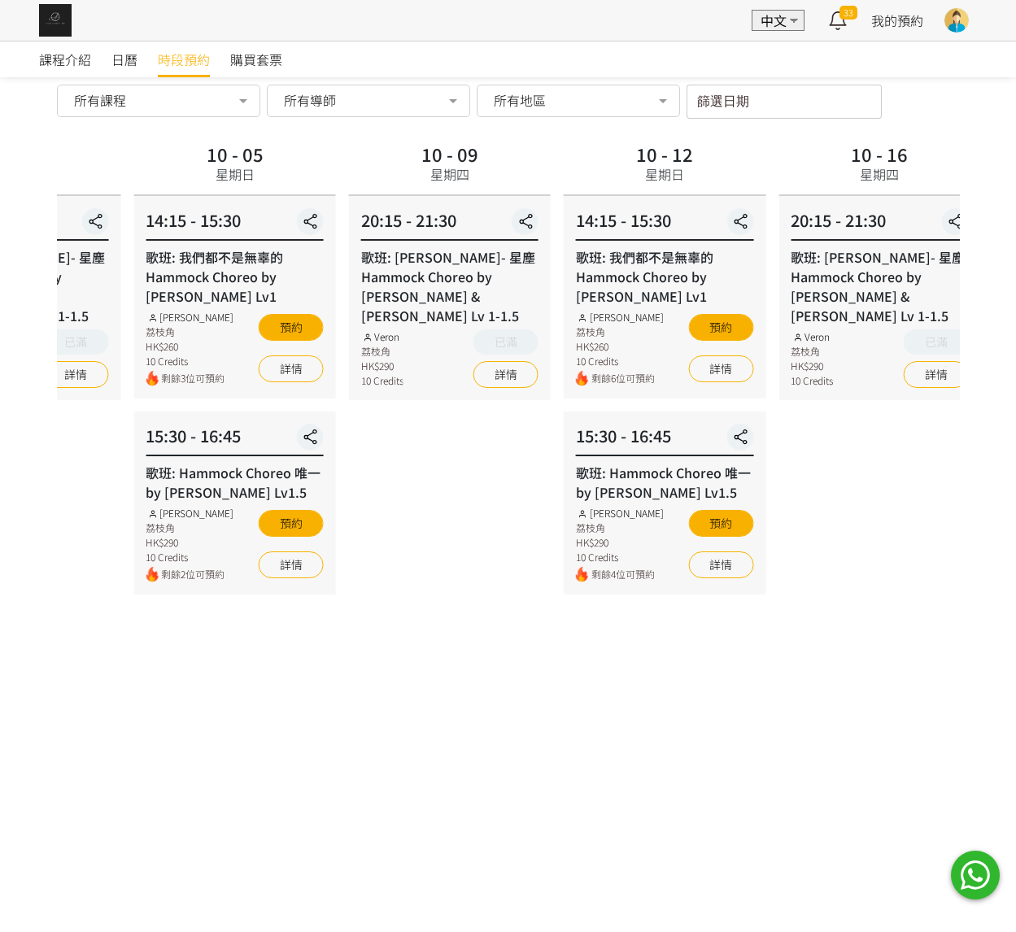
click at [46, 534] on div "時段預約 時段預約 所有課程 所有課程 Xena Mini Choreo Basic Hammock Flow (Lv: Intro) Coey Mini C…" at bounding box center [508, 611] width 927 height 1145
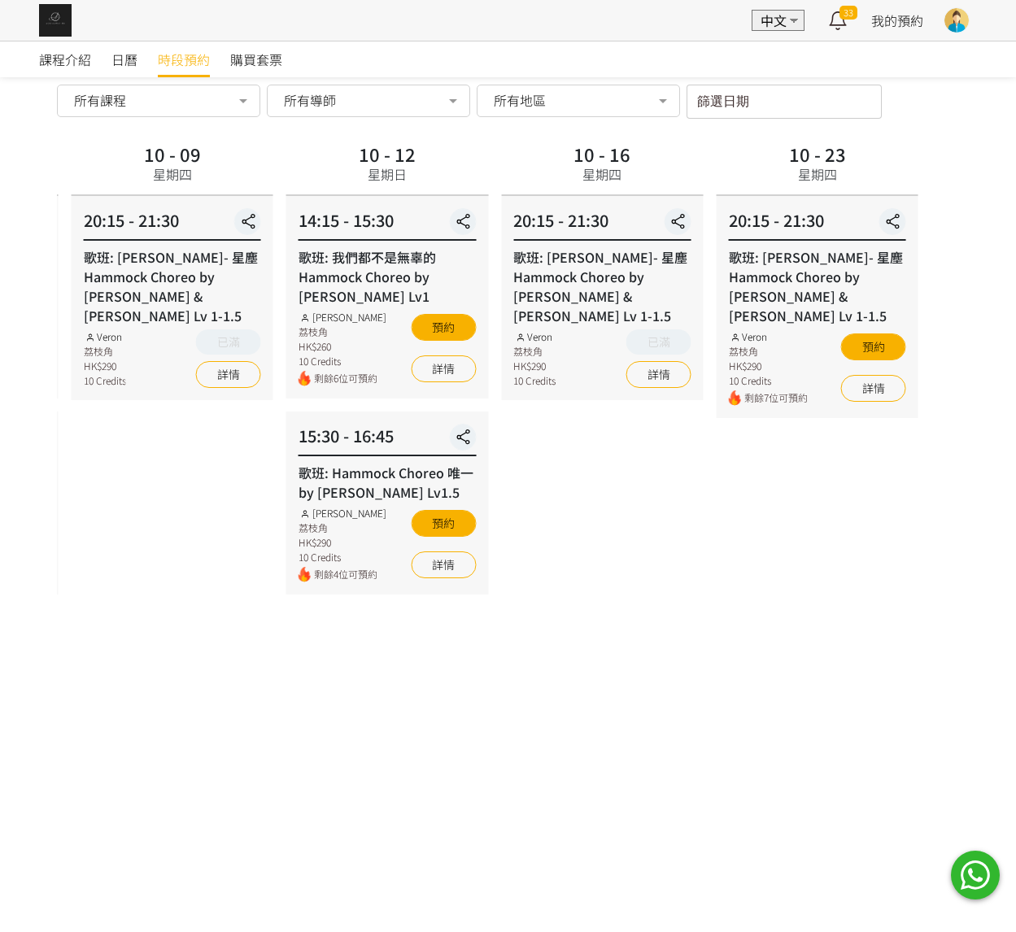
click at [164, 484] on div "10 - 09 星期四 20:15 - 21:30 歌班: 周國賢 - 星塵 Hammock Choreo by Rachel & Veron Lv 1-1.…" at bounding box center [172, 651] width 215 height 1027
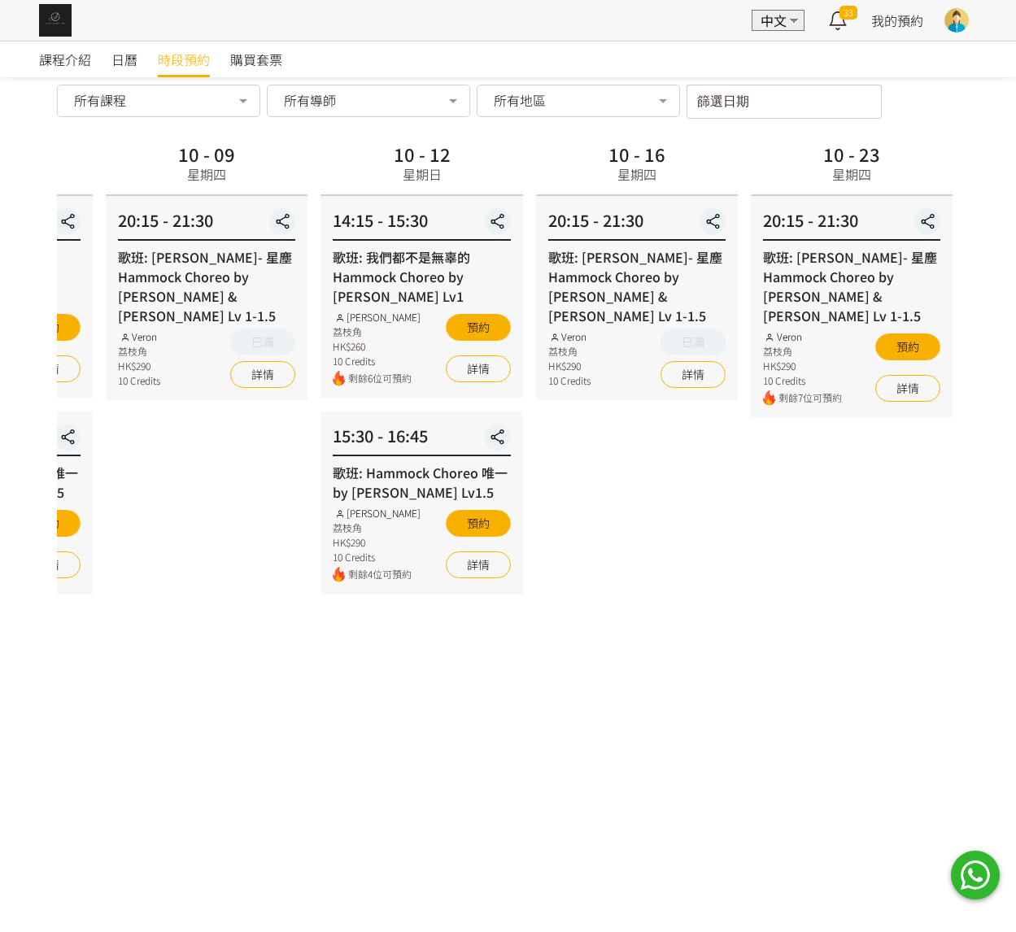
click at [622, 449] on div "10 - 16 星期四 20:15 - 21:30 歌班: 周國賢 - 星塵 Hammock Choreo by Rachel & Veron Lv 1-1.…" at bounding box center [637, 651] width 215 height 1027
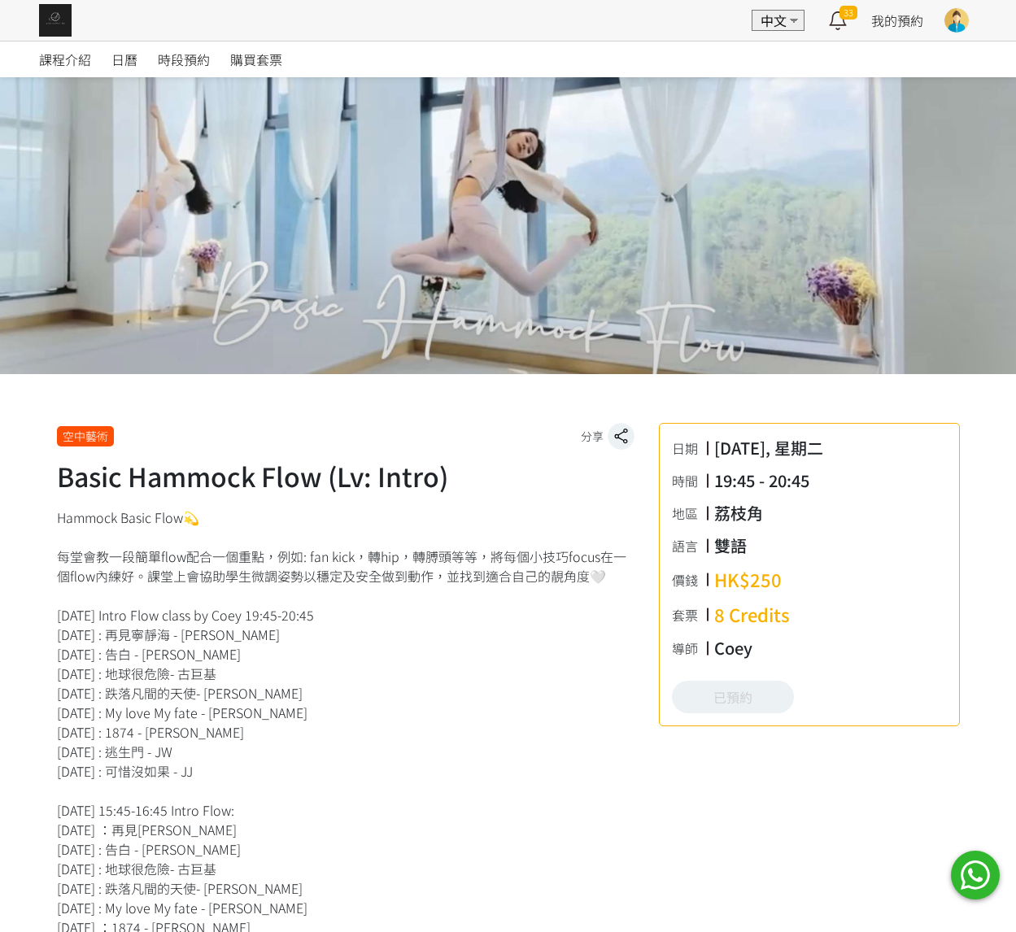
scroll to position [59, 0]
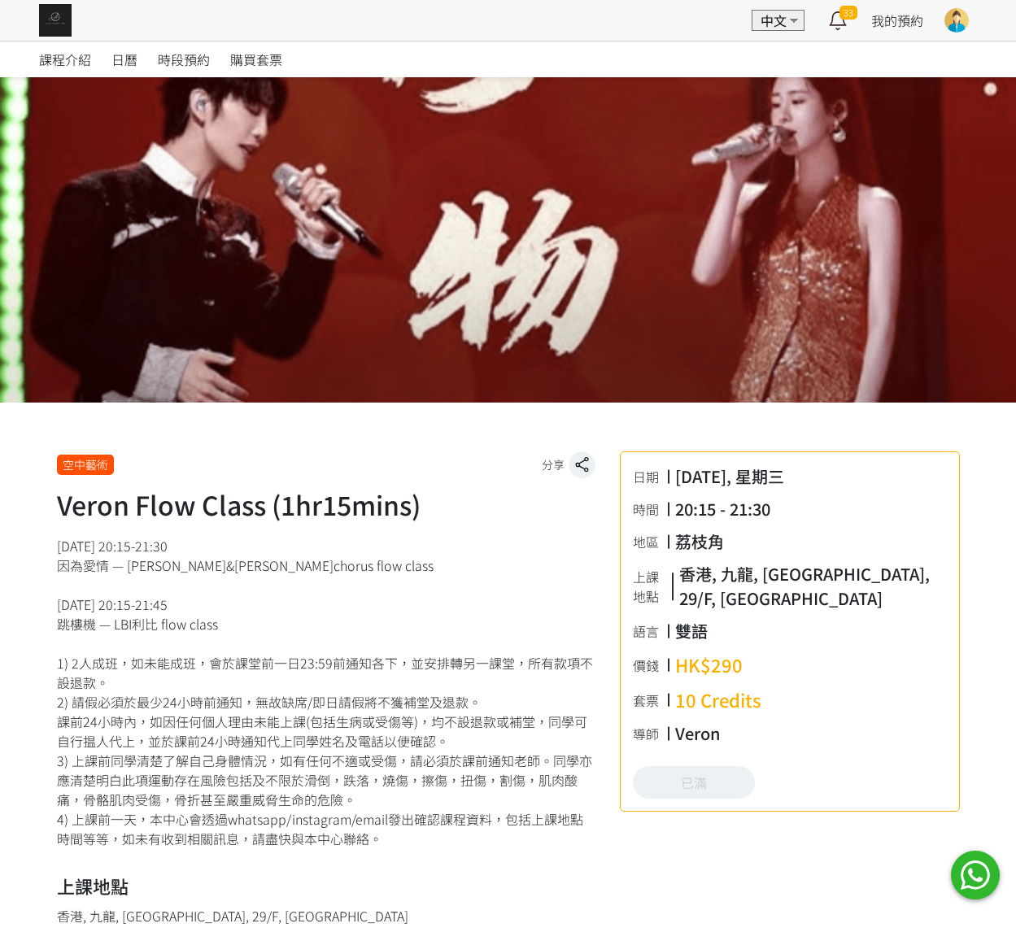
scroll to position [14, 0]
